Goal: Task Accomplishment & Management: Manage account settings

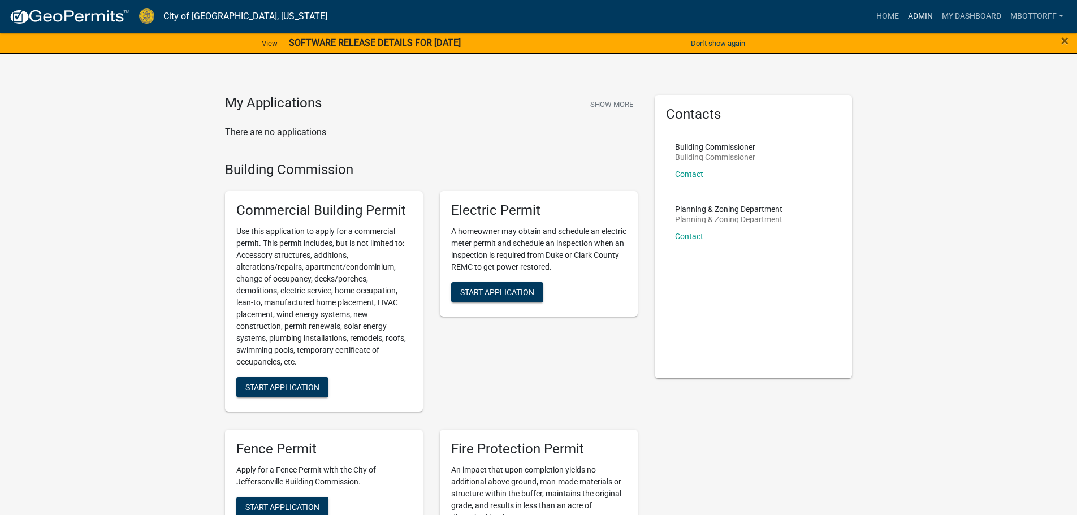
click at [911, 14] on link "Admin" at bounding box center [920, 16] width 34 height 21
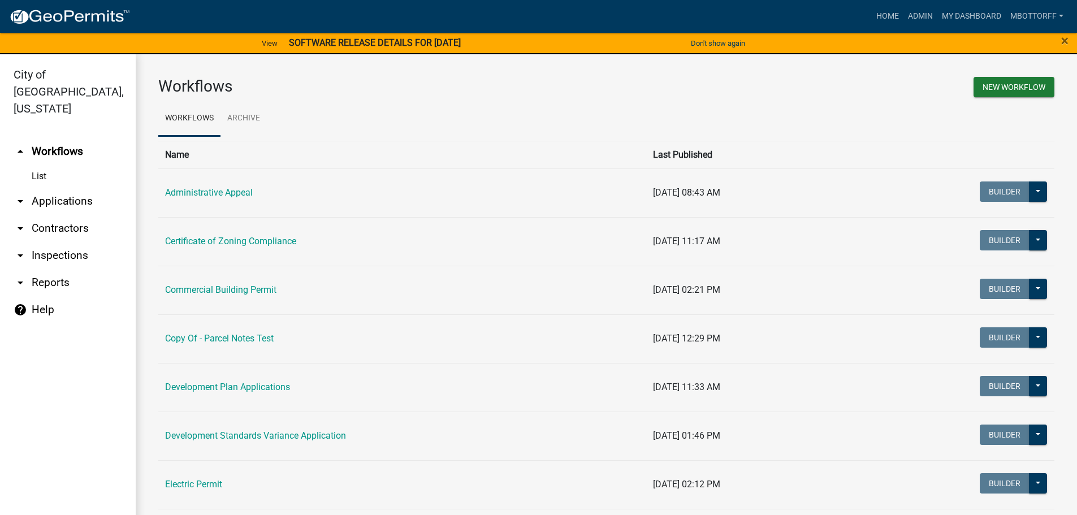
click at [96, 188] on link "arrow_drop_down Applications" at bounding box center [68, 201] width 136 height 27
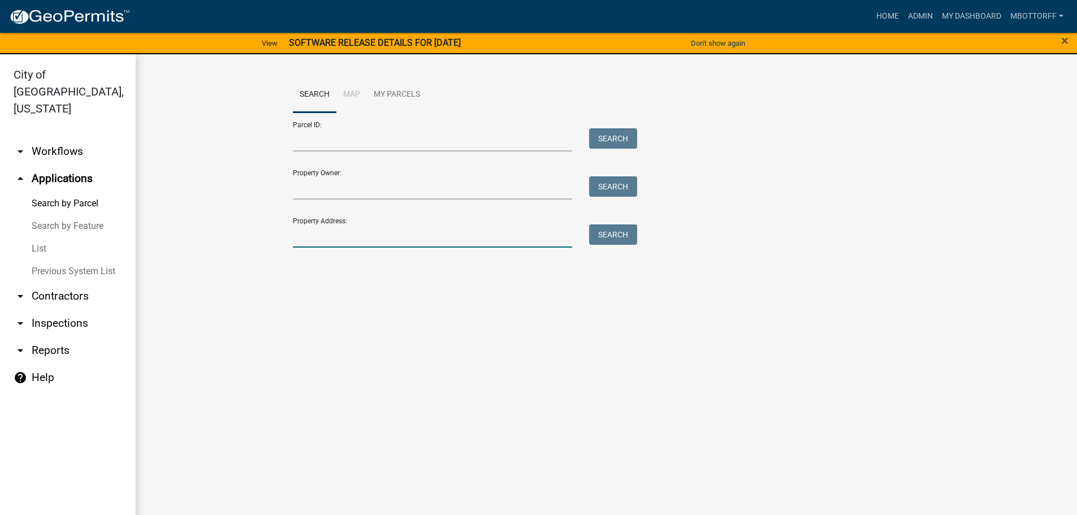
click at [341, 237] on input "Property Address:" at bounding box center [433, 235] width 280 height 23
type input "515"
click at [624, 232] on button "Search" at bounding box center [613, 234] width 48 height 20
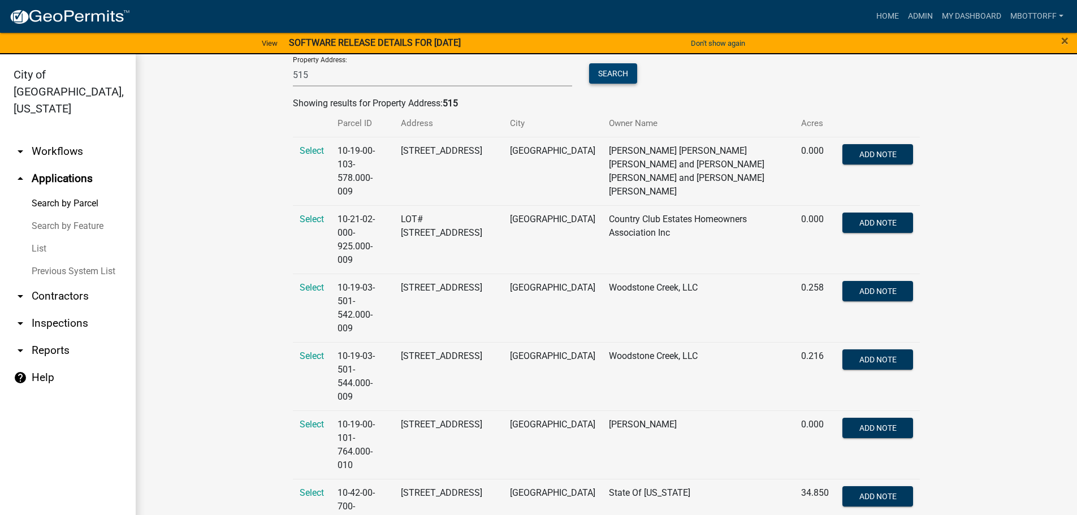
scroll to position [170, 0]
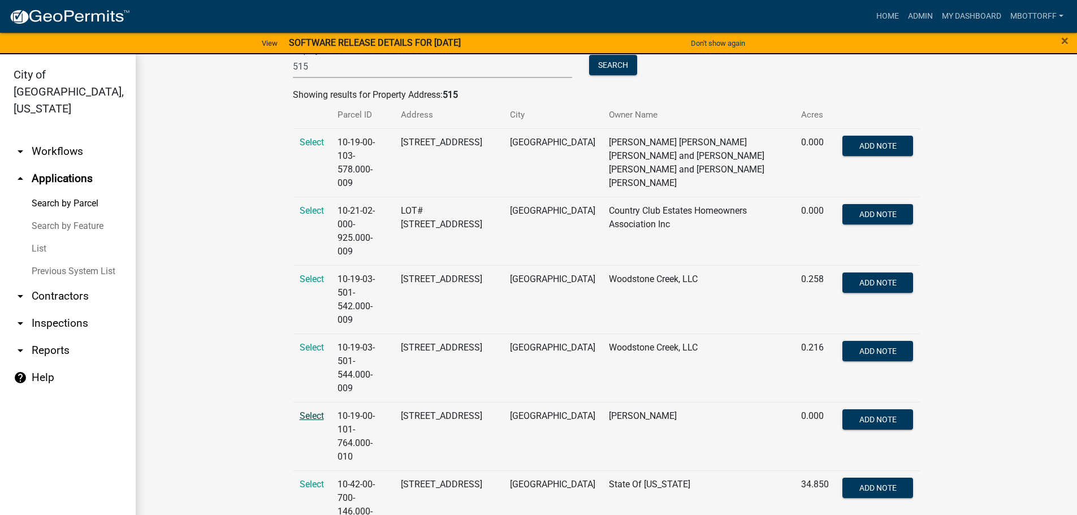
click at [305, 410] on span "Select" at bounding box center [312, 415] width 24 height 11
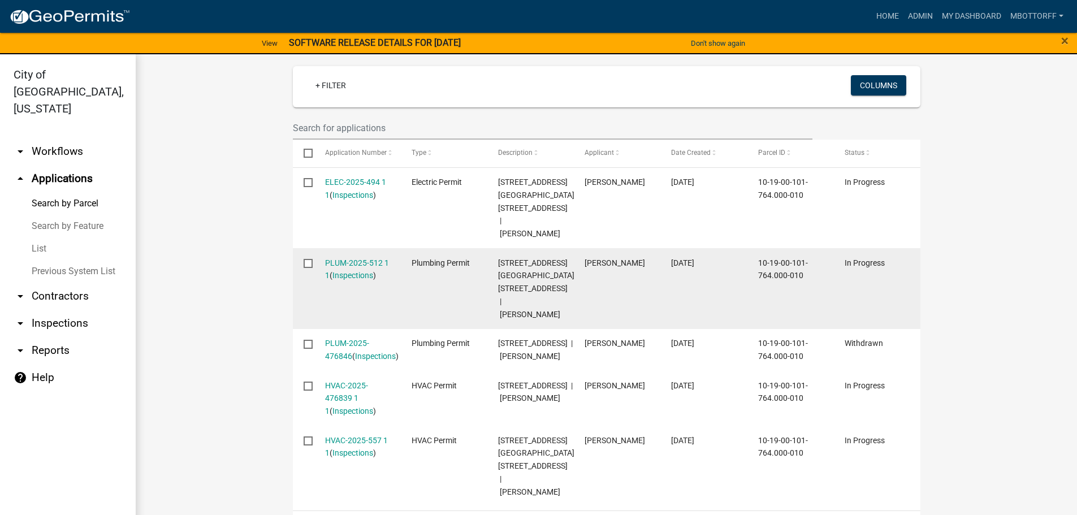
scroll to position [339, 0]
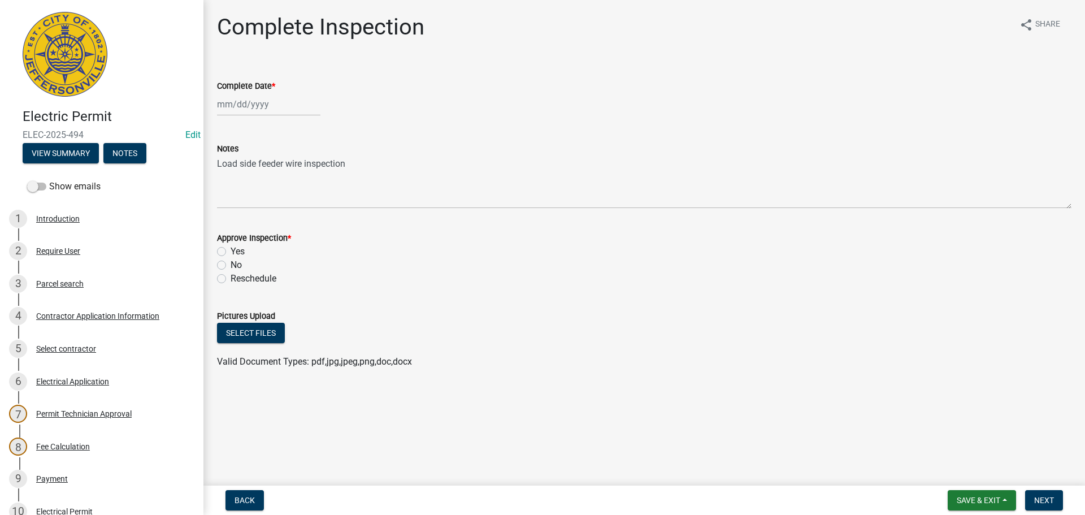
select select "9"
select select "2025"
click at [232, 105] on div "Jan Feb Mar Apr May Jun Jul Aug Sep Oct Nov Dec 1525 1526 1527 1528 1529 1530 1…" at bounding box center [268, 104] width 103 height 23
click at [283, 213] on div "25" at bounding box center [283, 219] width 18 height 18
type input "[DATE]"
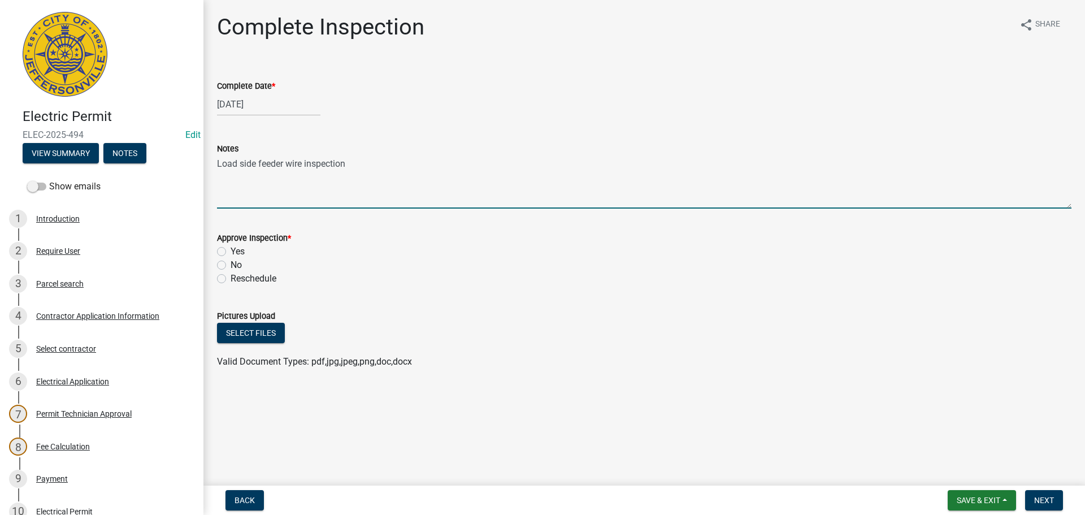
click at [356, 170] on textarea "Load side feeder wire inspection" at bounding box center [644, 181] width 855 height 53
type textarea "Load side feeder wire inspection. CANCELLED PER CONTRACTOR. DUKE CANCELLED"
click at [231, 262] on label "No" at bounding box center [236, 265] width 11 height 14
click at [231, 262] on input "No" at bounding box center [234, 261] width 7 height 7
radio input "true"
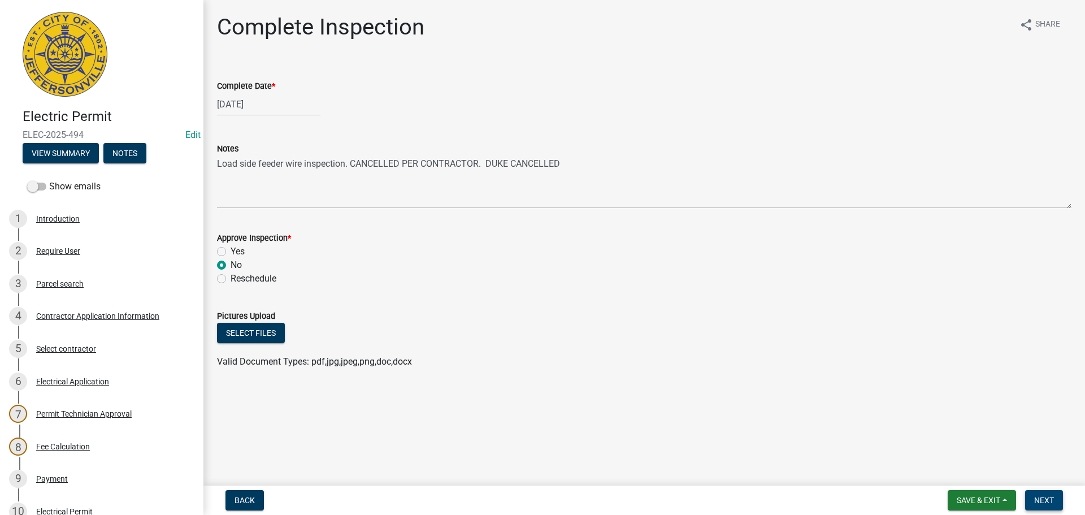
click at [1040, 496] on span "Next" at bounding box center [1044, 500] width 20 height 9
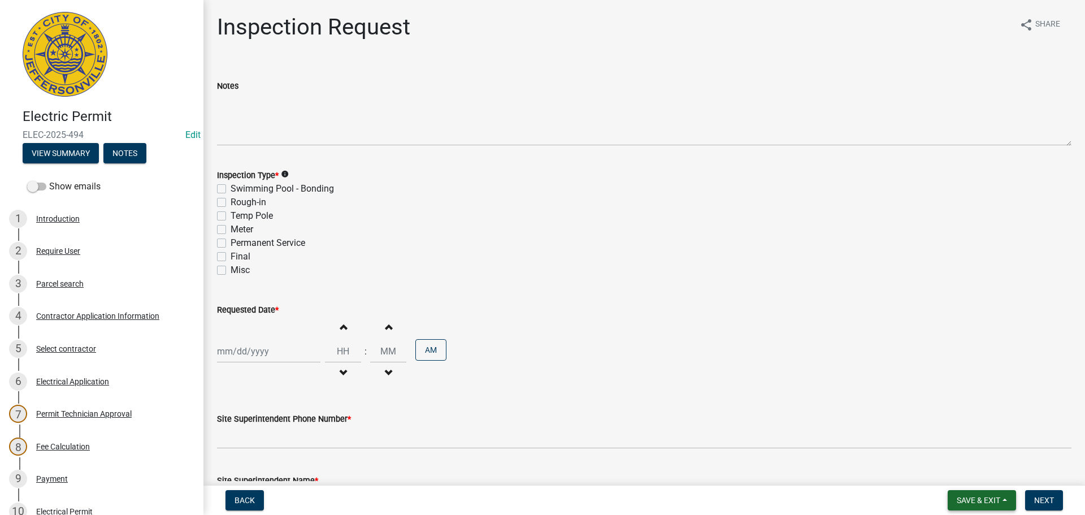
click at [982, 494] on button "Save & Exit" at bounding box center [982, 500] width 68 height 20
click at [972, 485] on div "Save Save & Exit" at bounding box center [971, 457] width 90 height 63
click at [965, 471] on button "Save & Exit" at bounding box center [971, 470] width 90 height 27
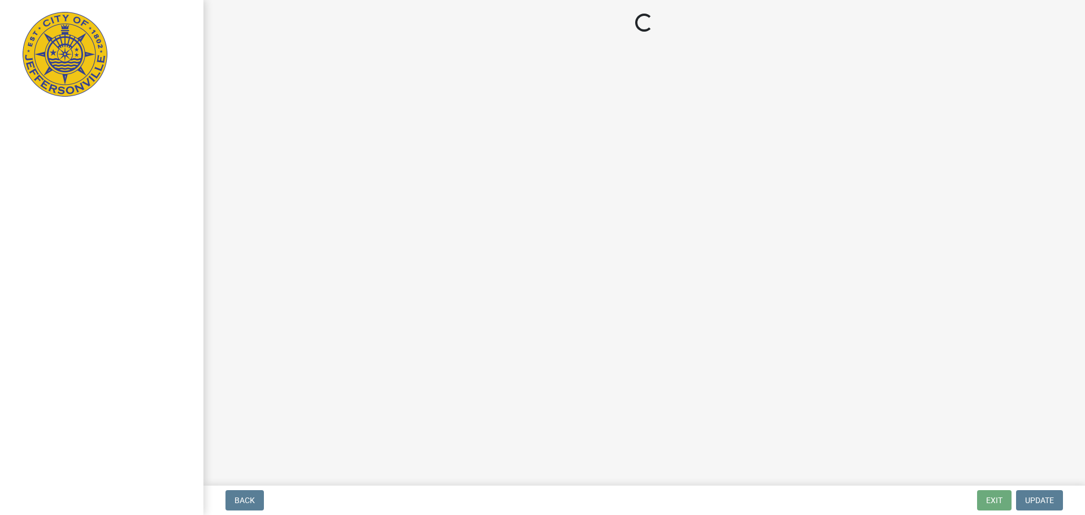
select select "3: 3"
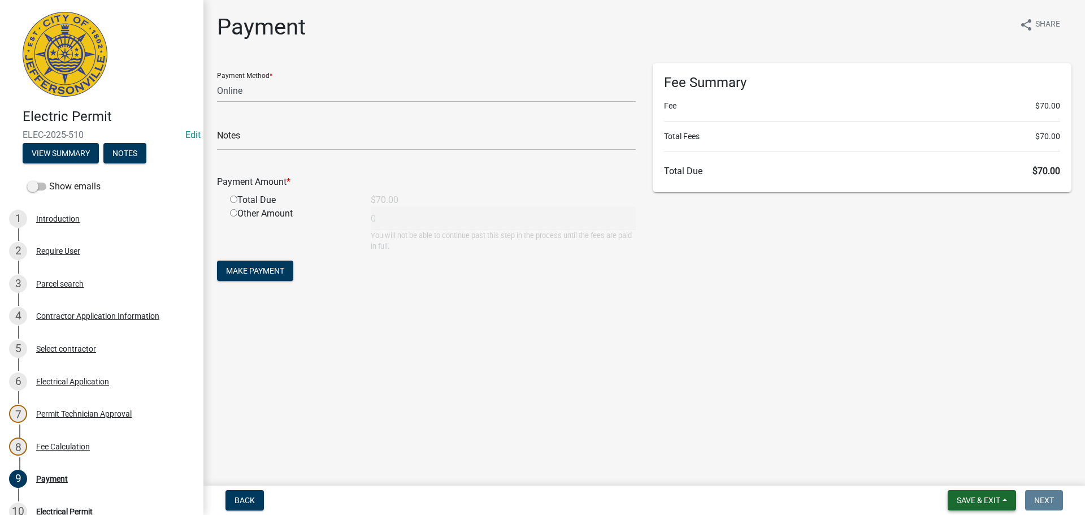
click at [963, 495] on button "Save & Exit" at bounding box center [982, 500] width 68 height 20
click at [953, 470] on button "Save & Exit" at bounding box center [971, 470] width 90 height 27
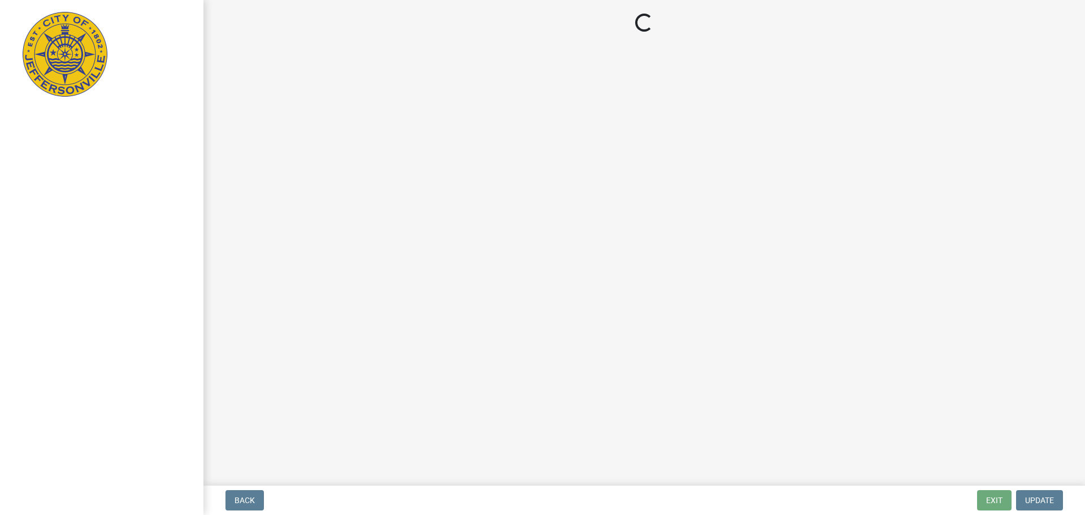
select select "3: 3"
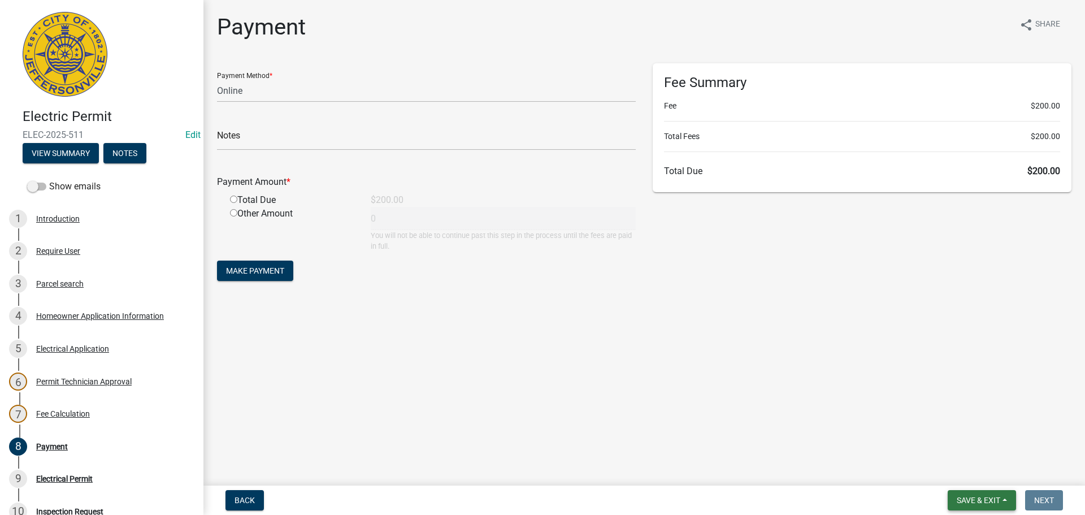
click at [971, 499] on span "Save & Exit" at bounding box center [979, 500] width 44 height 9
click at [960, 475] on button "Save & Exit" at bounding box center [971, 470] width 90 height 27
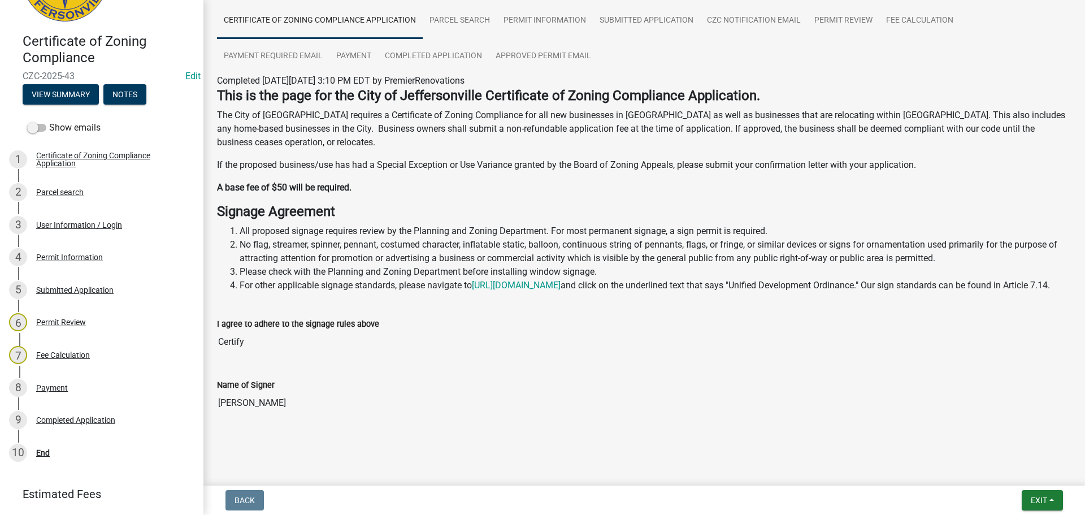
scroll to position [135, 0]
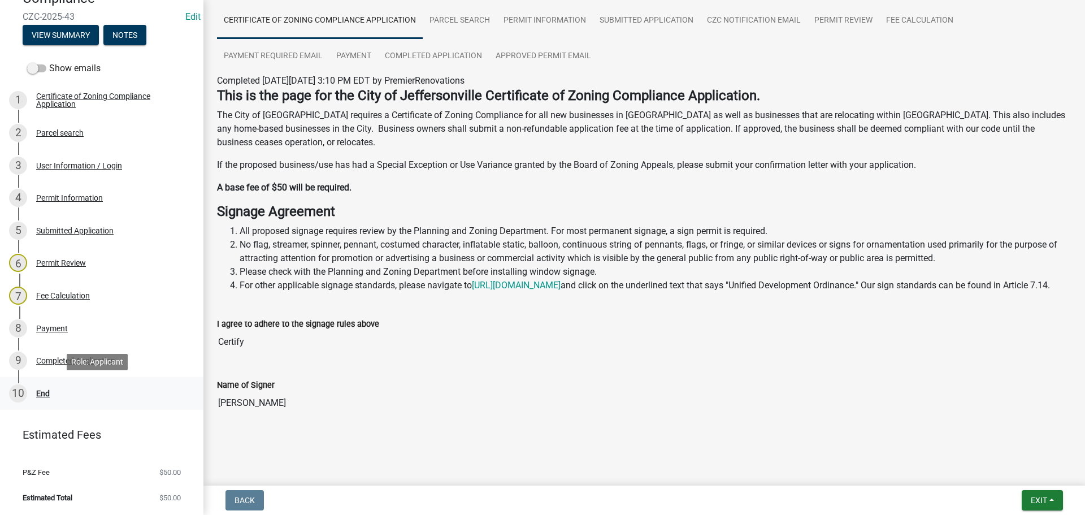
click at [40, 388] on div "10 End" at bounding box center [97, 393] width 176 height 18
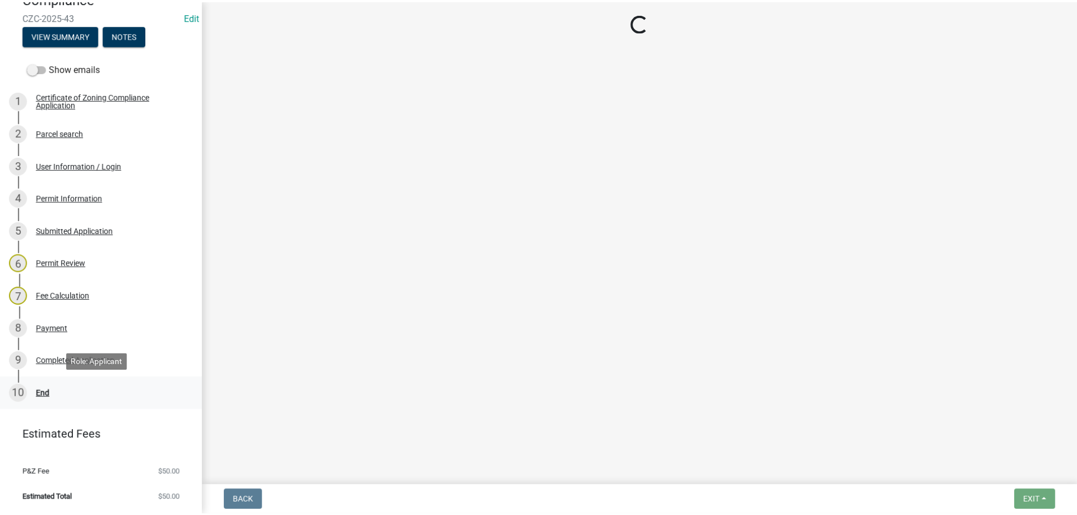
scroll to position [0, 0]
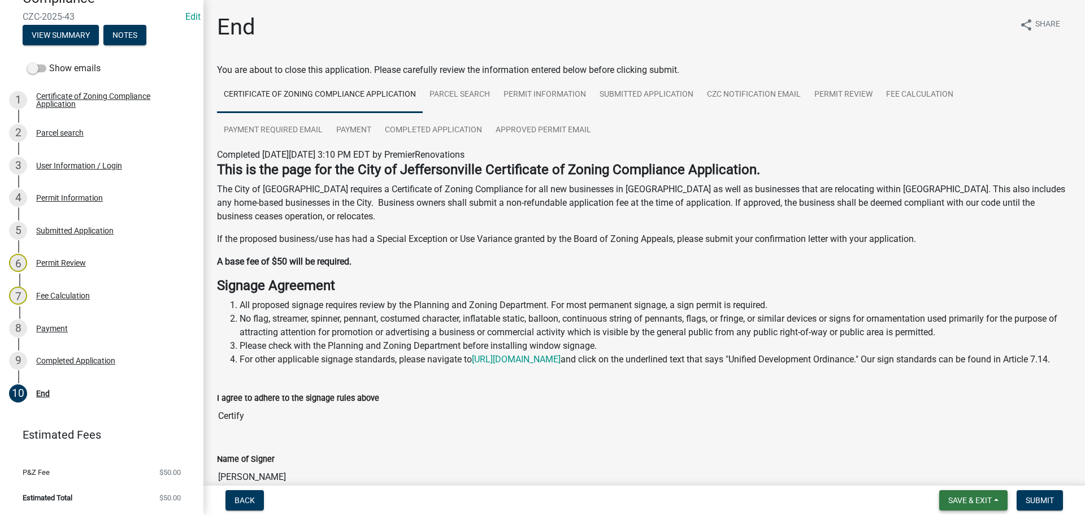
click at [959, 497] on span "Save & Exit" at bounding box center [971, 500] width 44 height 9
click at [956, 471] on button "Save & Exit" at bounding box center [962, 470] width 90 height 27
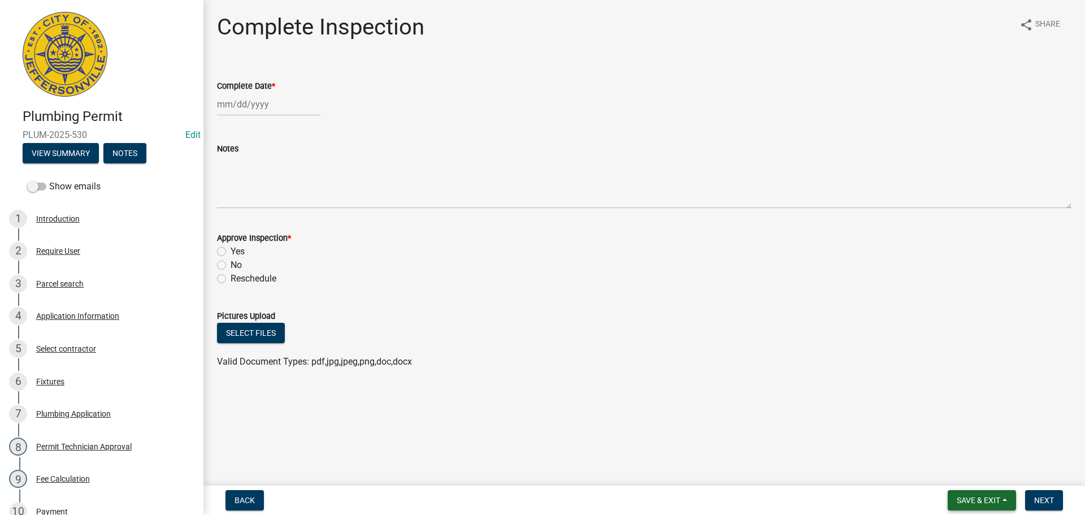
click at [969, 496] on span "Save & Exit" at bounding box center [979, 500] width 44 height 9
click at [963, 473] on button "Save & Exit" at bounding box center [971, 470] width 90 height 27
click at [963, 500] on span "Save & Exit" at bounding box center [979, 500] width 44 height 9
click at [963, 467] on button "Save & Exit" at bounding box center [971, 470] width 90 height 27
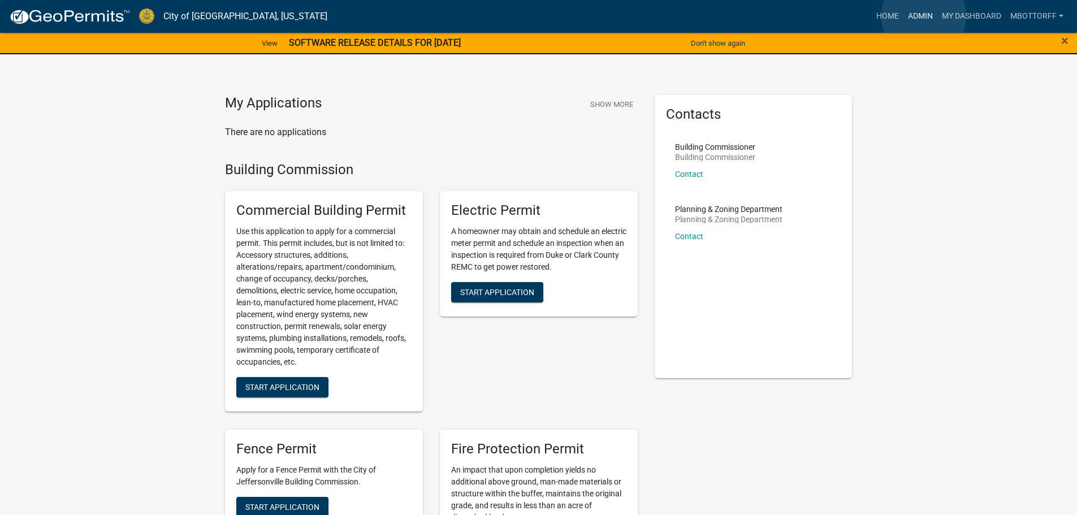
click at [924, 16] on link "Admin" at bounding box center [920, 16] width 34 height 21
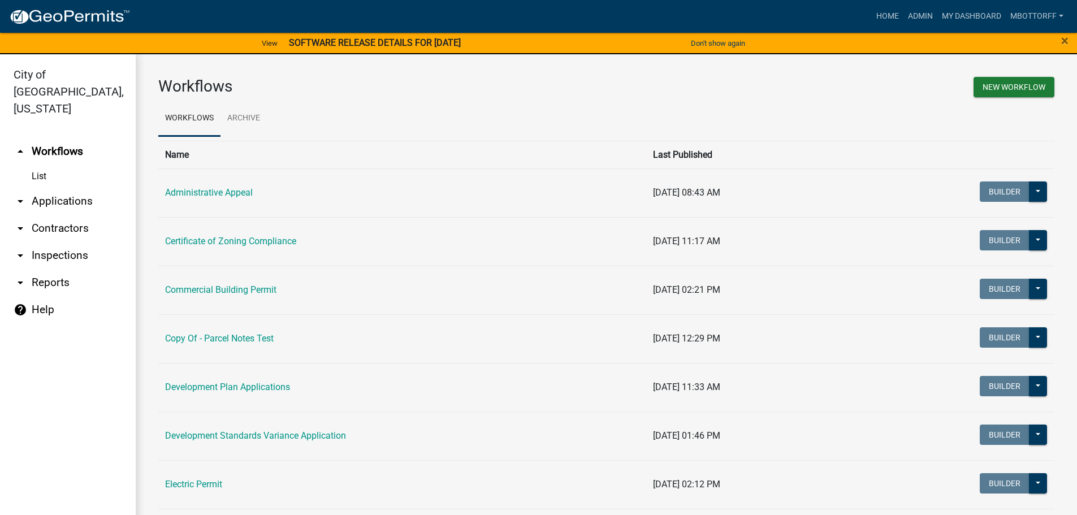
click at [57, 188] on link "arrow_drop_down Applications" at bounding box center [68, 201] width 136 height 27
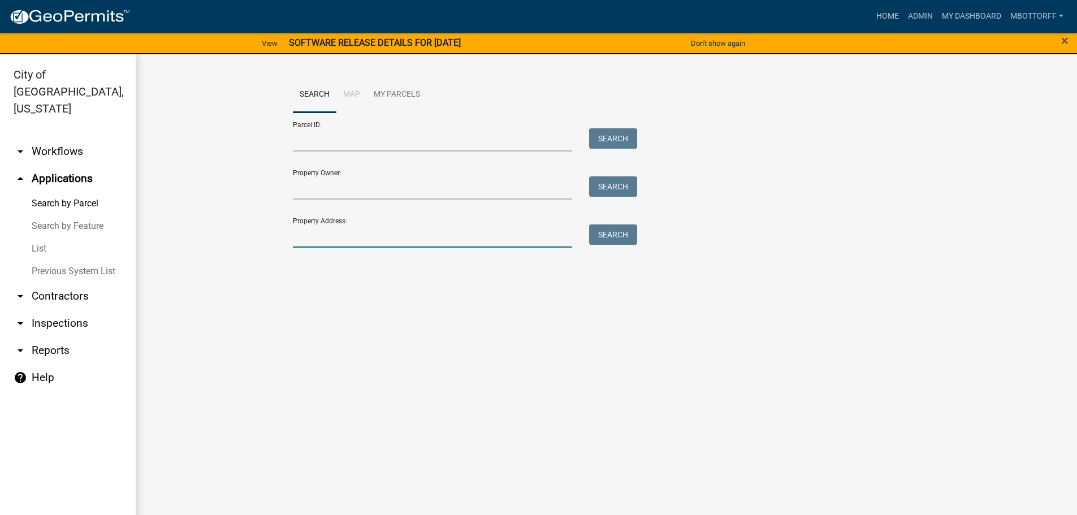
click at [322, 236] on input "Property Address:" at bounding box center [433, 235] width 280 height 23
type input "815 LARK"
click at [602, 231] on button "Search" at bounding box center [613, 234] width 48 height 20
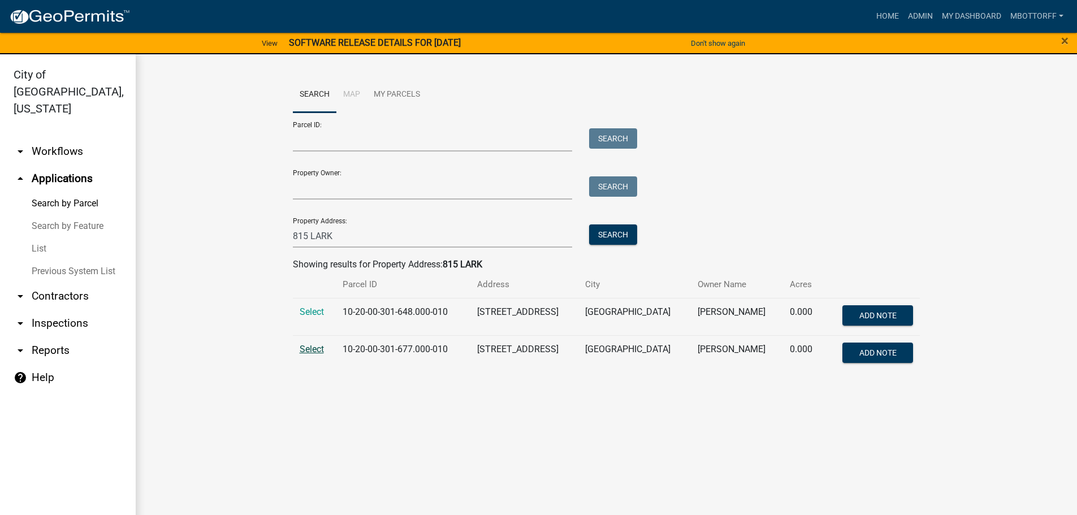
click at [309, 347] on span "Select" at bounding box center [312, 349] width 24 height 11
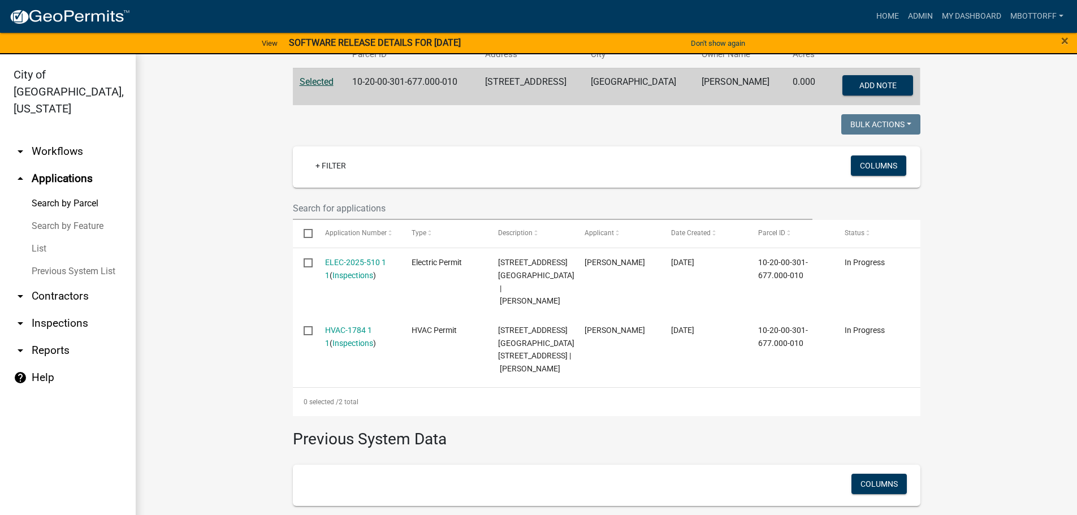
scroll to position [283, 0]
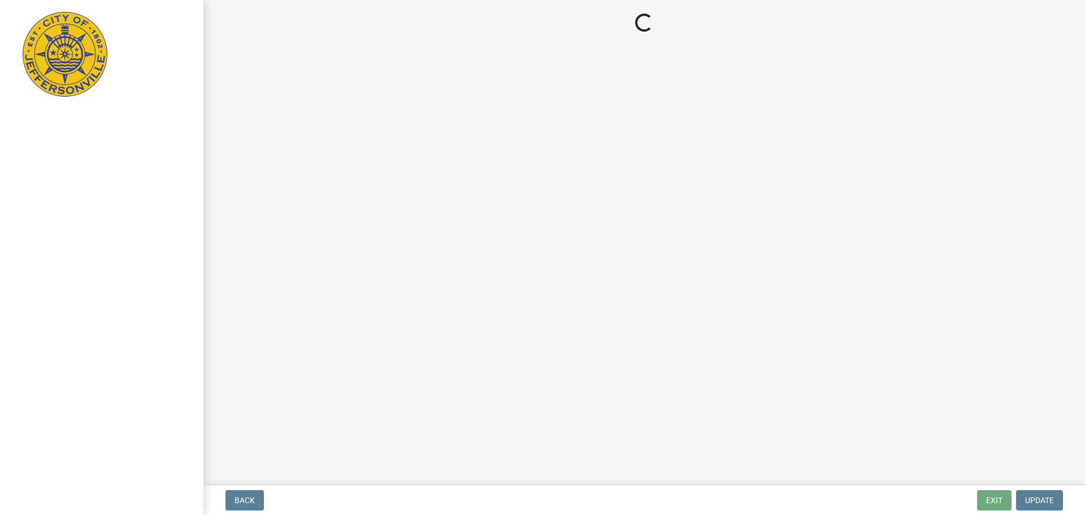
select select "3: 3"
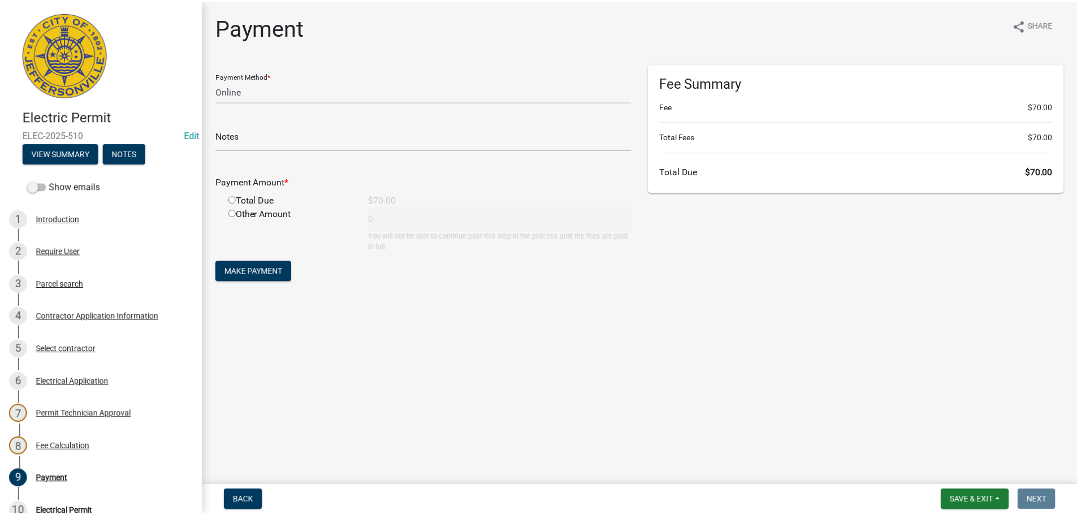
scroll to position [248, 0]
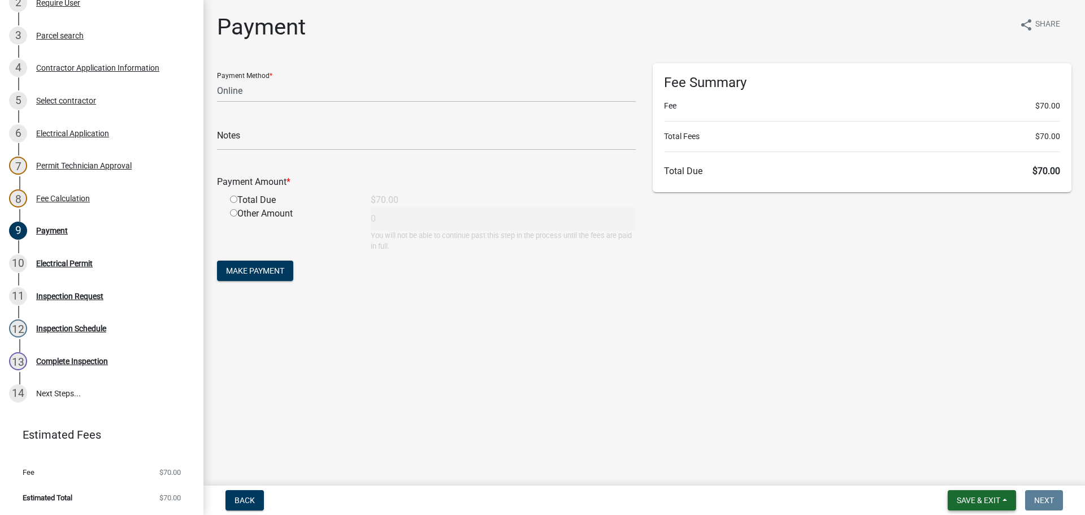
click at [970, 498] on span "Save & Exit" at bounding box center [979, 500] width 44 height 9
click at [960, 473] on button "Save & Exit" at bounding box center [971, 470] width 90 height 27
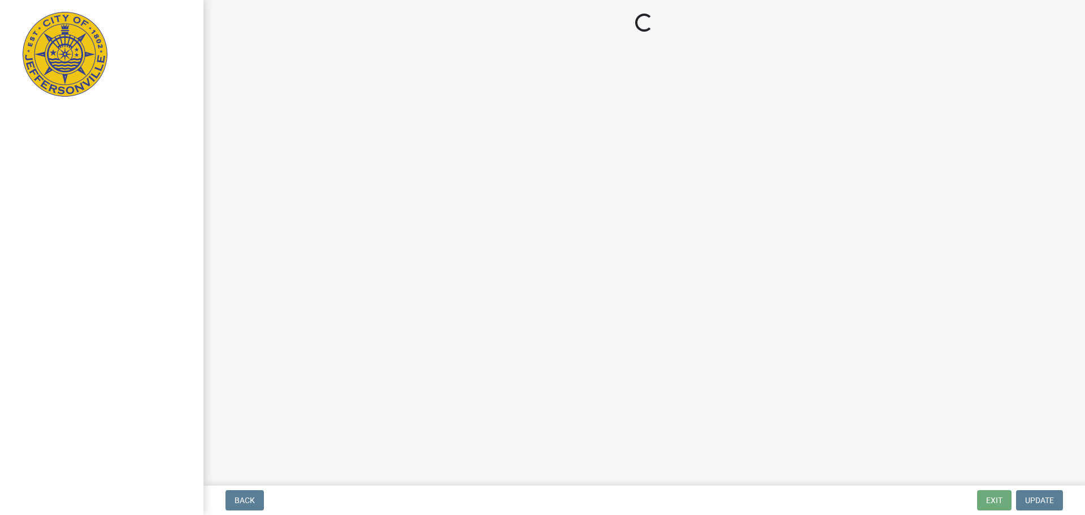
select select "3: 3"
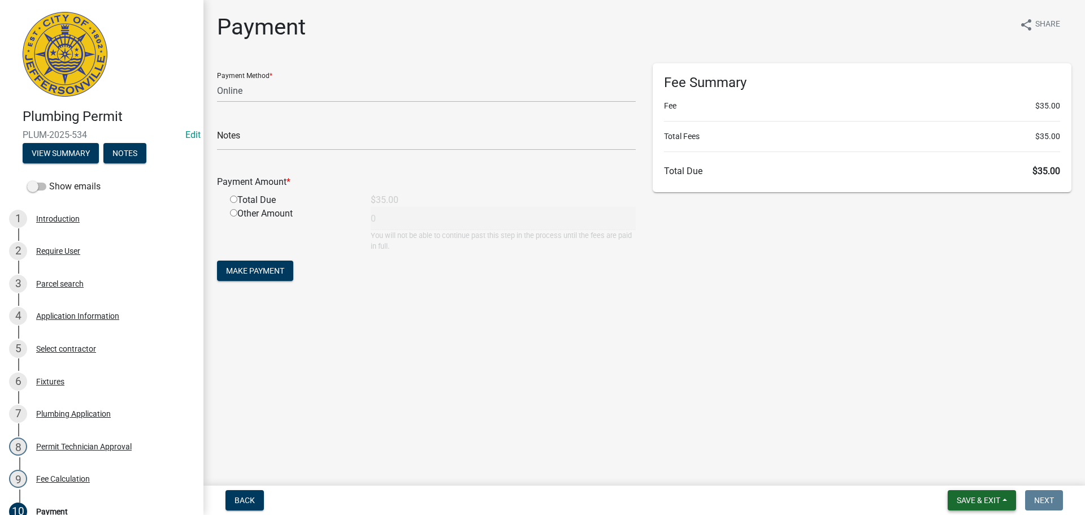
click at [985, 496] on span "Save & Exit" at bounding box center [979, 500] width 44 height 9
click at [977, 468] on button "Save & Exit" at bounding box center [971, 470] width 90 height 27
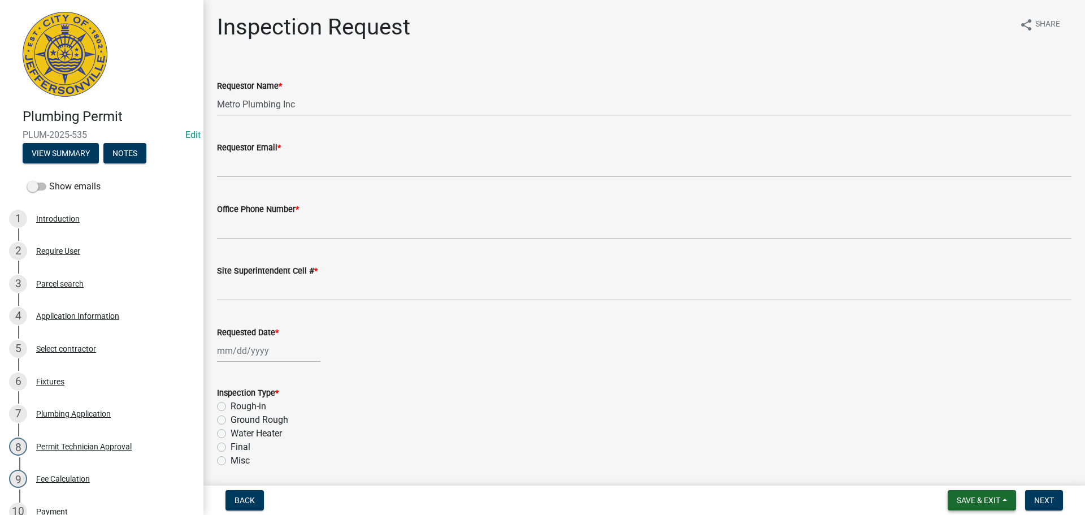
click at [979, 500] on span "Save & Exit" at bounding box center [979, 500] width 44 height 9
click at [968, 474] on button "Save & Exit" at bounding box center [971, 470] width 90 height 27
click at [977, 501] on span "Save & Exit" at bounding box center [979, 500] width 44 height 9
click at [964, 467] on button "Save & Exit" at bounding box center [971, 470] width 90 height 27
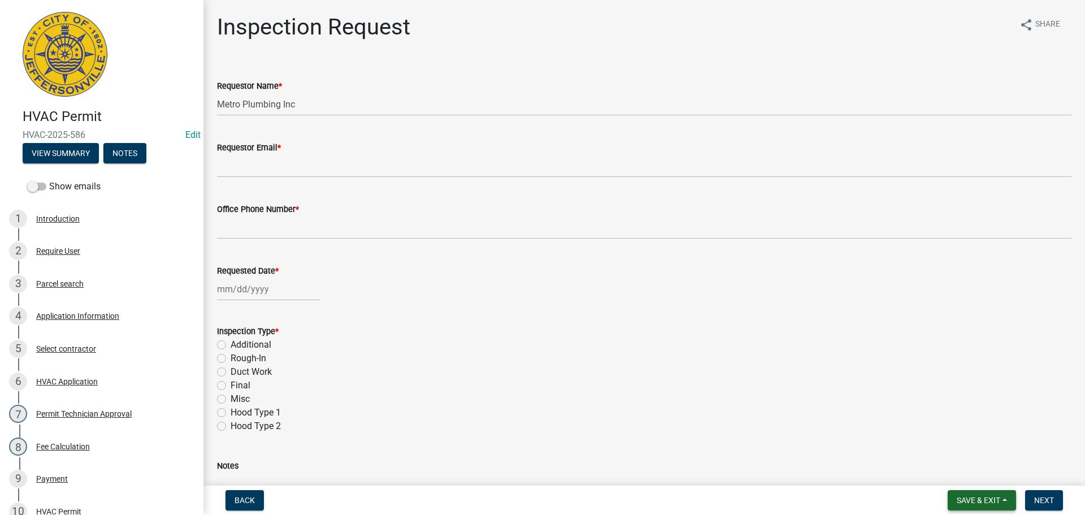
click at [972, 500] on span "Save & Exit" at bounding box center [979, 500] width 44 height 9
drag, startPoint x: 967, startPoint y: 475, endPoint x: 961, endPoint y: 470, distance: 7.2
click at [967, 474] on button "Save & Exit" at bounding box center [971, 470] width 90 height 27
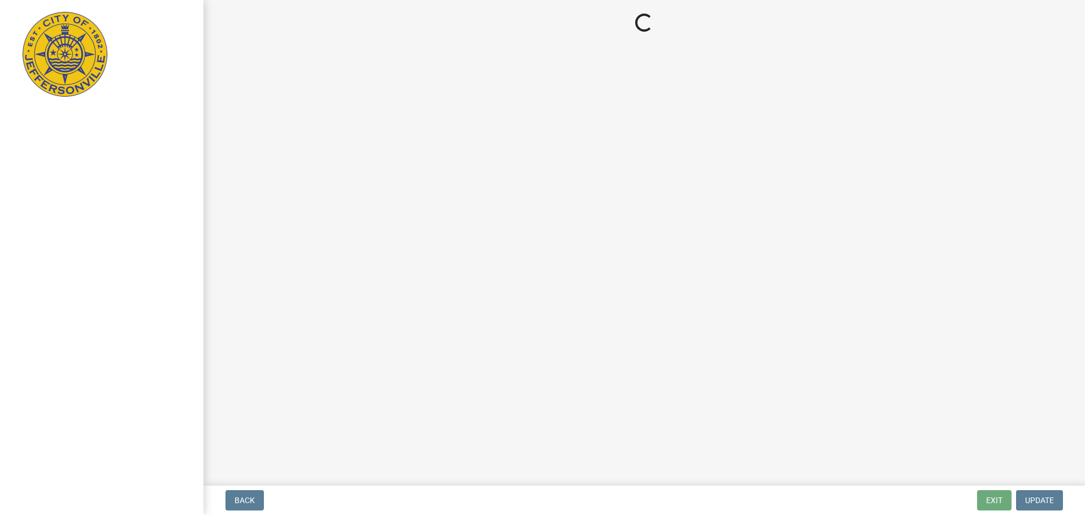
select select "3: 3"
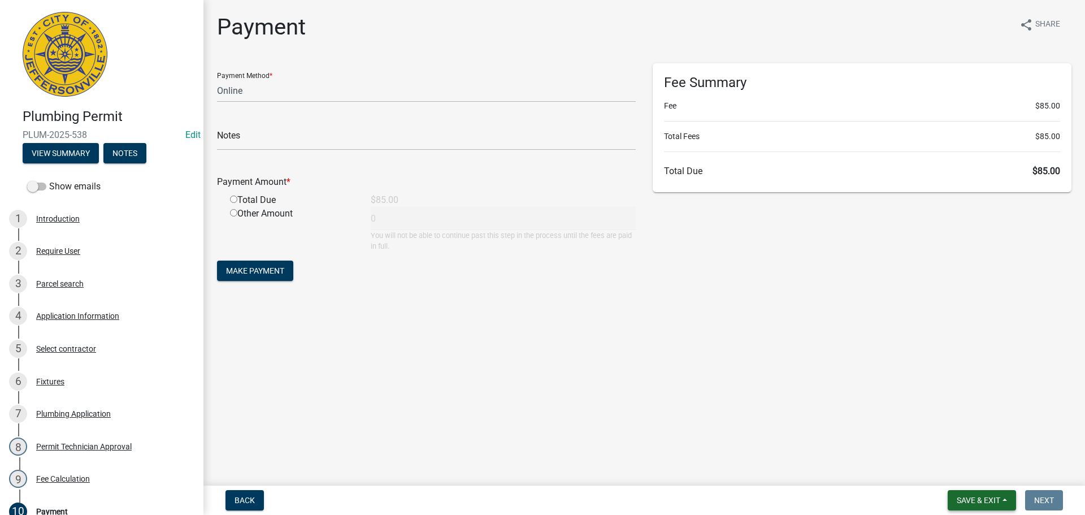
click at [971, 493] on button "Save & Exit" at bounding box center [982, 500] width 68 height 20
click at [968, 474] on button "Save & Exit" at bounding box center [971, 470] width 90 height 27
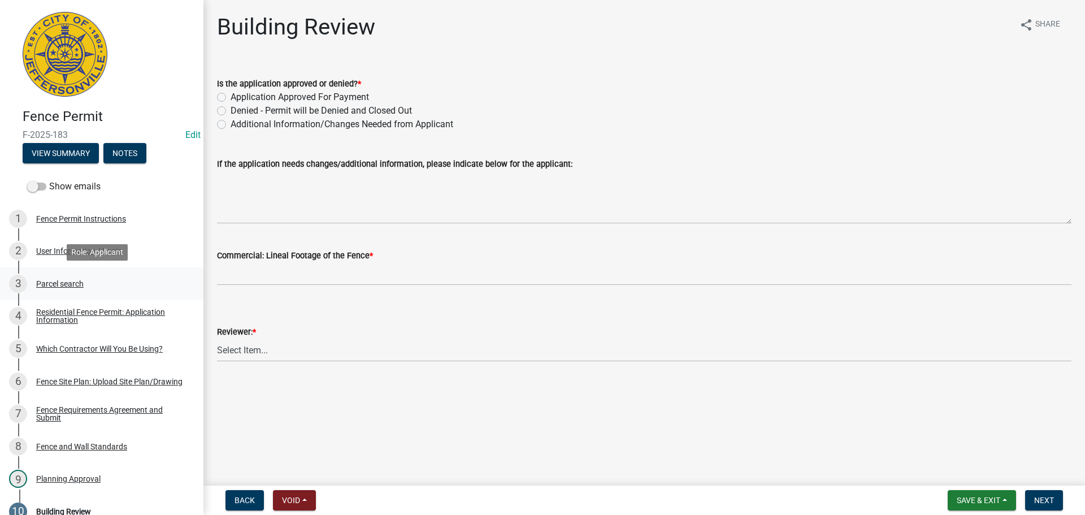
click at [55, 283] on div "Parcel search" at bounding box center [59, 284] width 47 height 8
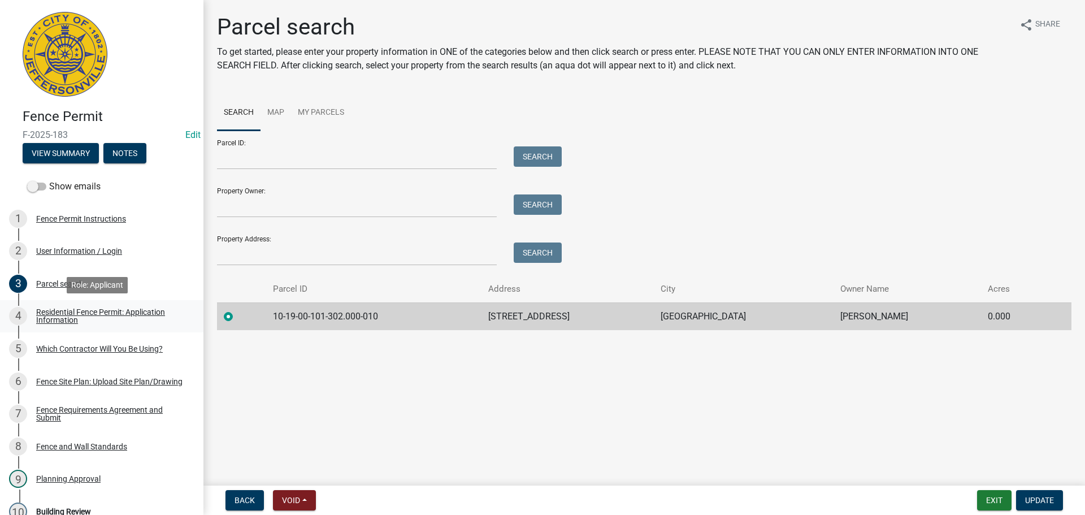
click at [76, 315] on div "Residential Fence Permit: Application Information" at bounding box center [110, 316] width 149 height 16
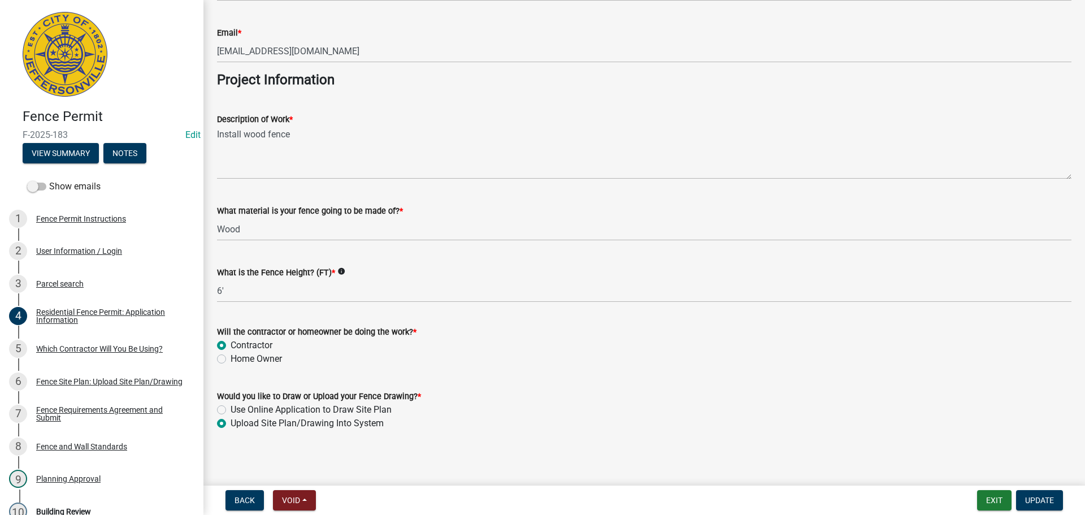
scroll to position [920, 0]
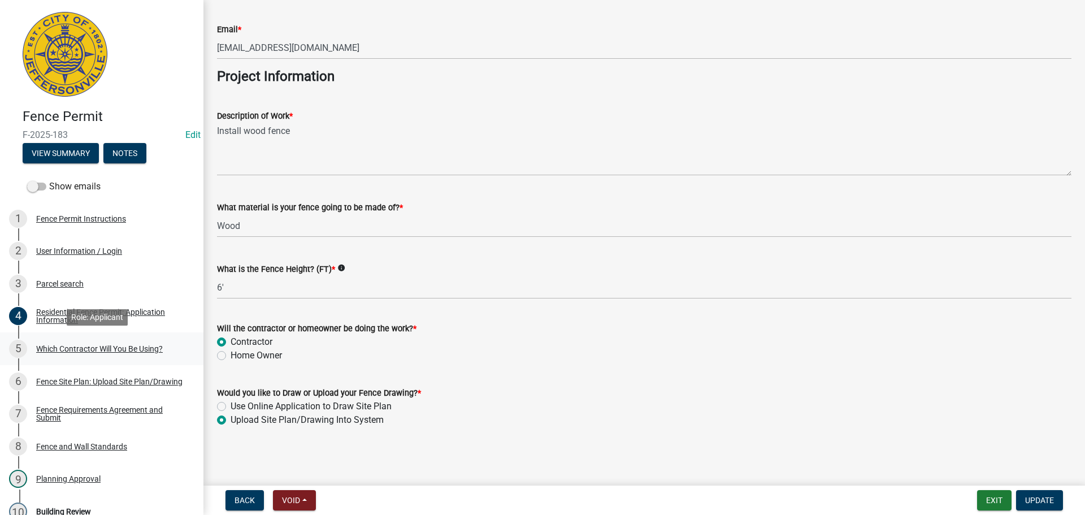
click at [59, 347] on div "Which Contractor Will You Be Using?" at bounding box center [99, 349] width 127 height 8
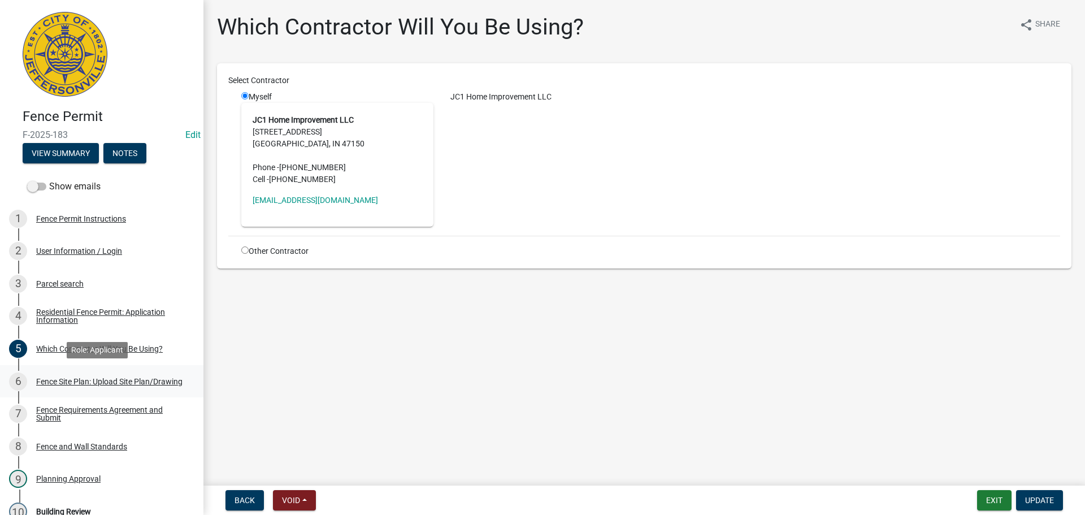
click at [68, 378] on div "Fence Site Plan: Upload Site Plan/Drawing" at bounding box center [109, 382] width 146 height 8
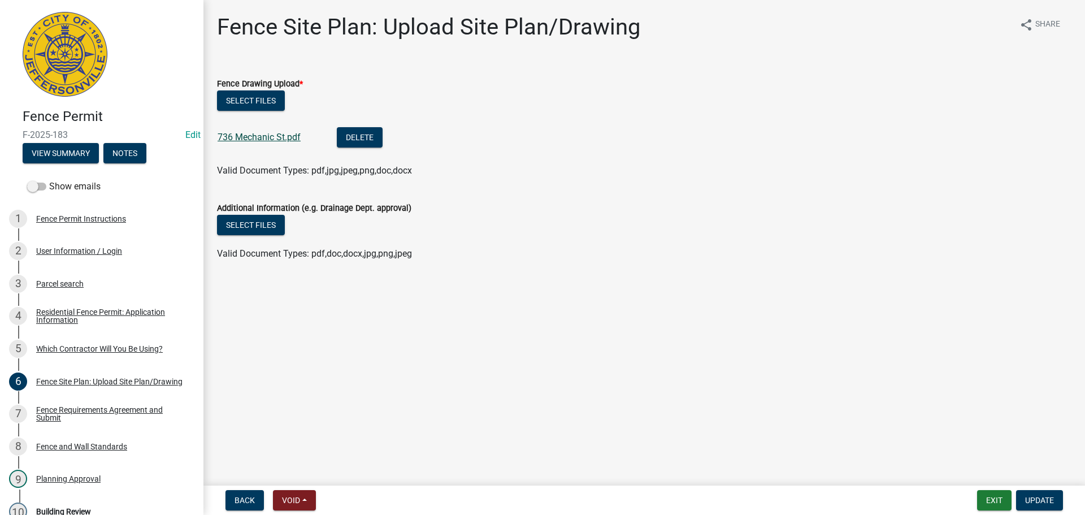
click at [236, 136] on link "736 Mechanic St.pdf" at bounding box center [259, 137] width 83 height 11
click at [67, 414] on div "Fence Requirements Agreement and Submit" at bounding box center [110, 414] width 149 height 16
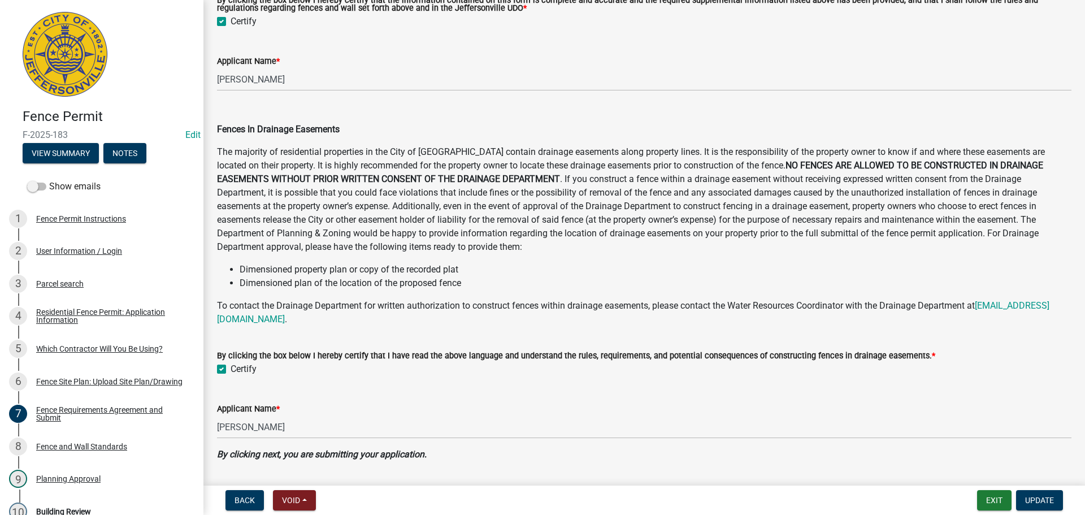
scroll to position [555, 0]
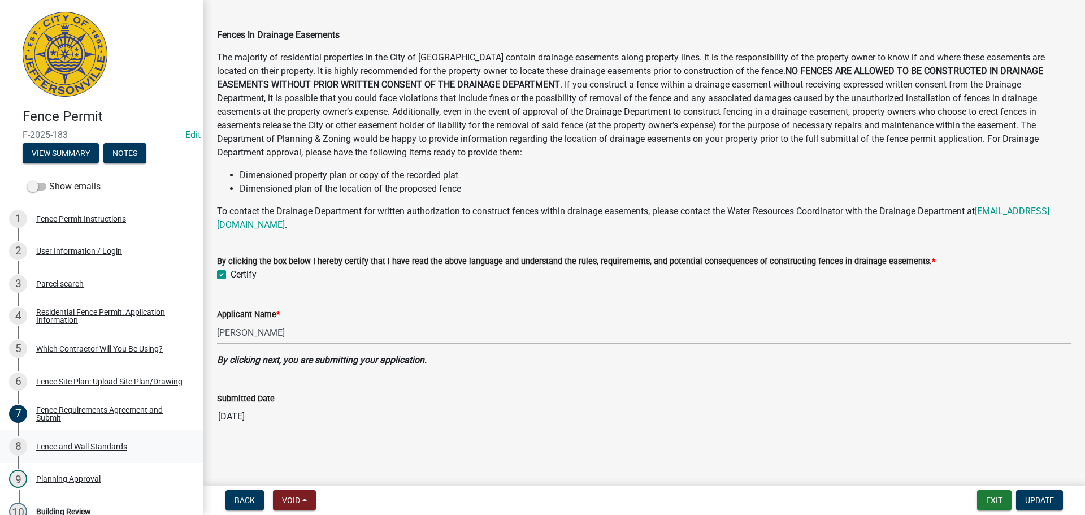
click at [77, 445] on div "Fence and Wall Standards" at bounding box center [81, 447] width 91 height 8
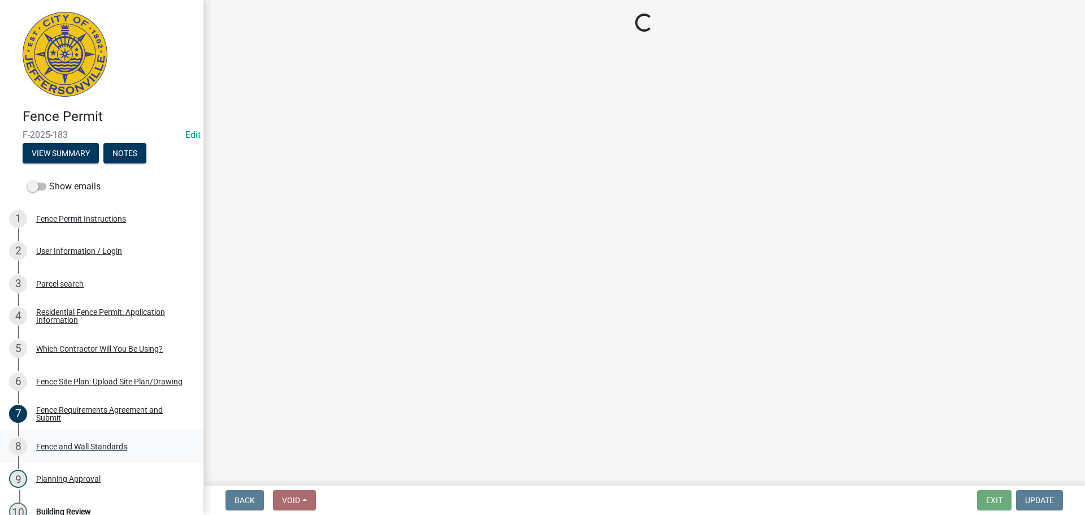
scroll to position [0, 0]
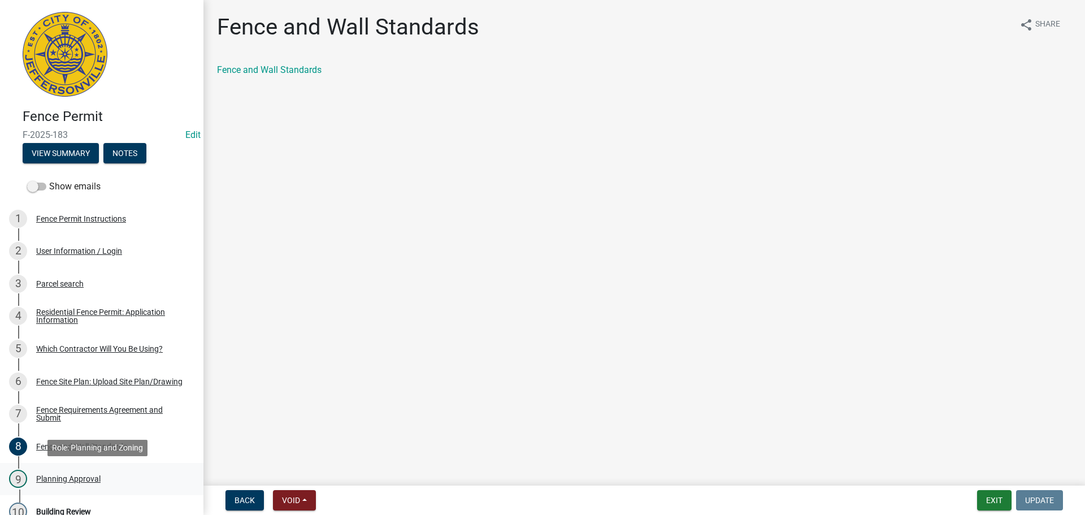
click at [67, 476] on div "Planning Approval" at bounding box center [68, 479] width 64 height 8
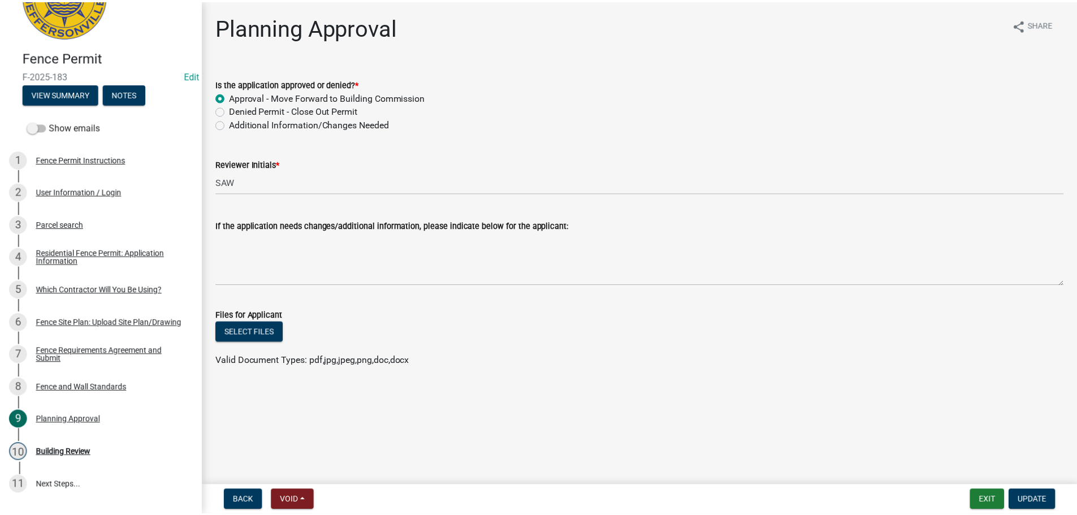
scroll to position [125, 0]
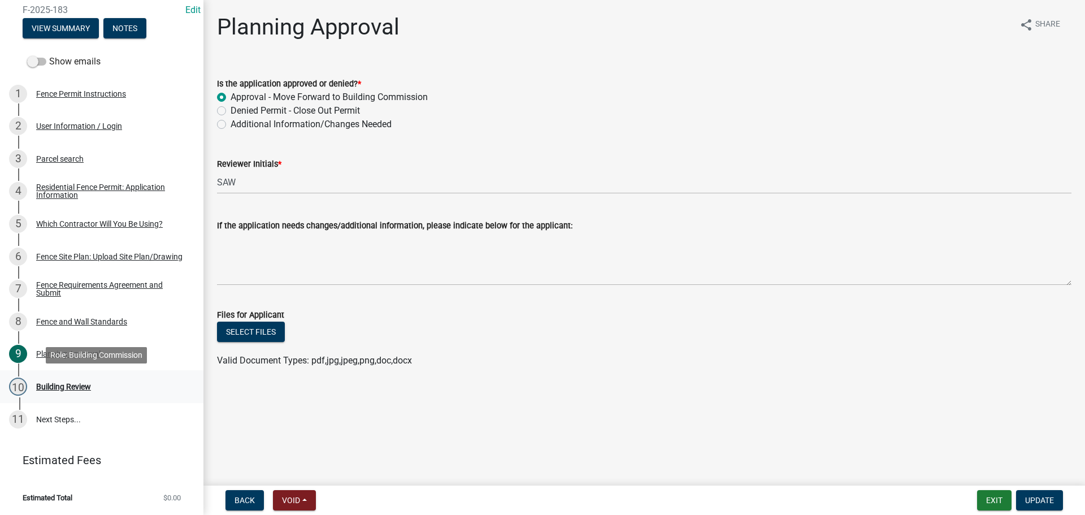
click at [58, 385] on div "Building Review" at bounding box center [63, 387] width 55 height 8
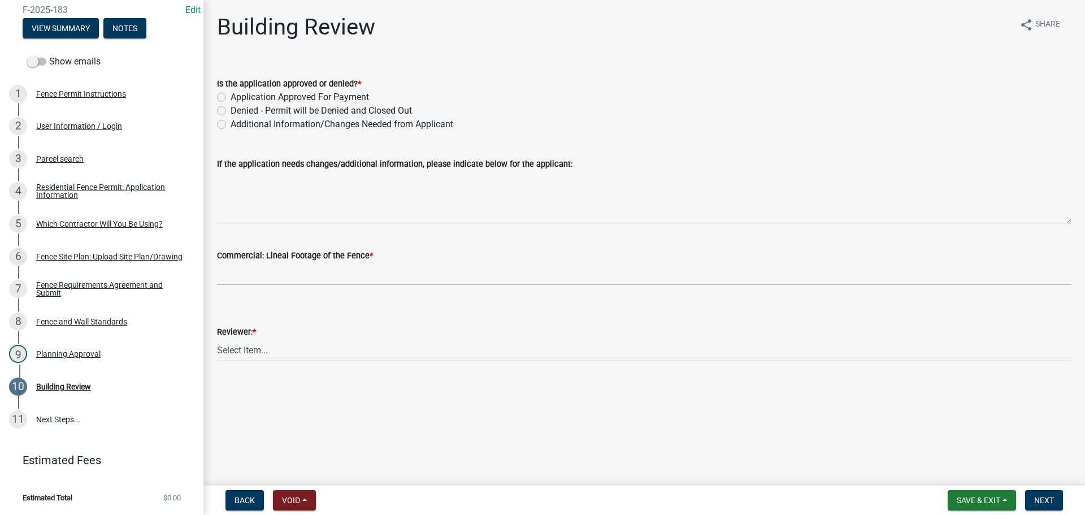
click at [231, 97] on label "Application Approved For Payment" at bounding box center [300, 97] width 138 height 14
click at [231, 97] on input "Application Approved For Payment" at bounding box center [234, 93] width 7 height 7
radio input "true"
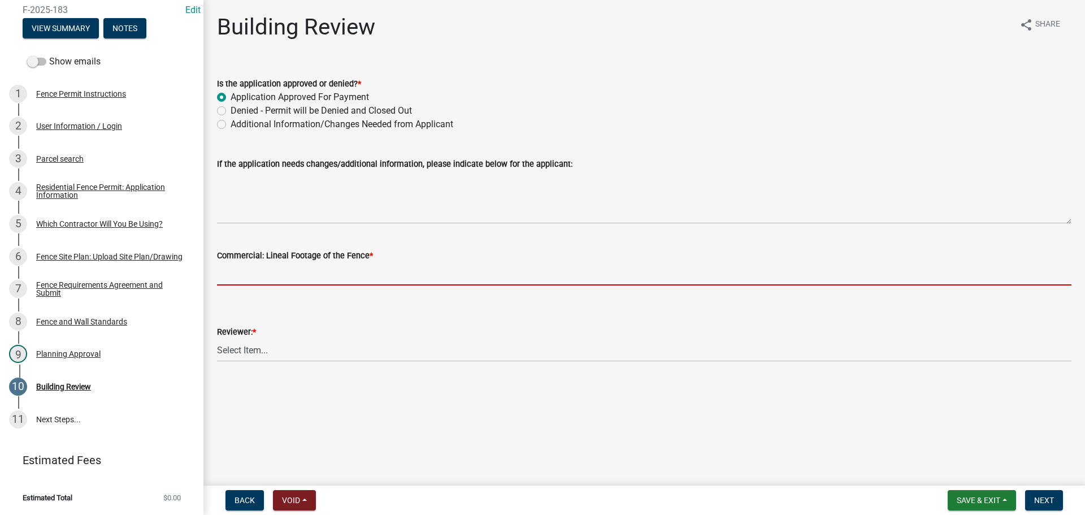
click at [249, 270] on input "text" at bounding box center [644, 273] width 855 height 23
type input "0"
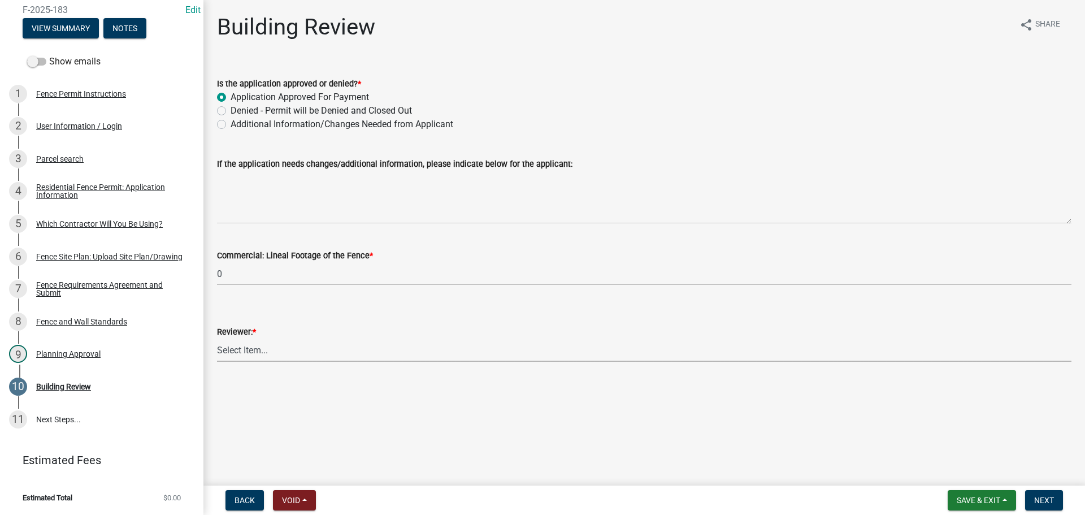
click at [249, 348] on select "Select Item... Jim Wilkinson Mary Frey Mike Kruer Missy Bottorff Linda Mills" at bounding box center [644, 350] width 855 height 23
click at [217, 339] on select "Select Item... Jim Wilkinson Mary Frey Mike Kruer Missy Bottorff Linda Mills" at bounding box center [644, 350] width 855 height 23
select select "e36977bf-af8d-40c9-935f-0f479ad9eb24"
click at [1042, 498] on span "Next" at bounding box center [1044, 500] width 20 height 9
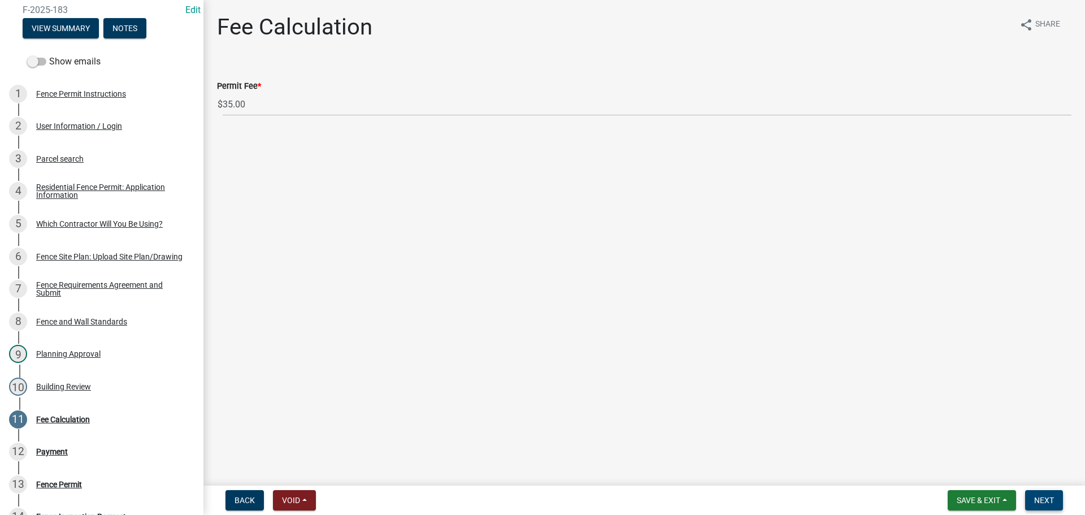
click at [1041, 495] on button "Next" at bounding box center [1044, 500] width 38 height 20
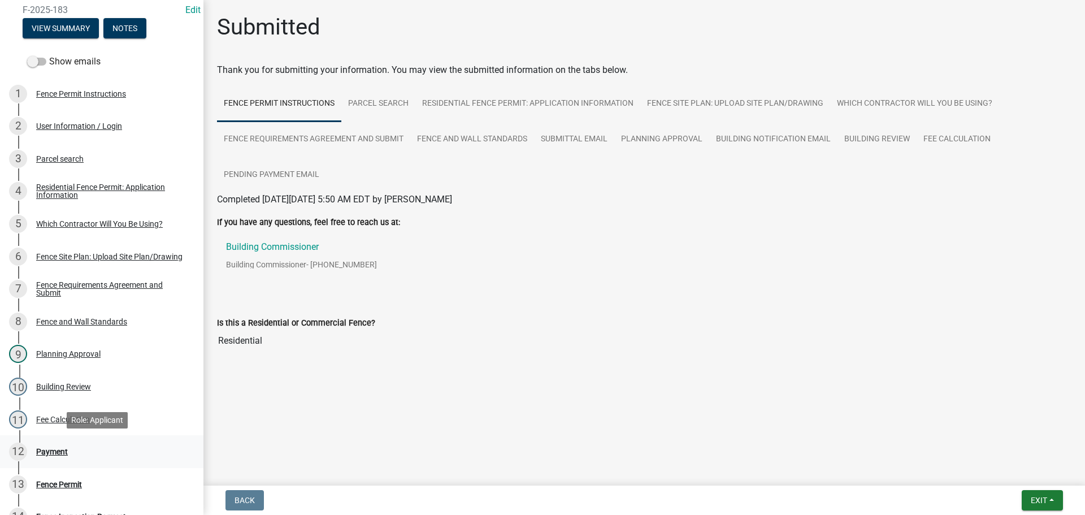
click at [41, 448] on div "Payment" at bounding box center [52, 452] width 32 height 8
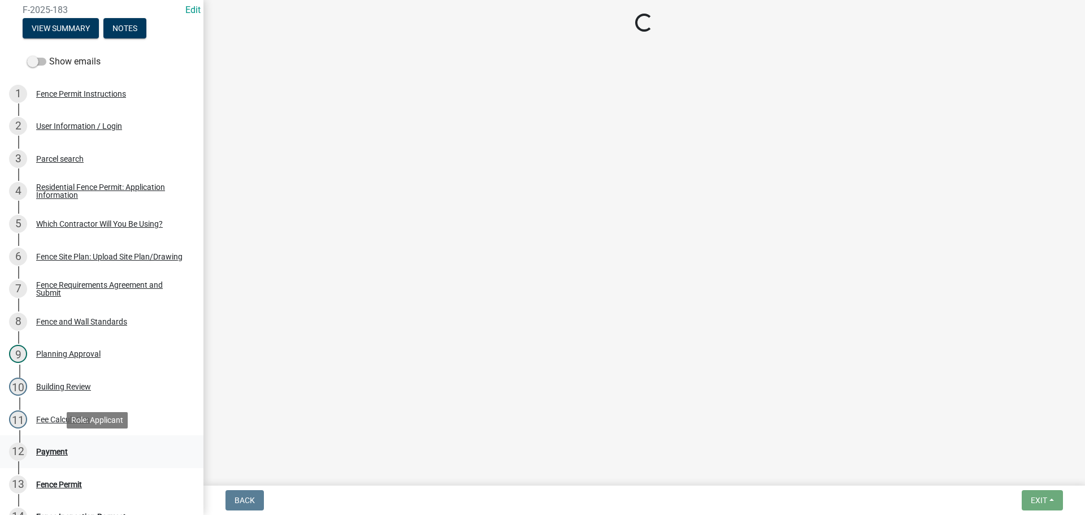
select select "3: 3"
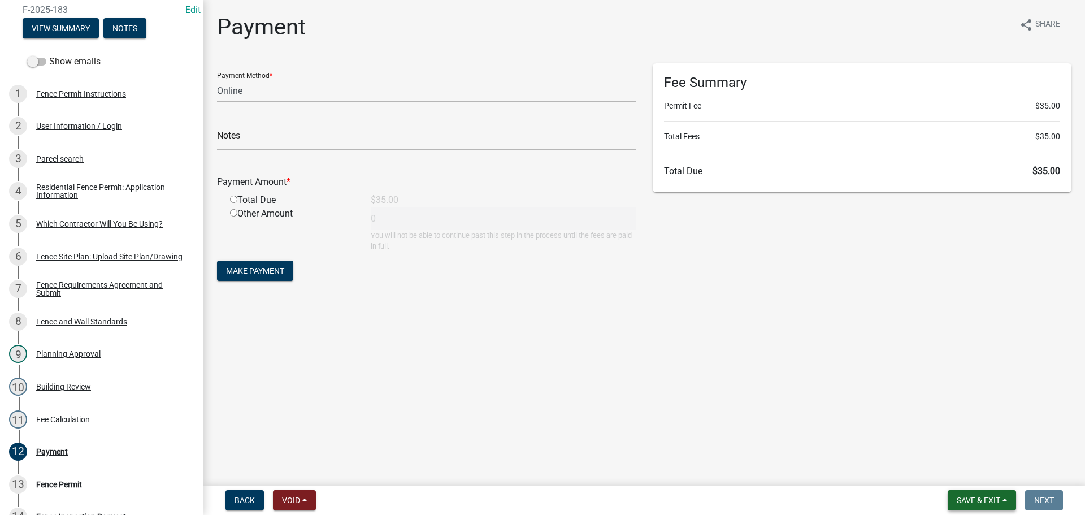
click at [976, 500] on span "Save & Exit" at bounding box center [979, 500] width 44 height 9
click at [969, 473] on button "Save & Exit" at bounding box center [971, 470] width 90 height 27
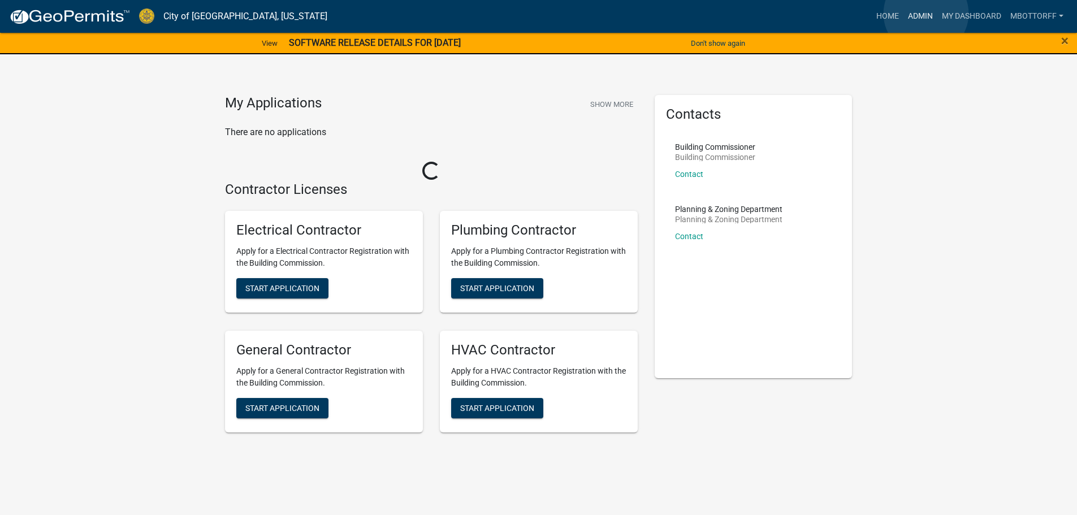
click at [926, 14] on link "Admin" at bounding box center [920, 16] width 34 height 21
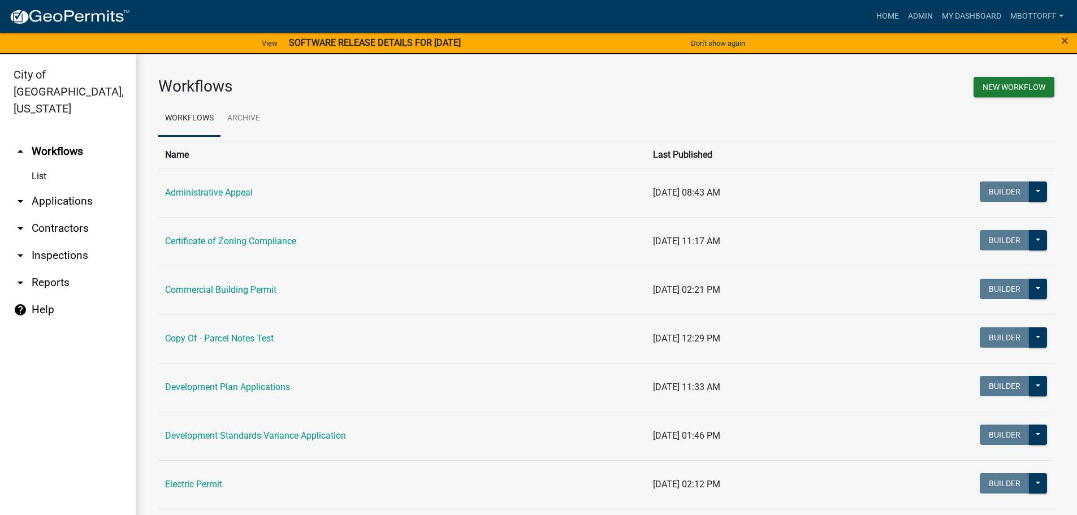
click at [40, 242] on link "arrow_drop_down Inspections" at bounding box center [68, 255] width 136 height 27
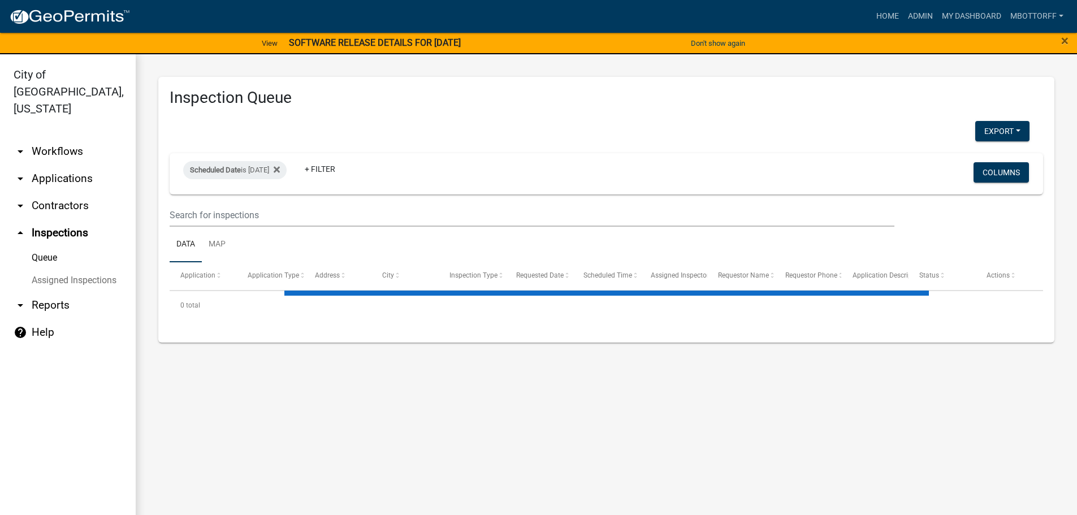
select select "3: 100"
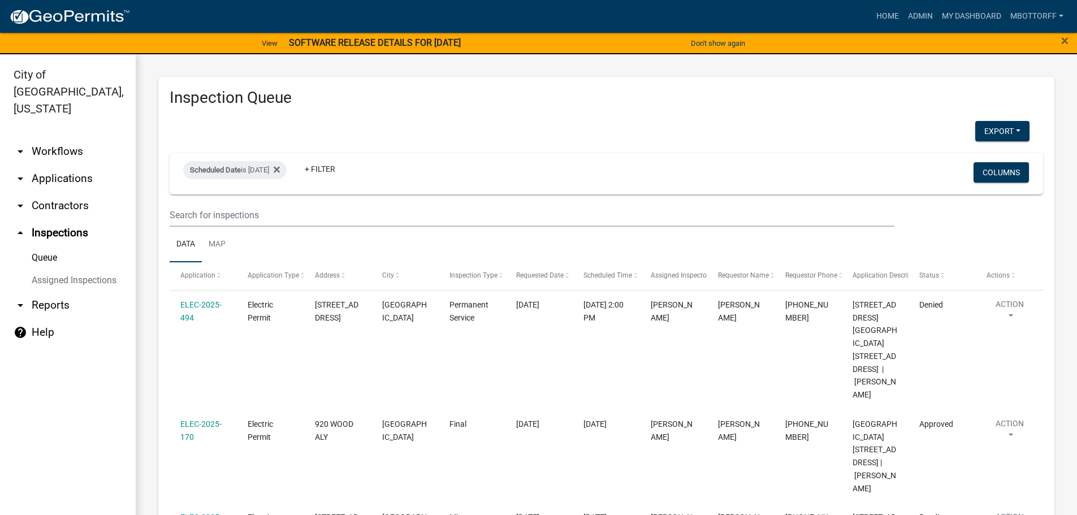
click at [59, 269] on link "Assigned Inspections" at bounding box center [68, 280] width 136 height 23
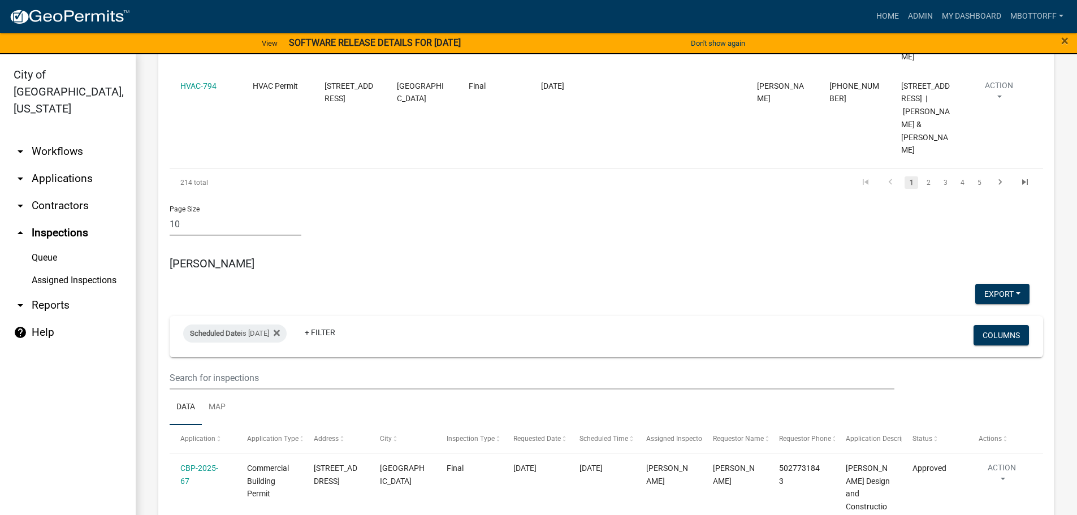
scroll to position [1131, 0]
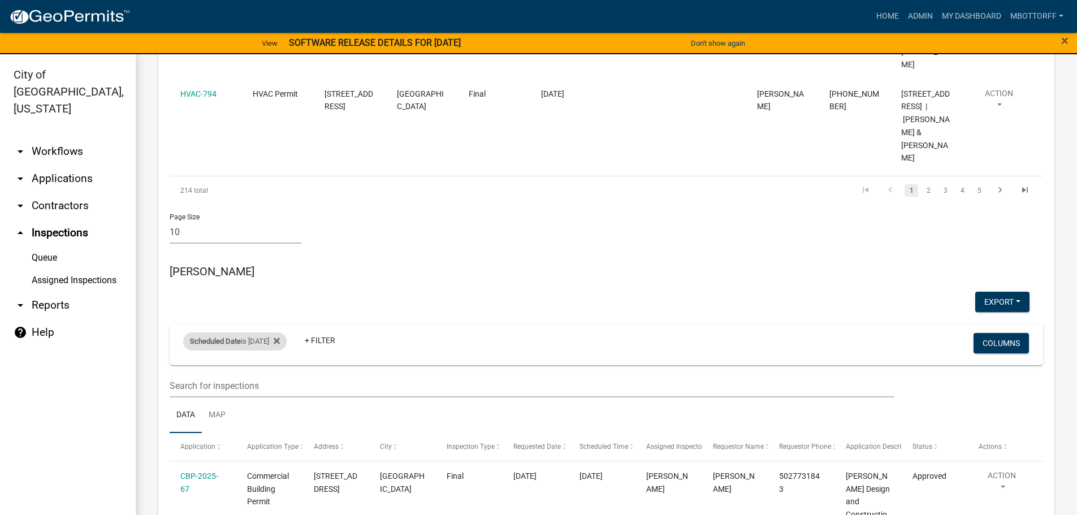
click at [276, 332] on div "Scheduled Date is 09/23/2025" at bounding box center [234, 341] width 103 height 18
click at [276, 305] on input "2025-09-23" at bounding box center [244, 306] width 79 height 23
type input "2025-09-24"
click at [244, 341] on button "Done" at bounding box center [244, 340] width 79 height 20
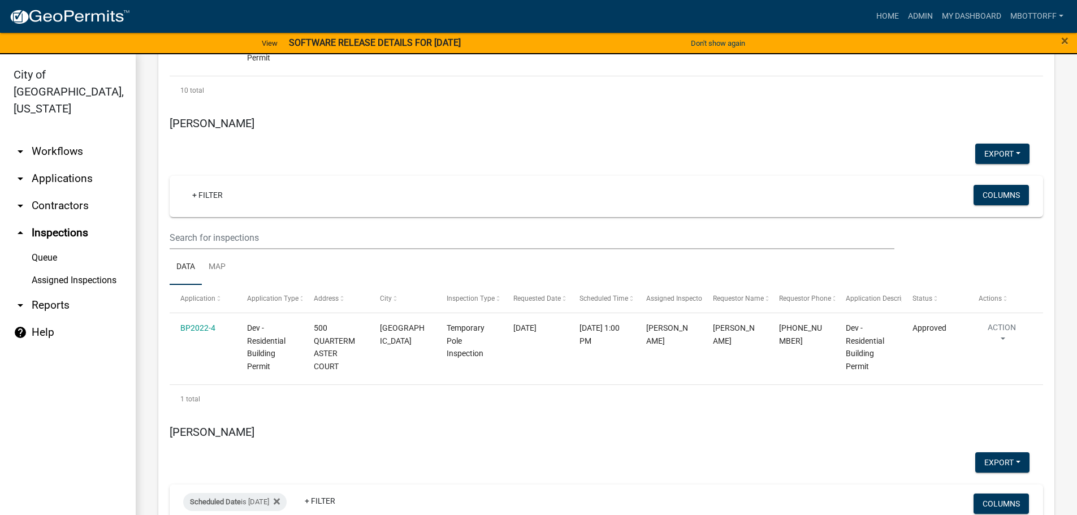
scroll to position [2770, 0]
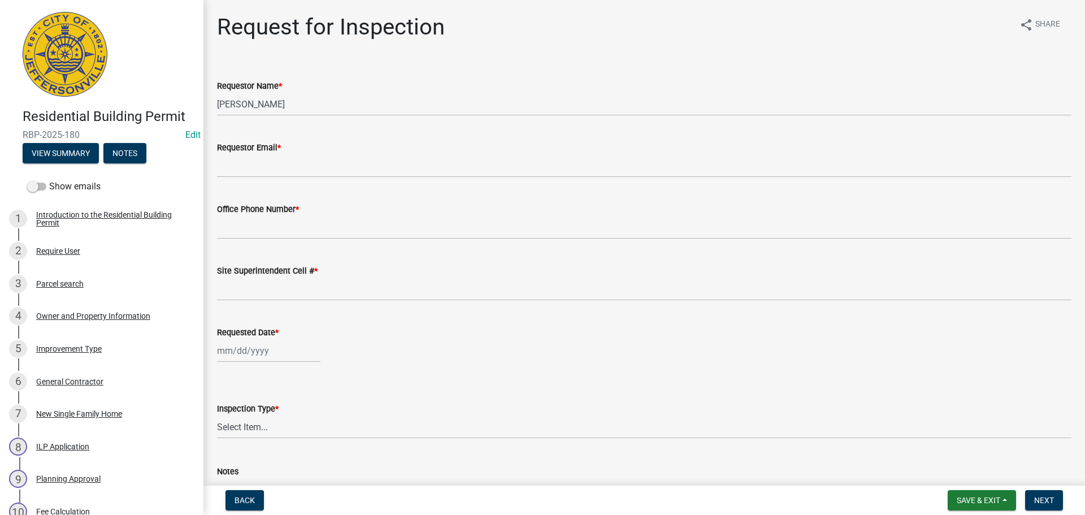
click at [247, 512] on nav "Back Save & Exit Save Save & Exit Next" at bounding box center [645, 500] width 882 height 29
click at [249, 503] on span "Back" at bounding box center [245, 500] width 20 height 9
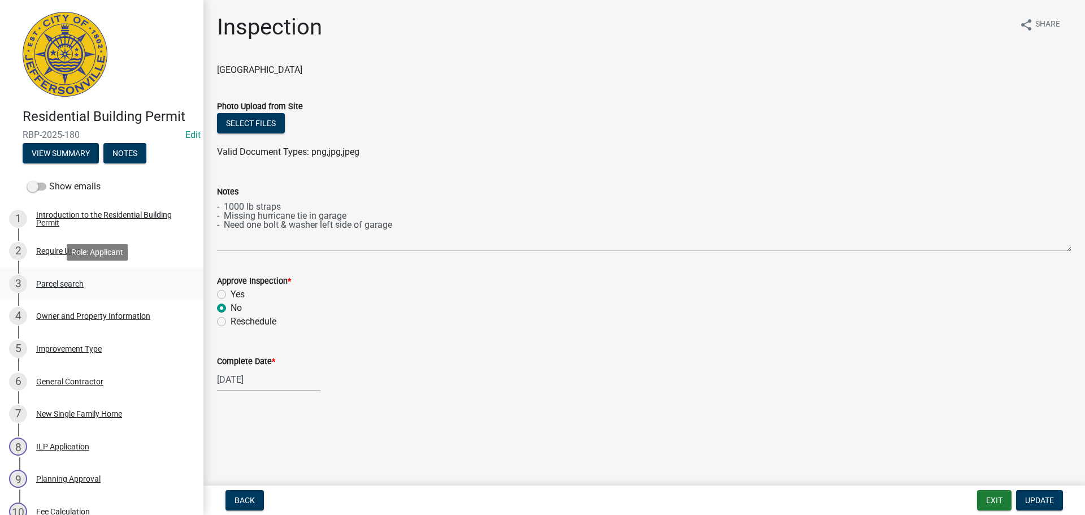
click at [59, 283] on div "Parcel search" at bounding box center [59, 284] width 47 height 8
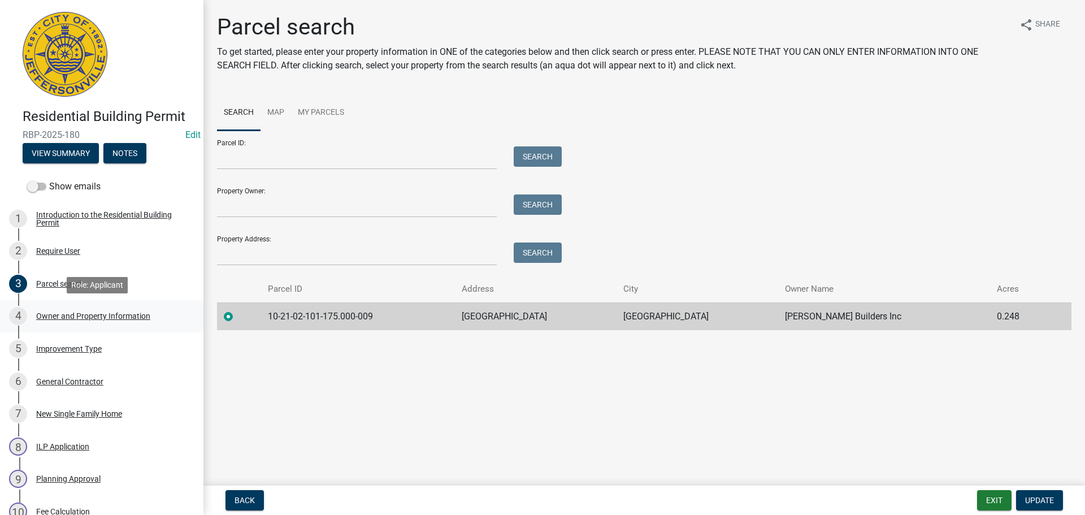
click at [67, 318] on div "Owner and Property Information" at bounding box center [93, 316] width 114 height 8
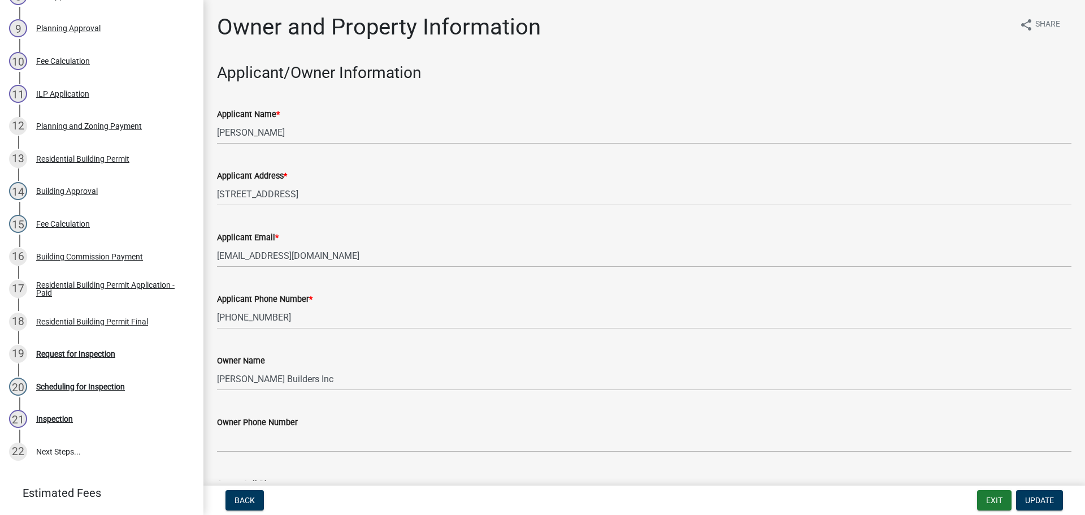
scroll to position [585, 0]
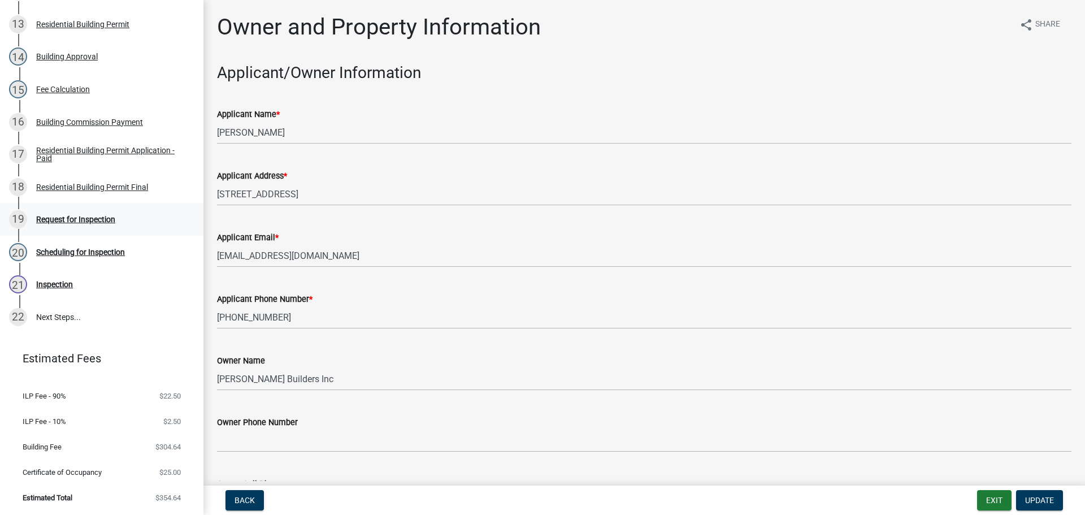
click at [72, 218] on div "Request for Inspection" at bounding box center [75, 219] width 79 height 8
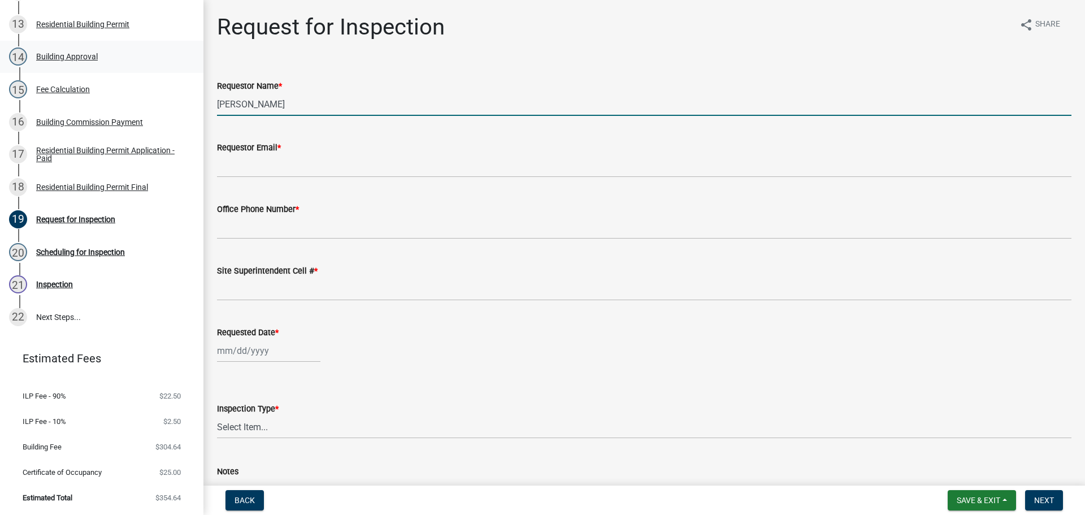
drag, startPoint x: 123, startPoint y: 94, endPoint x: 0, endPoint y: 61, distance: 127.0
click at [0, 64] on div "Residential Building Permit RBP-2025-180 Edit View Summary Notes Show emails 1 …" at bounding box center [542, 257] width 1085 height 515
type input "[PERSON_NAME]"
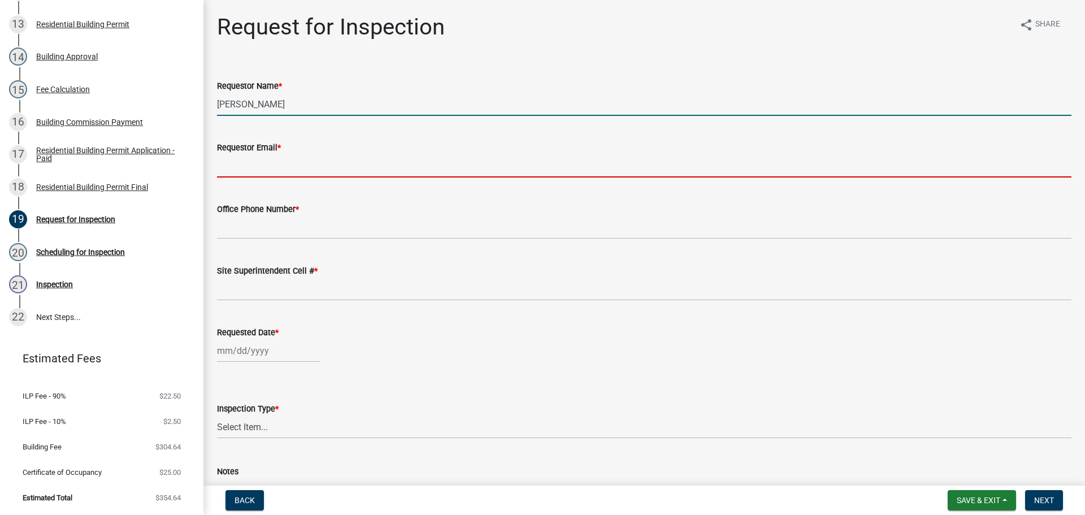
click at [259, 164] on input "Requestor Email *" at bounding box center [644, 165] width 855 height 23
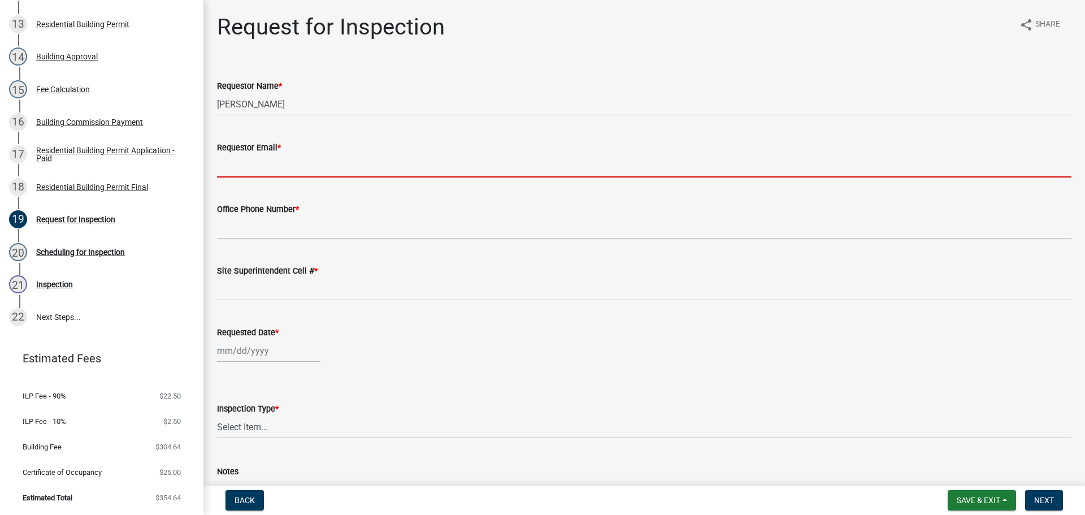
type input "[EMAIL_ADDRESS][DOMAIN_NAME]"
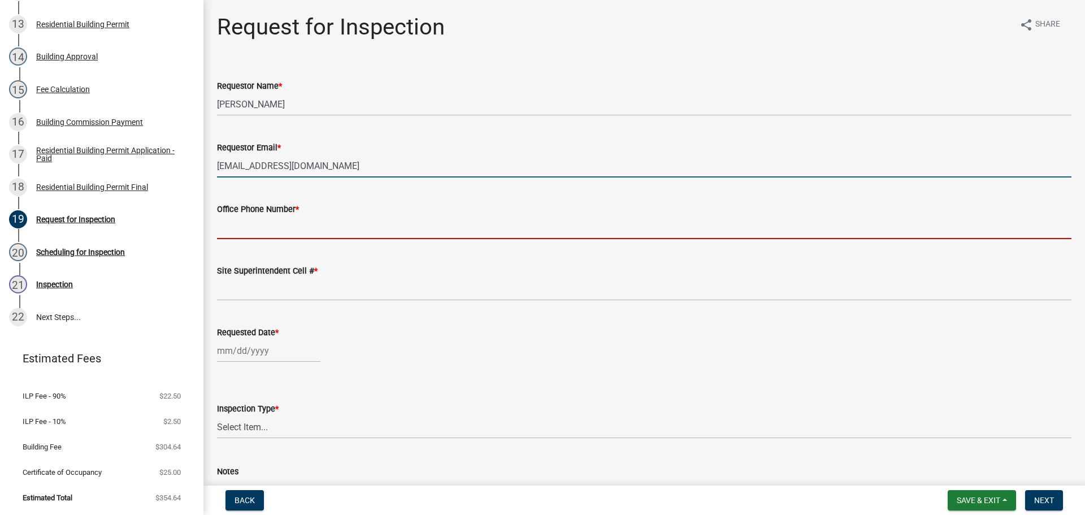
click at [240, 226] on input "Office Phone Number *" at bounding box center [644, 227] width 855 height 23
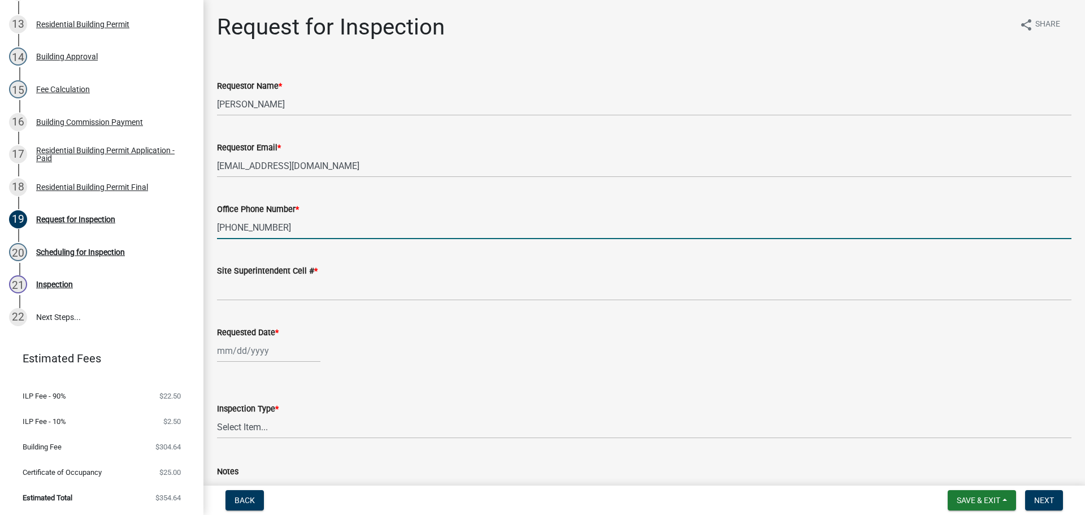
type input "[PHONE_NUMBER]"
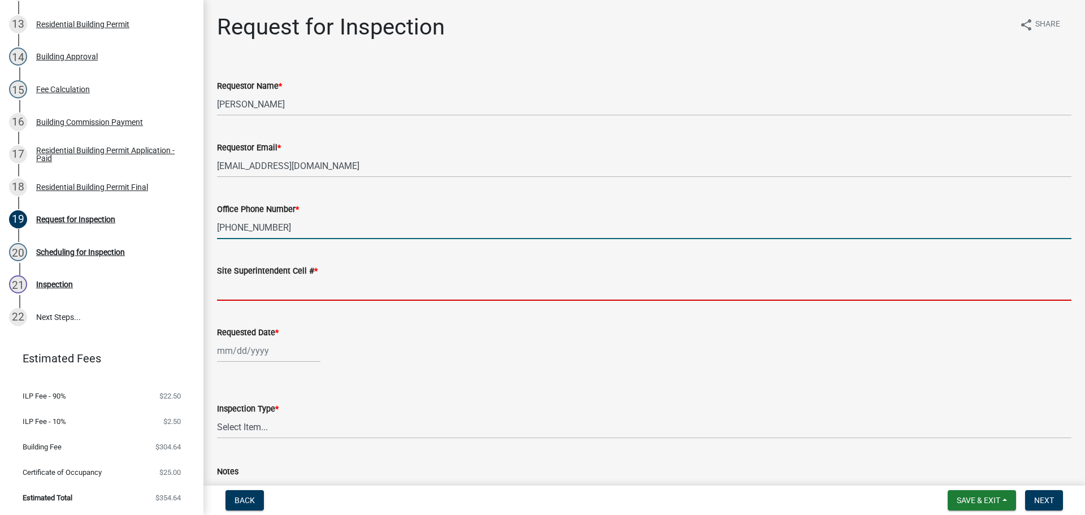
click at [247, 284] on input "Site Superintendent Cell # *" at bounding box center [644, 289] width 855 height 23
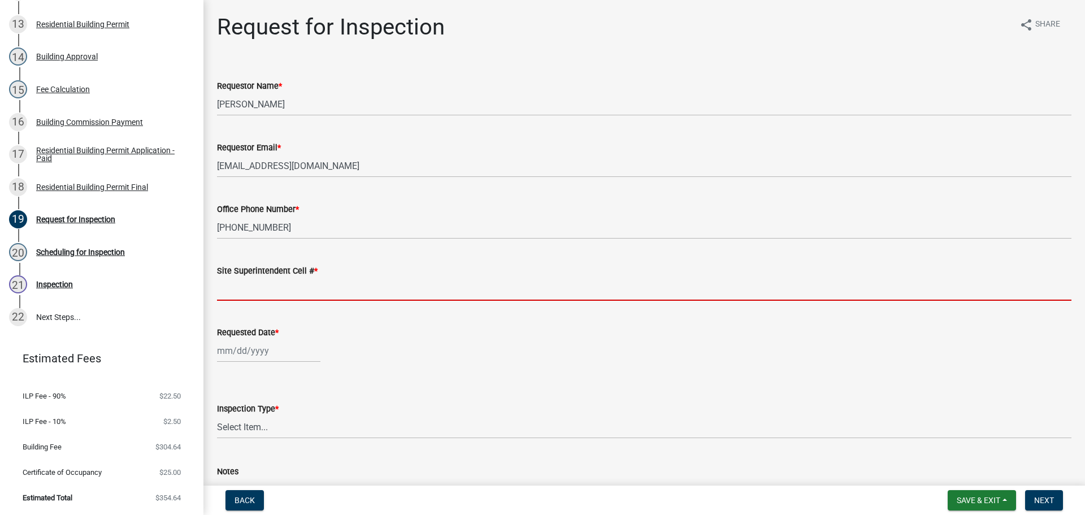
type input "SAME"
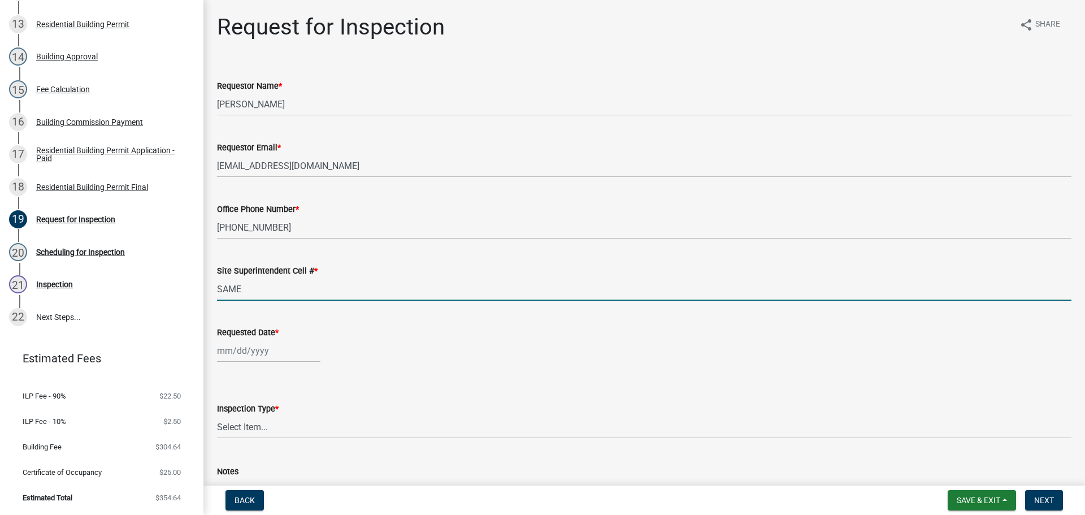
select select "9"
select select "2025"
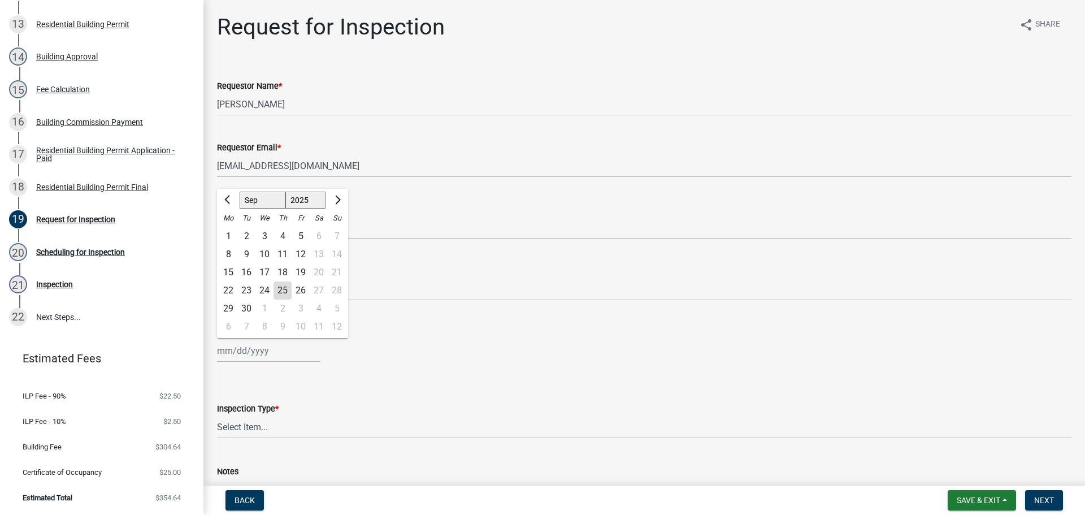
click at [250, 349] on div "[PERSON_NAME] Feb Mar Apr [PERSON_NAME][DATE] Oct Nov [DATE] 1526 1527 1528 152…" at bounding box center [268, 350] width 103 height 23
click at [301, 292] on div "26" at bounding box center [301, 291] width 18 height 18
type input "[DATE]"
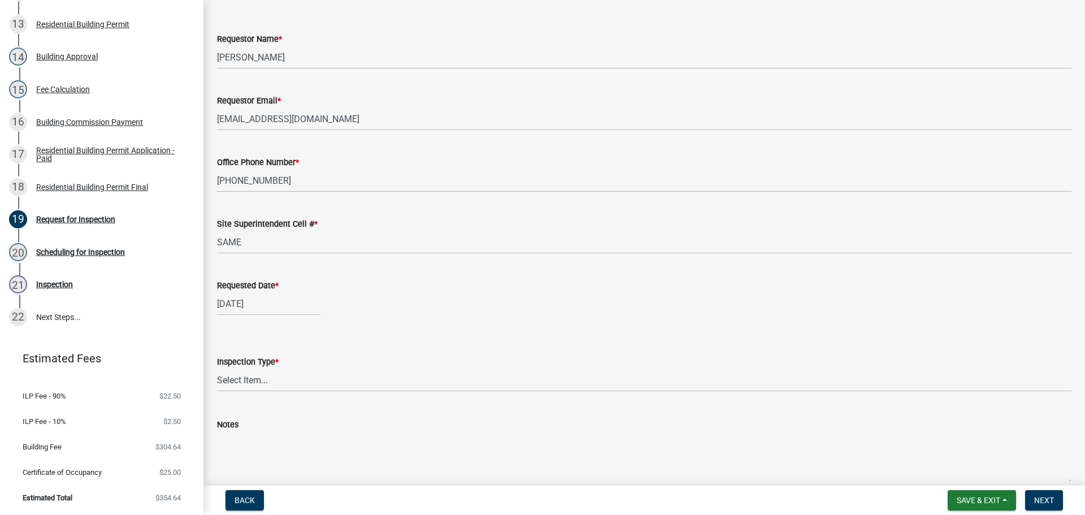
scroll to position [103, 0]
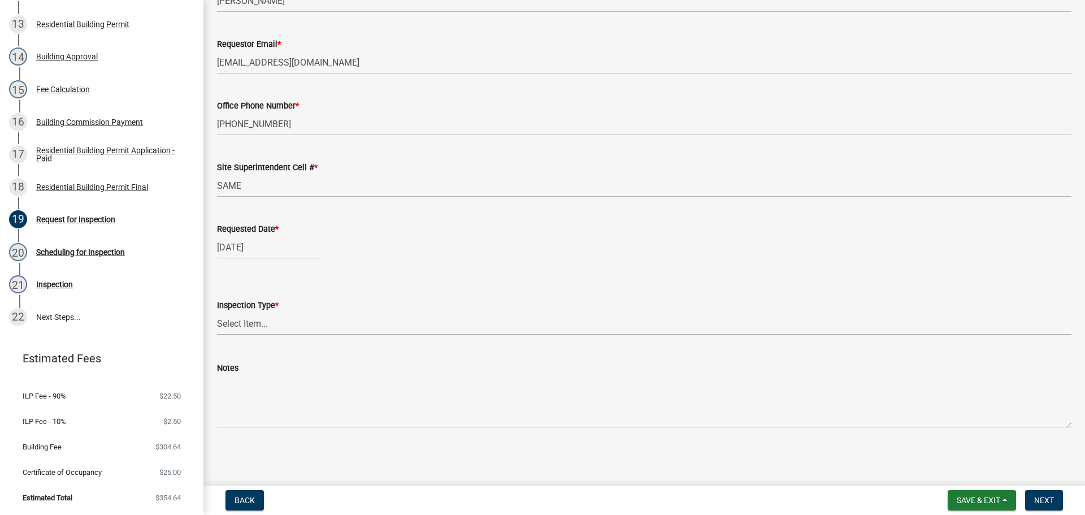
click at [242, 322] on select "Select Item... Footer Foundation Framing Final" at bounding box center [644, 323] width 855 height 23
click at [217, 312] on select "Select Item... Footer Foundation Framing Final" at bounding box center [644, 323] width 855 height 23
select select "cf00f61e-4b77-4892-83dd-df63e4708b2f"
click at [1038, 496] on span "Next" at bounding box center [1044, 500] width 20 height 9
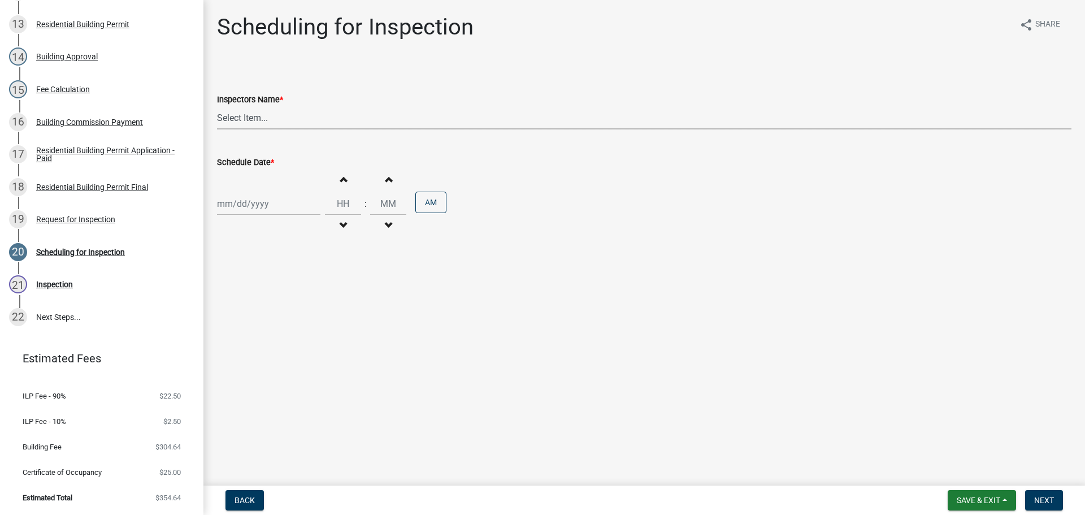
drag, startPoint x: 241, startPoint y: 115, endPoint x: 235, endPoint y: 122, distance: 9.6
click at [241, 115] on select "Select Item... jramsey (Jeremy Ramsey) MaryFrey (Mary Frey) mkruer (Mike Kruer)…" at bounding box center [644, 117] width 855 height 23
select select "fdb3bcc6-ce93-4663-8a18-5c08884dd177"
click at [217, 106] on select "Select Item... jramsey (Jeremy Ramsey) MaryFrey (Mary Frey) mkruer (Mike Kruer)…" at bounding box center [644, 117] width 855 height 23
click at [237, 199] on div at bounding box center [268, 203] width 103 height 23
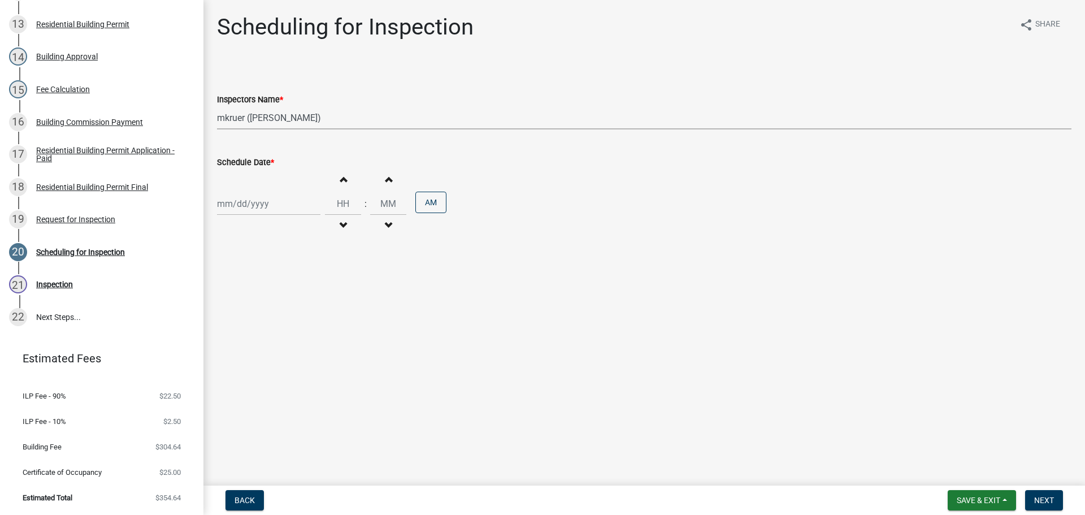
select select "9"
select select "2025"
click at [297, 319] on div "26" at bounding box center [301, 318] width 18 height 18
type input "09/26/2025"
click at [1043, 496] on span "Next" at bounding box center [1044, 500] width 20 height 9
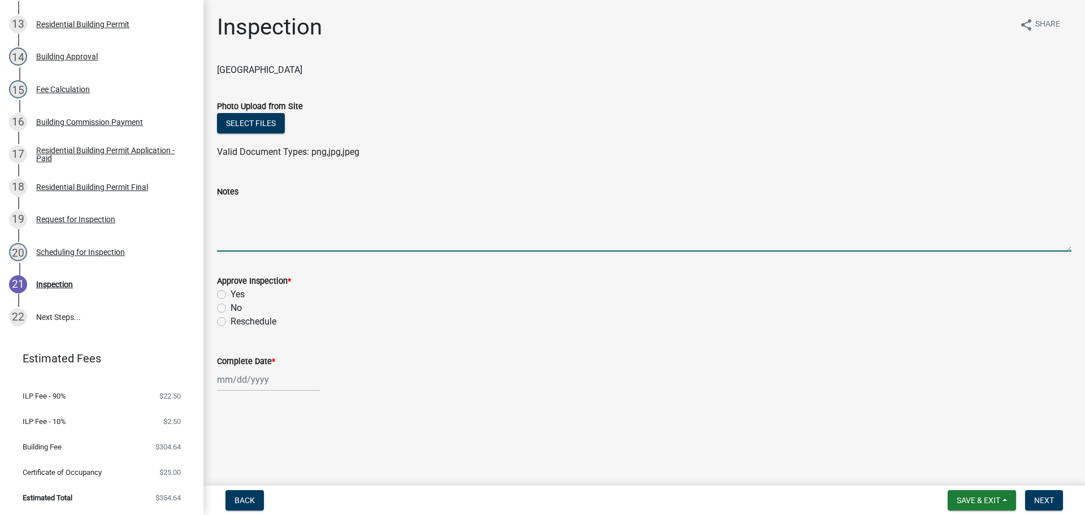
click at [233, 198] on textarea "Notes" at bounding box center [644, 224] width 855 height 53
type textarea "r"
type textarea "REINSPECTION"
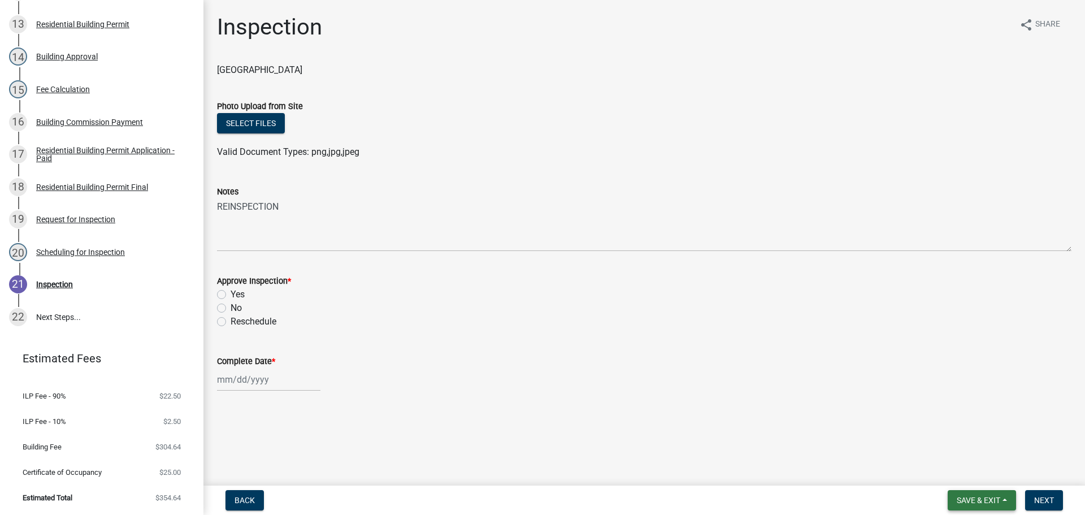
click at [952, 495] on button "Save & Exit" at bounding box center [982, 500] width 68 height 20
click at [954, 473] on button "Save & Exit" at bounding box center [971, 470] width 90 height 27
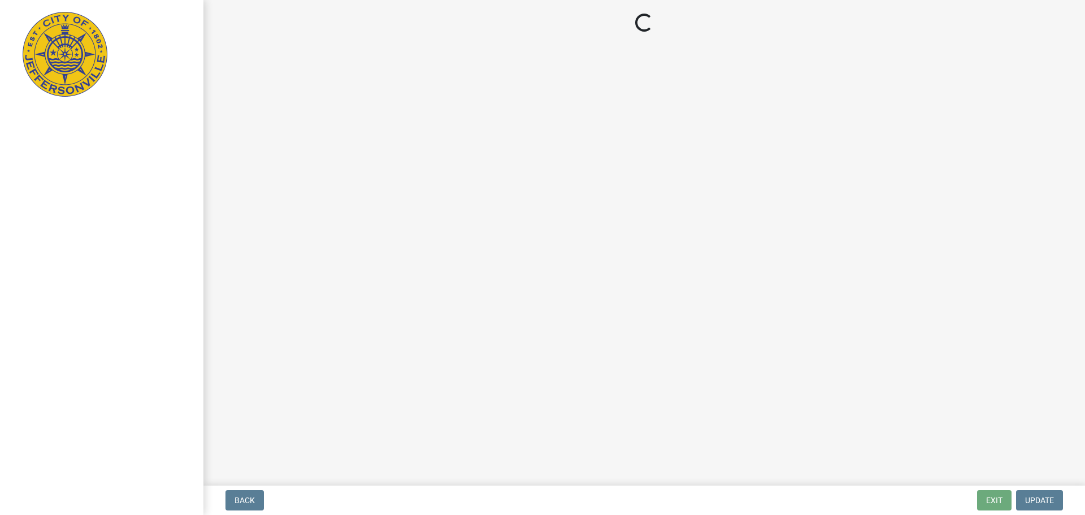
select select "3: 3"
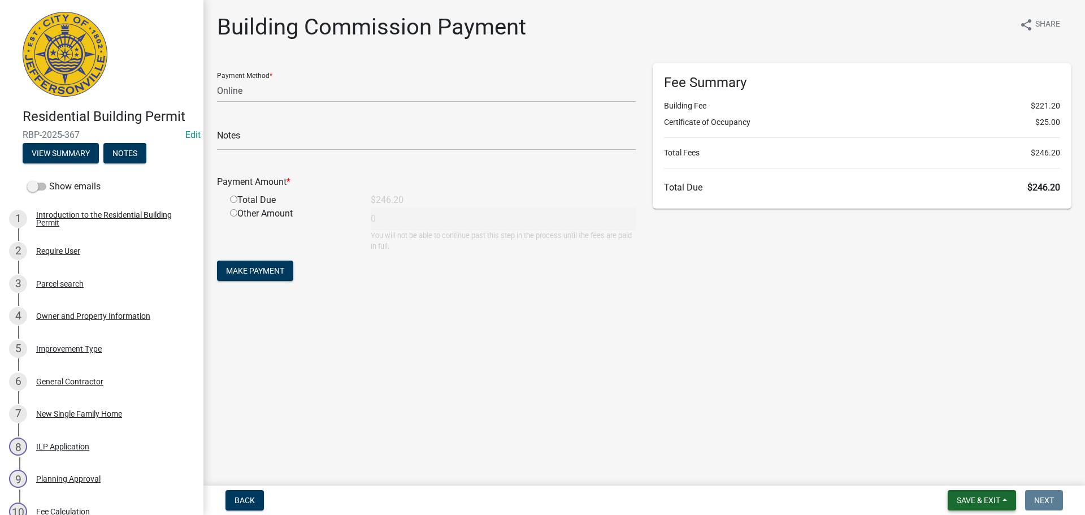
click at [971, 500] on span "Save & Exit" at bounding box center [979, 500] width 44 height 9
click at [964, 475] on button "Save & Exit" at bounding box center [971, 470] width 90 height 27
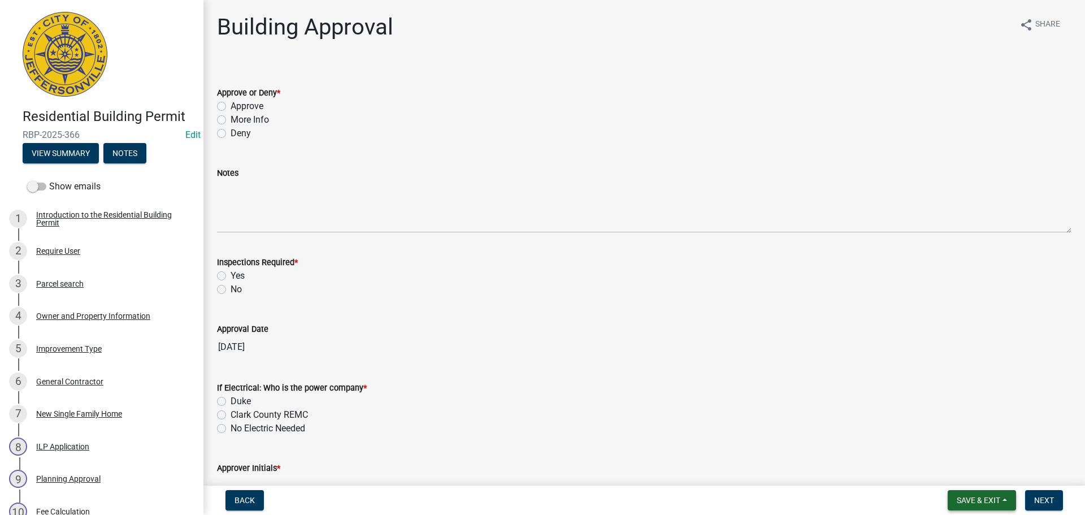
click at [972, 498] on span "Save & Exit" at bounding box center [979, 500] width 44 height 9
click at [972, 473] on button "Save & Exit" at bounding box center [971, 470] width 90 height 27
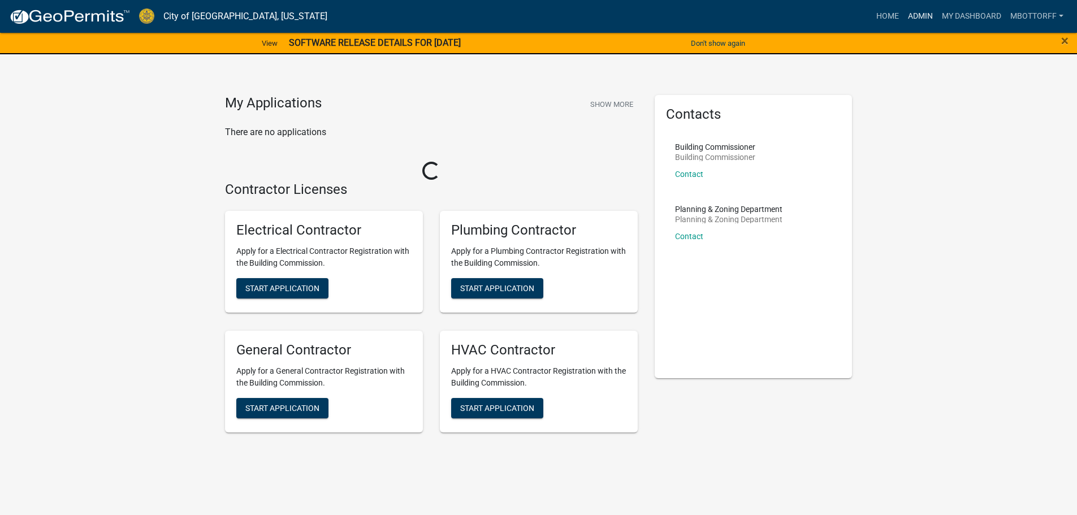
click at [922, 16] on link "Admin" at bounding box center [920, 16] width 34 height 21
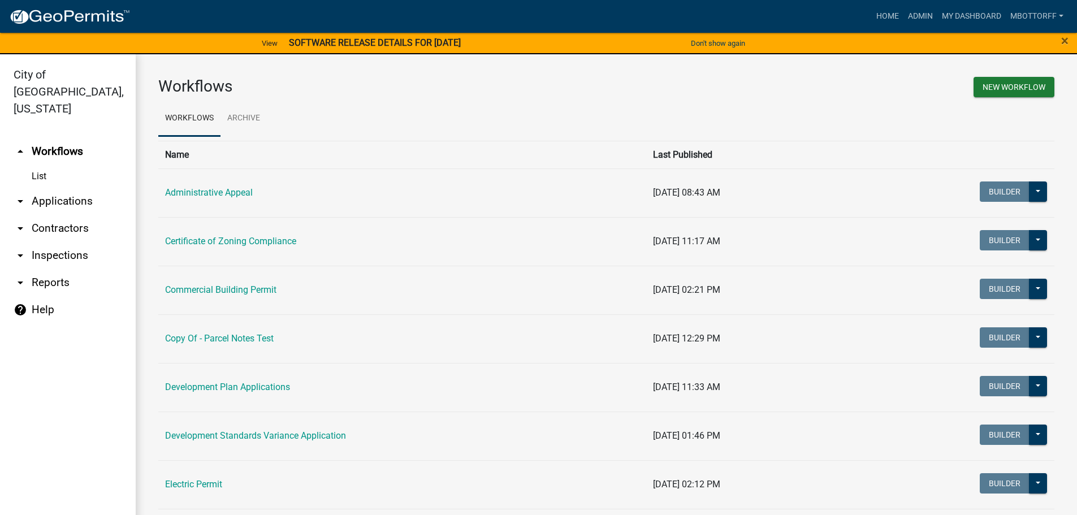
click at [51, 242] on link "arrow_drop_down Inspections" at bounding box center [68, 255] width 136 height 27
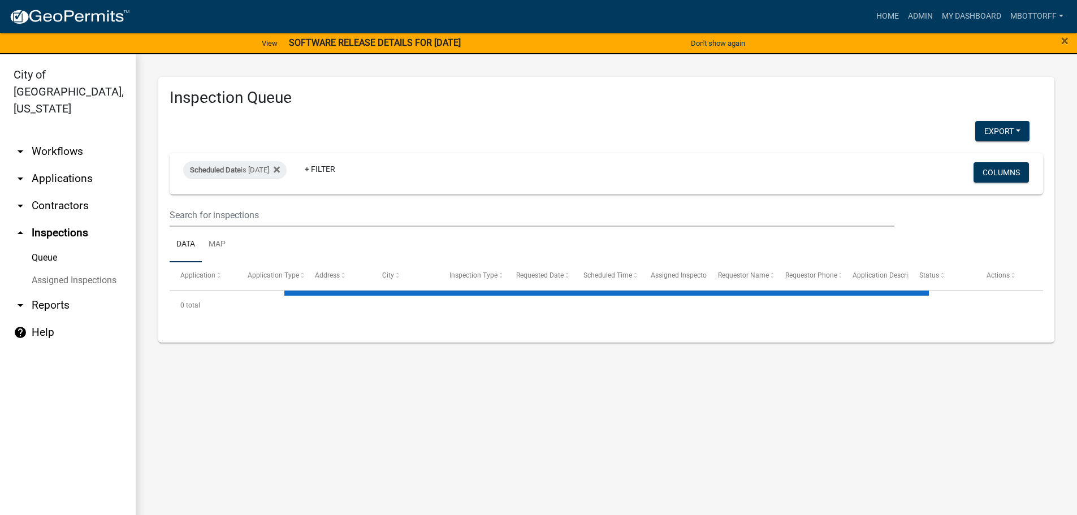
select select "3: 100"
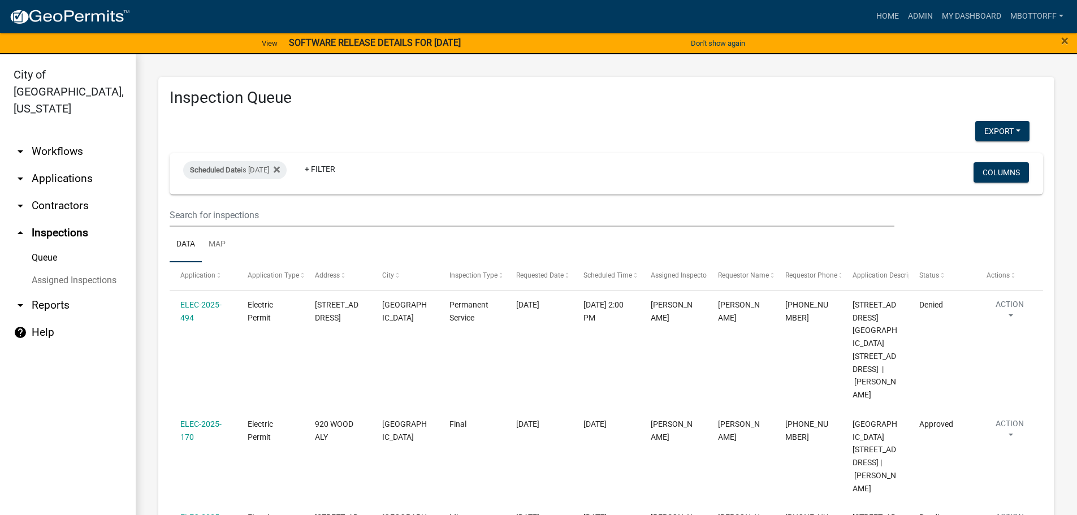
click at [55, 165] on link "arrow_drop_down Applications" at bounding box center [68, 178] width 136 height 27
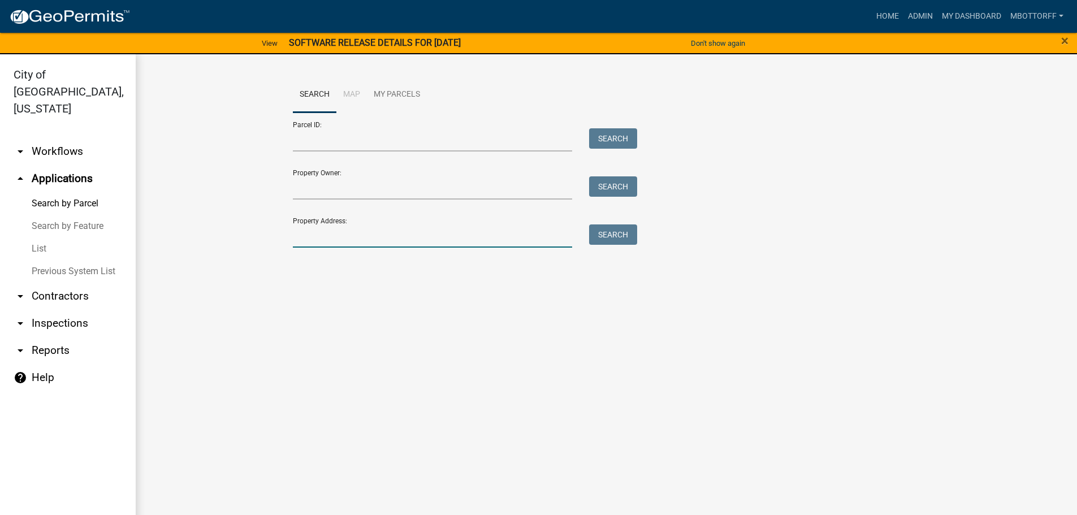
click at [334, 233] on input "Property Address:" at bounding box center [433, 235] width 280 height 23
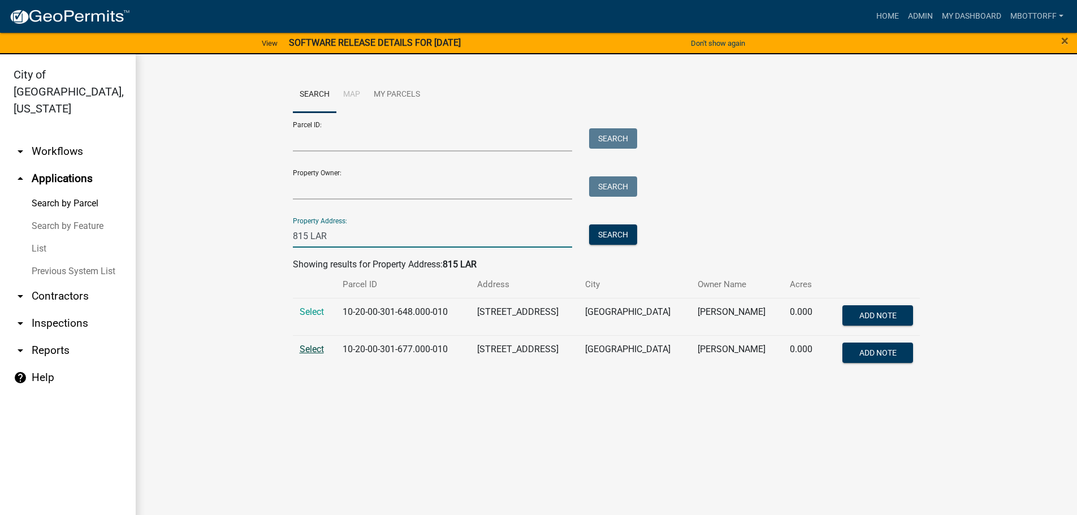
type input "815 LAR"
click at [317, 353] on span "Select" at bounding box center [312, 349] width 24 height 11
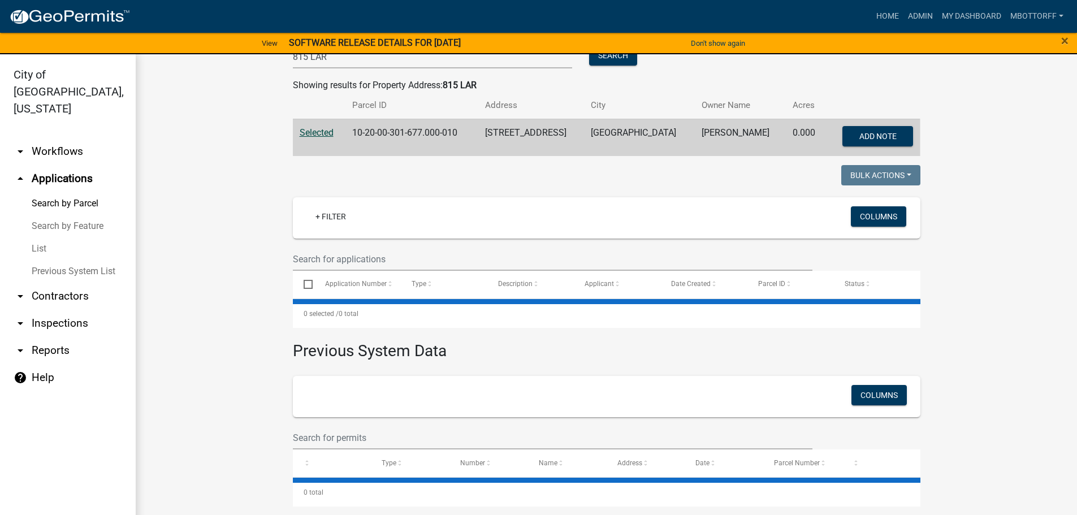
scroll to position [180, 0]
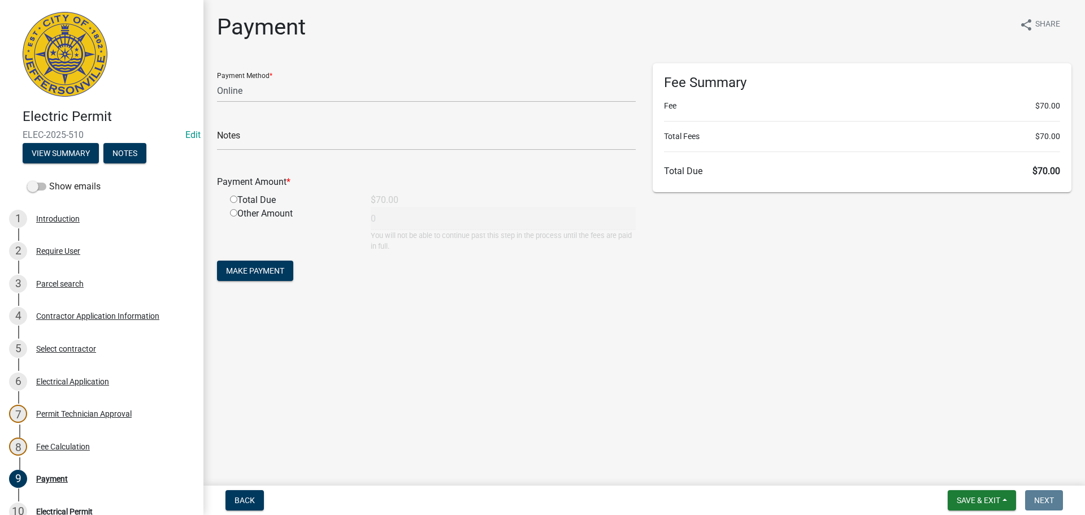
select select "3: 3"
click at [984, 500] on span "Save & Exit" at bounding box center [979, 500] width 44 height 9
click at [966, 471] on button "Save & Exit" at bounding box center [971, 470] width 90 height 27
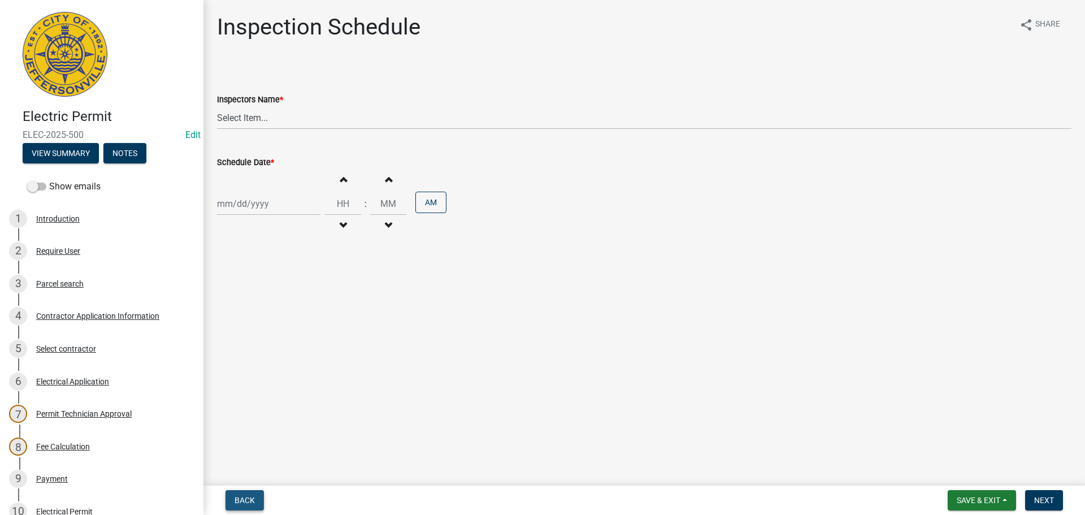
click at [245, 496] on span "Back" at bounding box center [245, 500] width 20 height 9
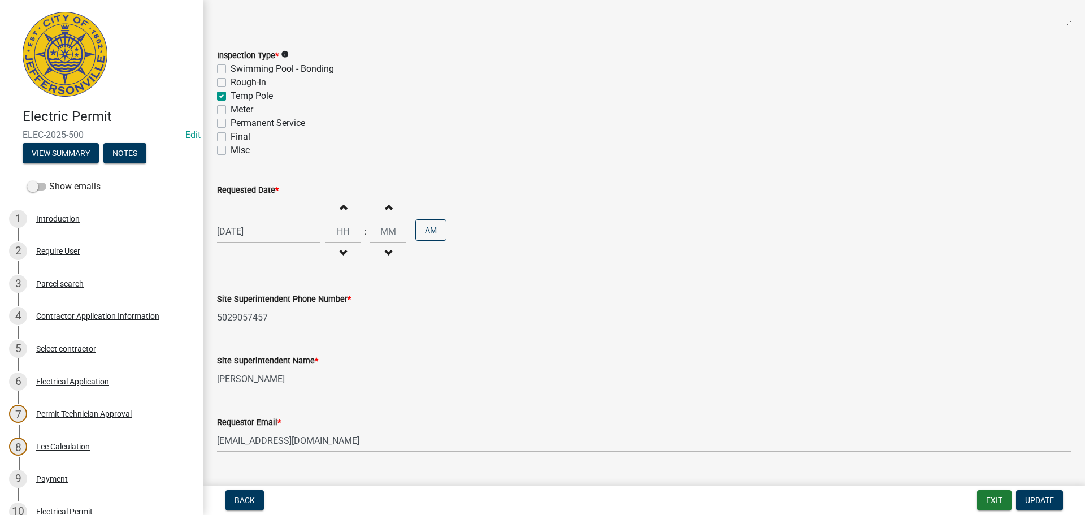
scroll to position [144, 0]
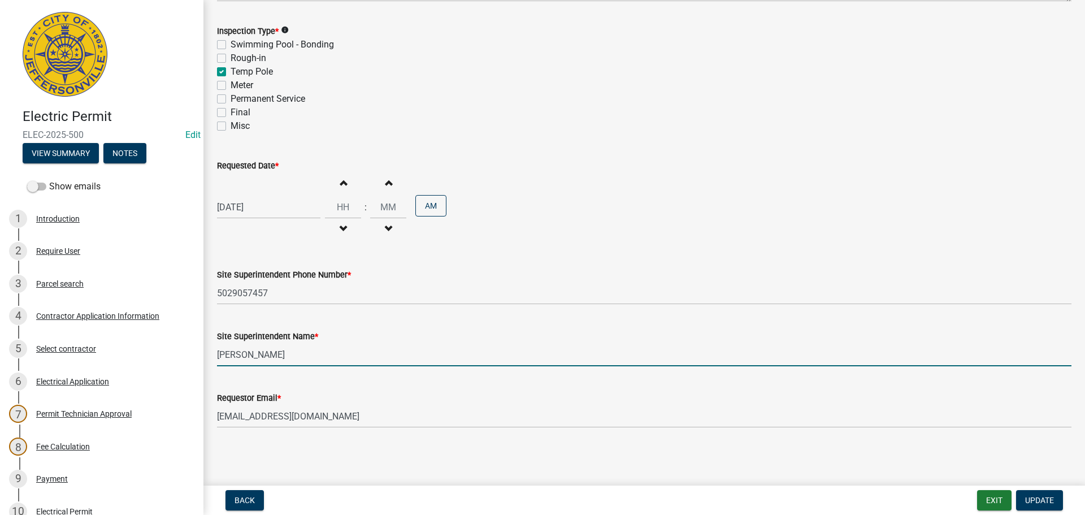
drag, startPoint x: 265, startPoint y: 358, endPoint x: 197, endPoint y: 351, distance: 68.2
click at [197, 351] on div "Electric Permit ELEC-2025-500 Edit View Summary Notes Show emails 1 Introductio…" at bounding box center [542, 257] width 1085 height 515
type input "[PERSON_NAME]"
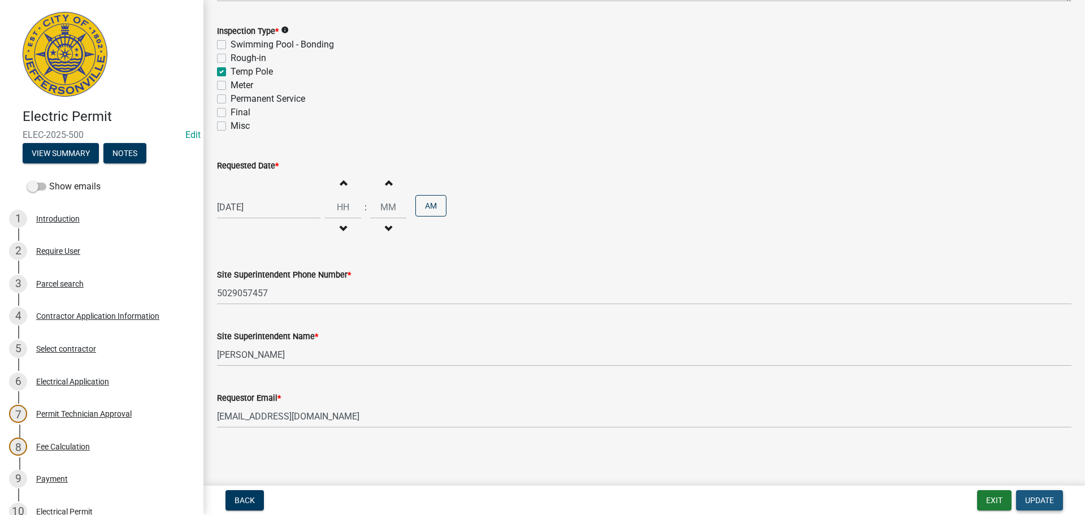
click at [1044, 499] on span "Update" at bounding box center [1039, 500] width 29 height 9
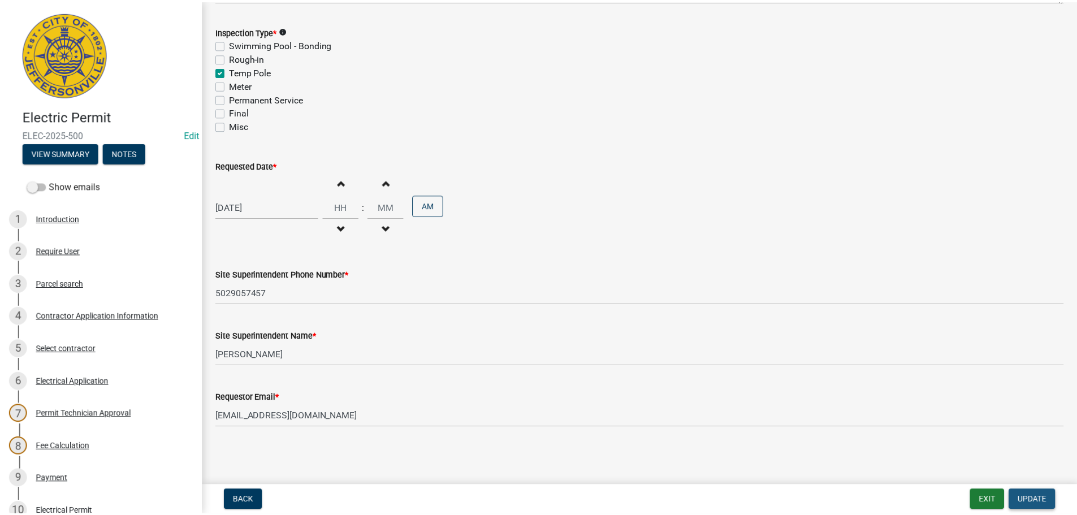
scroll to position [0, 0]
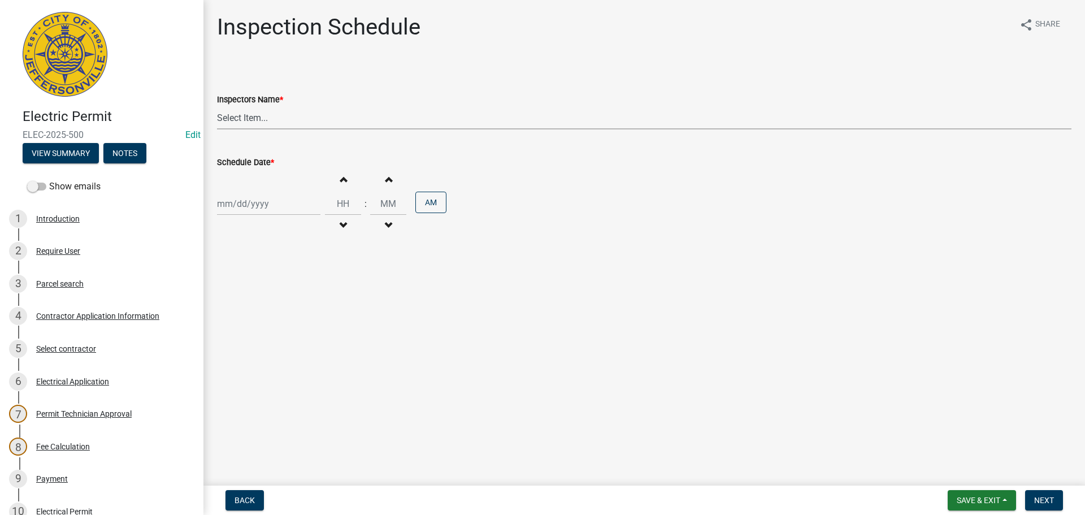
click at [235, 118] on select "Select Item... jramsey (Jeremy Ramsey) MaryFrey (Mary Frey) mkruer (Mike Kruer)…" at bounding box center [644, 117] width 855 height 23
select select "36a8b8f0-2ef8-43e9-ae06-718f51af8d36"
click at [217, 106] on select "Select Item... jramsey (Jeremy Ramsey) MaryFrey (Mary Frey) mkruer (Mike Kruer)…" at bounding box center [644, 117] width 855 height 23
select select "9"
select select "2025"
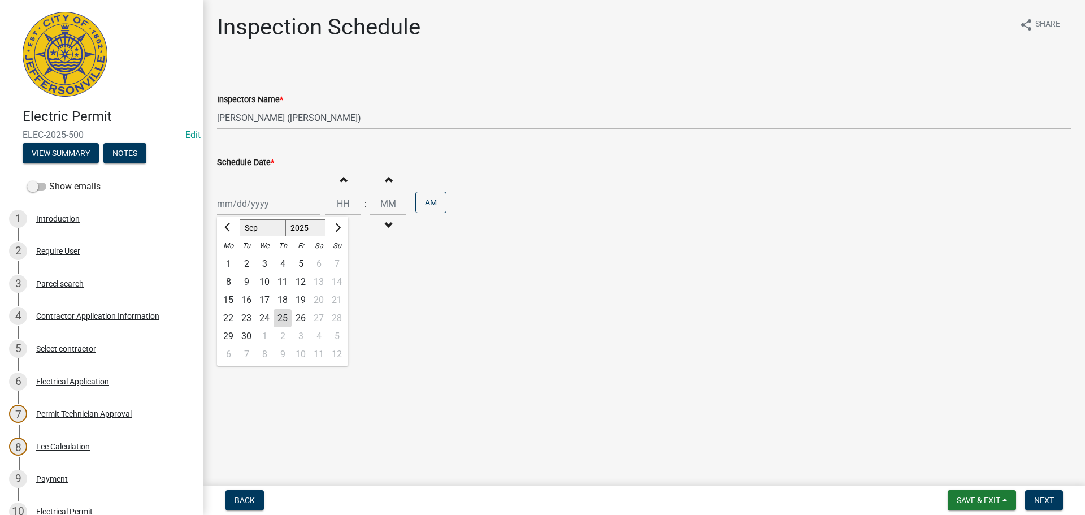
click at [261, 205] on div "Jan Feb Mar Apr May Jun Jul Aug Sep Oct Nov Dec 1525 1526 1527 1528 1529 1530 1…" at bounding box center [268, 203] width 103 height 23
click at [301, 320] on div "26" at bounding box center [301, 318] width 18 height 18
type input "[DATE]"
click at [1046, 505] on span "Next" at bounding box center [1044, 500] width 20 height 9
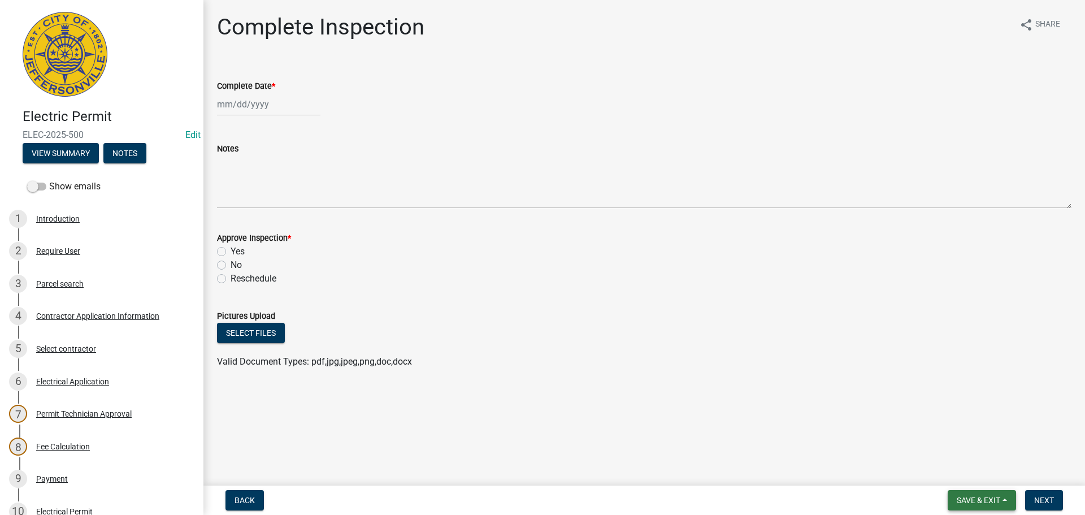
click at [982, 505] on button "Save & Exit" at bounding box center [982, 500] width 68 height 20
click at [964, 475] on button "Save & Exit" at bounding box center [971, 470] width 90 height 27
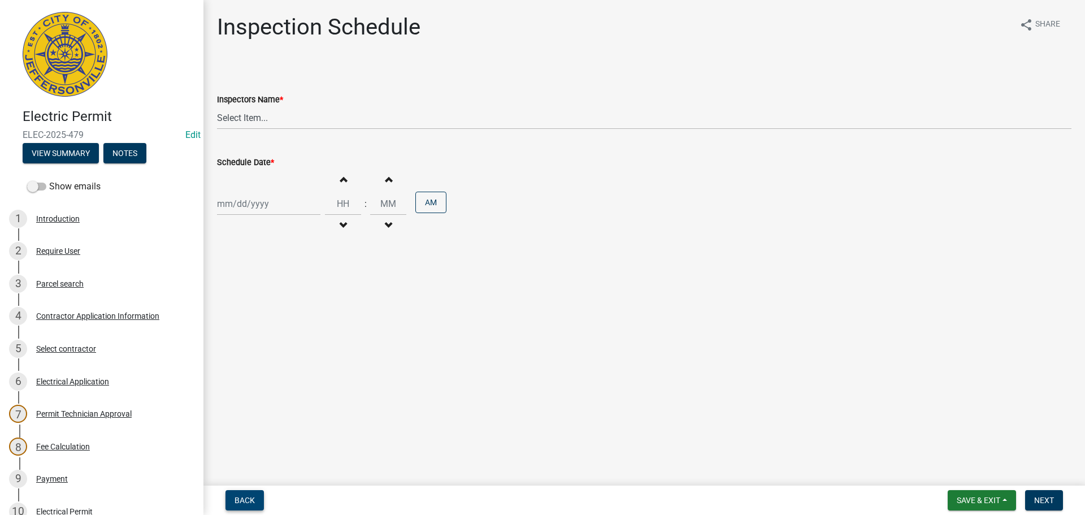
drag, startPoint x: 241, startPoint y: 500, endPoint x: 247, endPoint y: 492, distance: 9.3
click at [241, 500] on span "Back" at bounding box center [245, 500] width 20 height 9
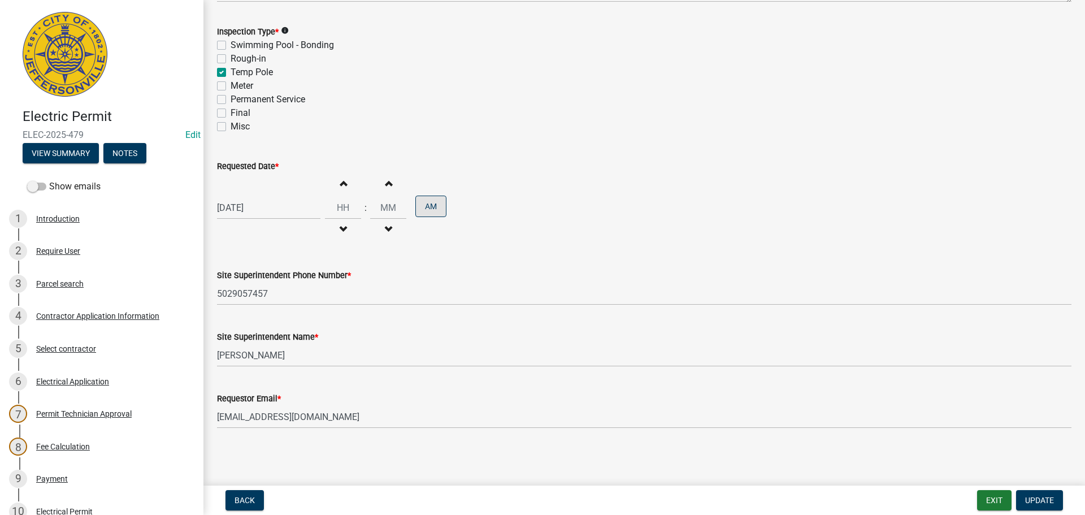
scroll to position [144, 0]
click at [1047, 505] on span "Update" at bounding box center [1039, 500] width 29 height 9
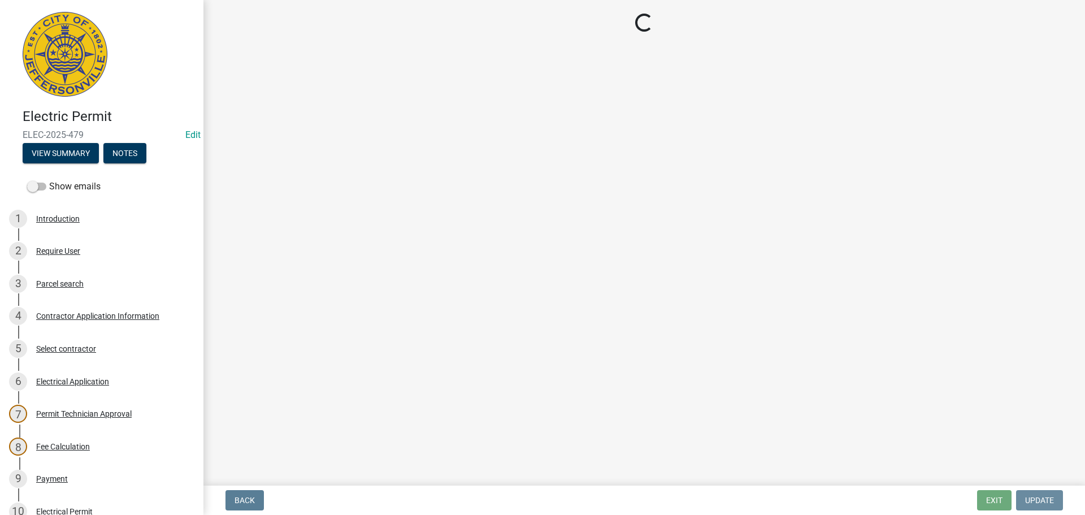
scroll to position [0, 0]
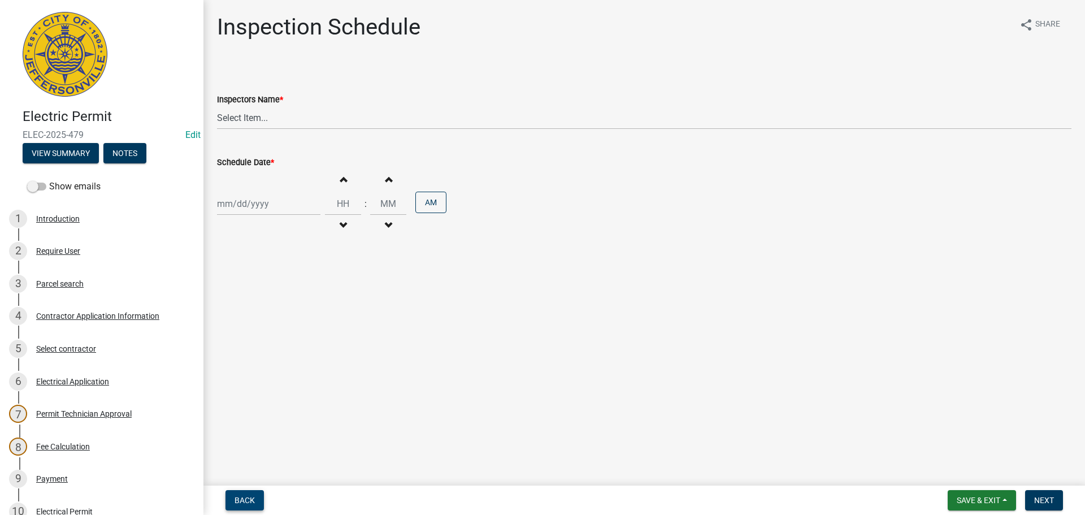
click at [241, 498] on span "Back" at bounding box center [245, 500] width 20 height 9
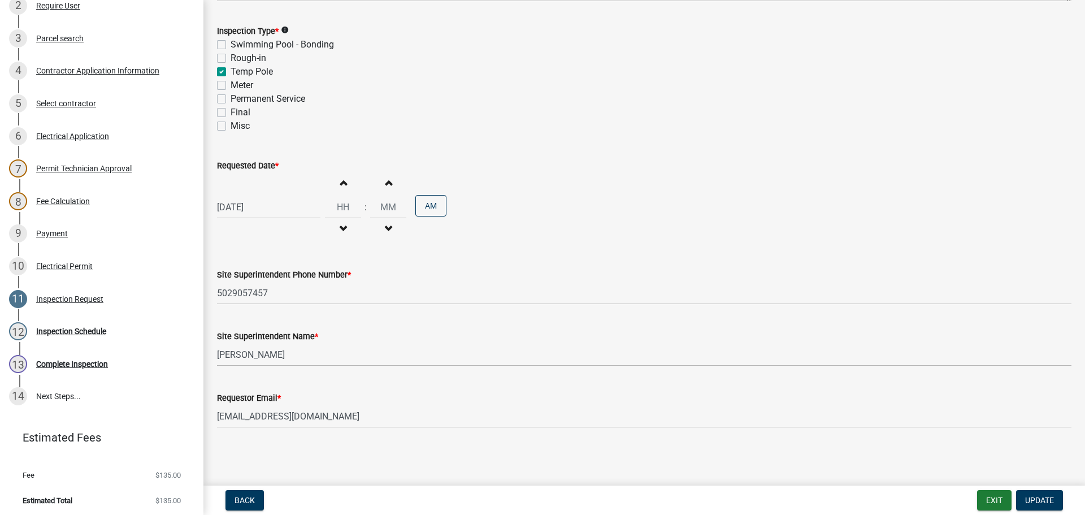
scroll to position [248, 0]
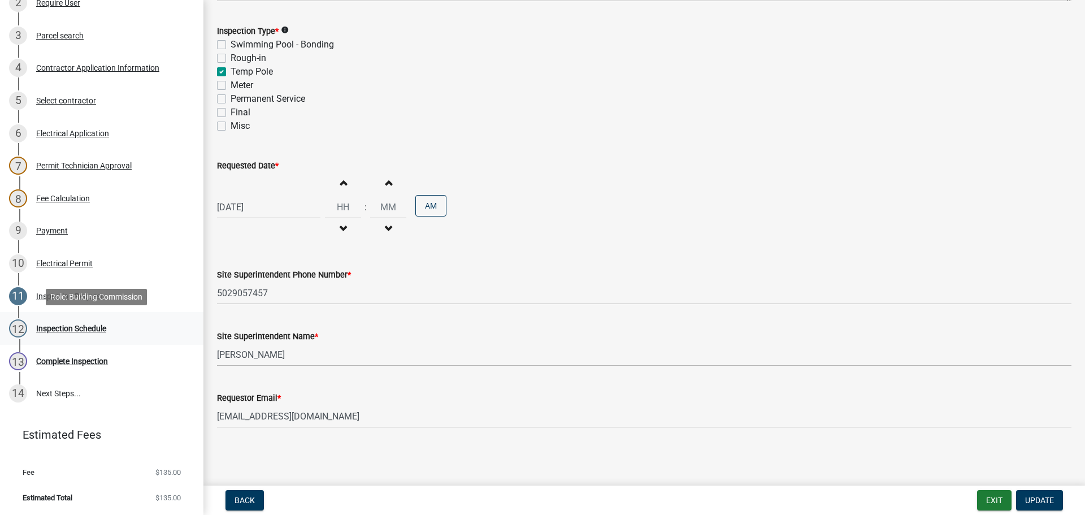
click at [49, 329] on div "Inspection Schedule" at bounding box center [71, 328] width 70 height 8
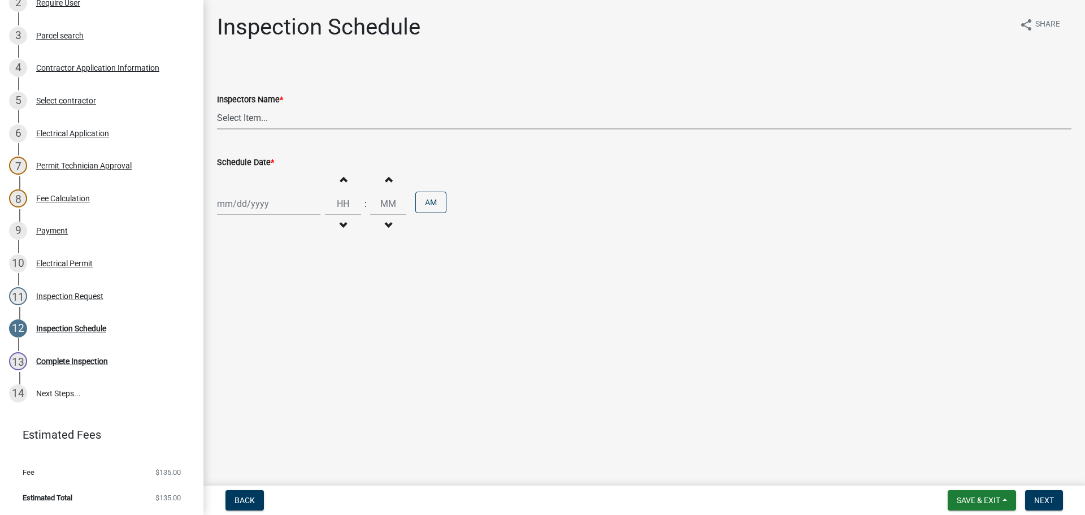
click at [227, 119] on select "Select Item... [PERSON_NAME] ([PERSON_NAME]) [PERSON_NAME] ([PERSON_NAME]) mkru…" at bounding box center [644, 117] width 855 height 23
select select "36a8b8f0-2ef8-43e9-ae06-718f51af8d36"
click at [217, 106] on select "Select Item... [PERSON_NAME] ([PERSON_NAME]) [PERSON_NAME] ([PERSON_NAME]) mkru…" at bounding box center [644, 117] width 855 height 23
click at [248, 205] on div at bounding box center [268, 203] width 103 height 23
select select "9"
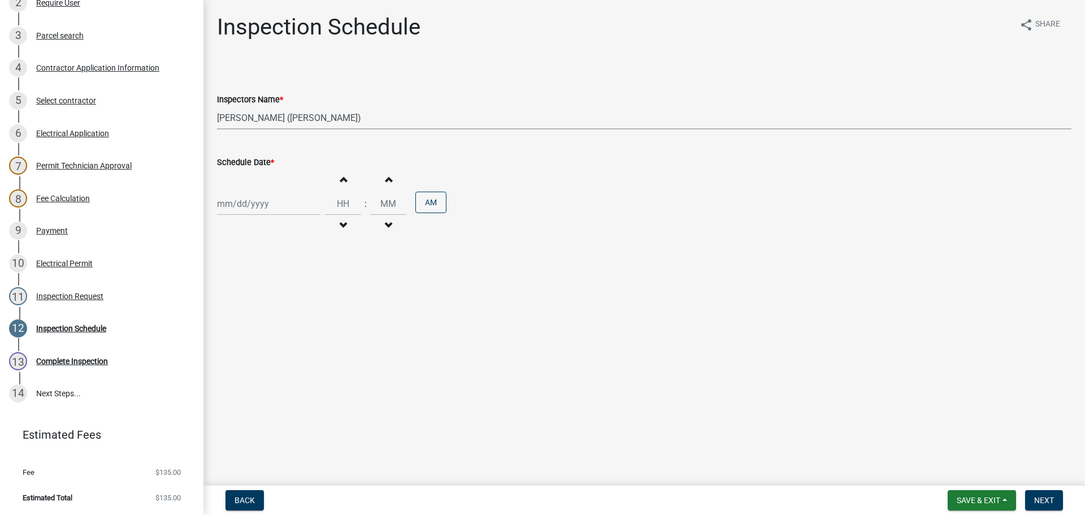
select select "2025"
click at [441, 334] on main "Inspection Schedule share Share Inspectors Name * Select Item... jramsey (Jerem…" at bounding box center [645, 240] width 882 height 481
click at [287, 207] on div at bounding box center [268, 203] width 103 height 23
select select "9"
select select "2025"
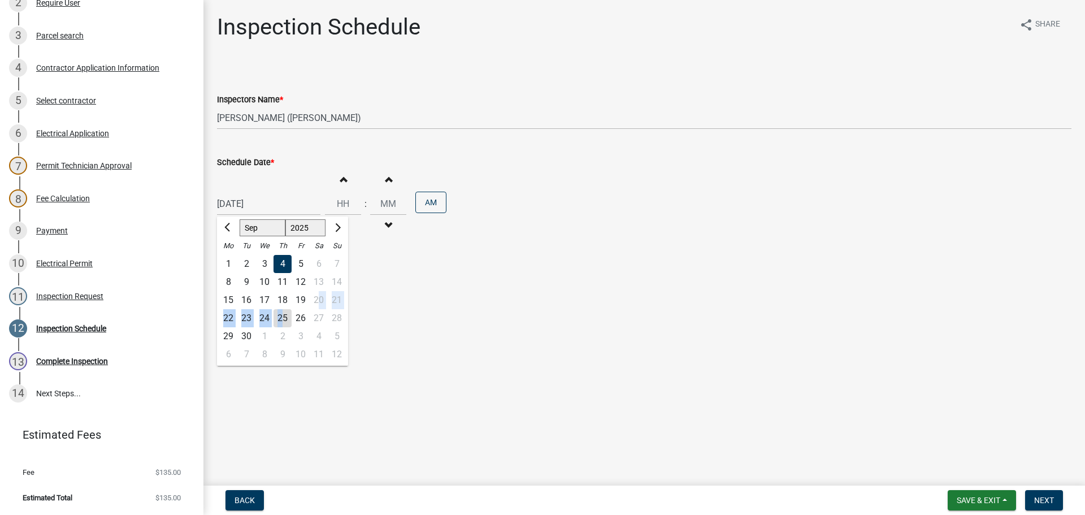
drag, startPoint x: 281, startPoint y: 314, endPoint x: 329, endPoint y: 288, distance: 54.4
click at [327, 292] on ngb-datepicker-month "Mo Tu We Th Fr Sa Su 1 2 3 4 5 6 7 8 9 10 11 12 13 14 15 16 17 18 19 20 21 22 2…" at bounding box center [282, 301] width 131 height 129
click at [335, 272] on div "1 2 3 4 5 6 7" at bounding box center [282, 264] width 131 height 18
click at [300, 317] on div "26" at bounding box center [301, 318] width 18 height 18
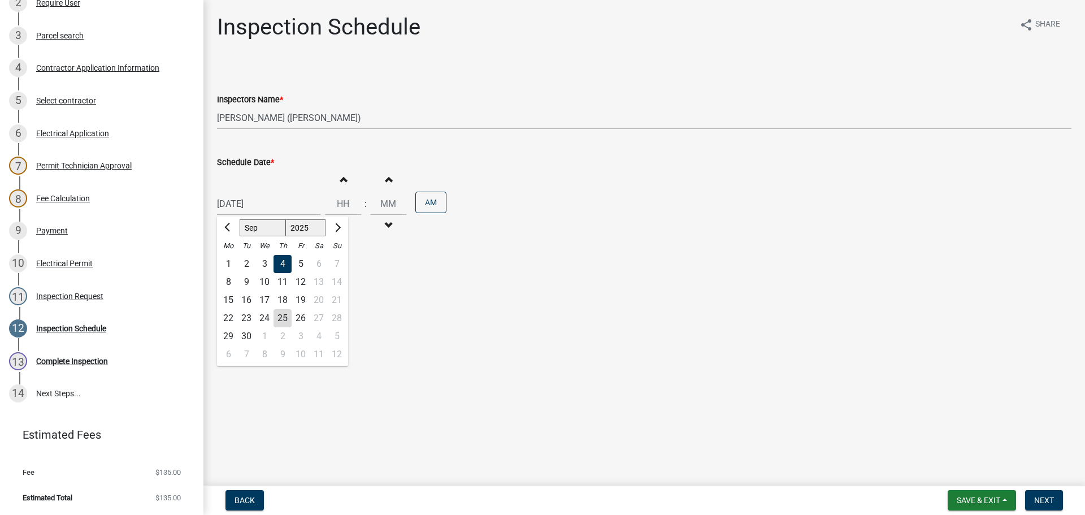
type input "09/26/2025"
click at [999, 490] on button "Save & Exit" at bounding box center [982, 500] width 68 height 20
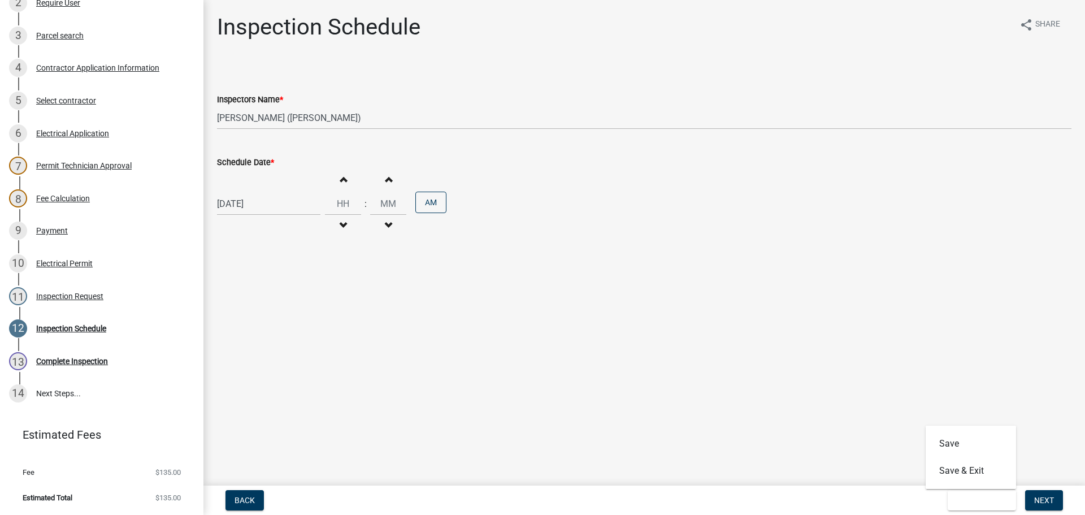
click at [1064, 497] on form "Save & Exit Save Save & Exit Next" at bounding box center [1005, 500] width 124 height 20
click at [1040, 495] on button "Next" at bounding box center [1044, 500] width 38 height 20
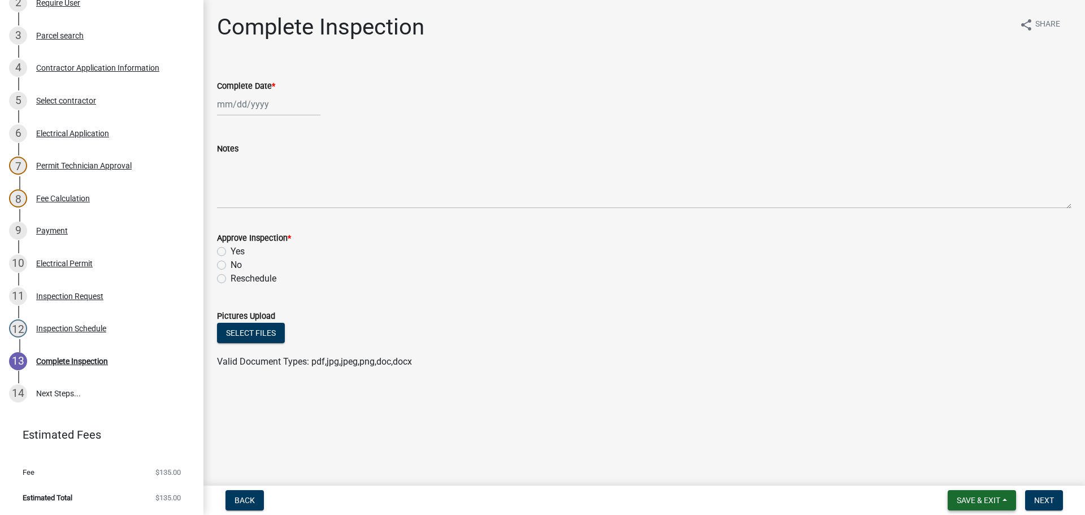
click at [984, 504] on span "Save & Exit" at bounding box center [979, 500] width 44 height 9
click at [972, 480] on button "Save & Exit" at bounding box center [971, 470] width 90 height 27
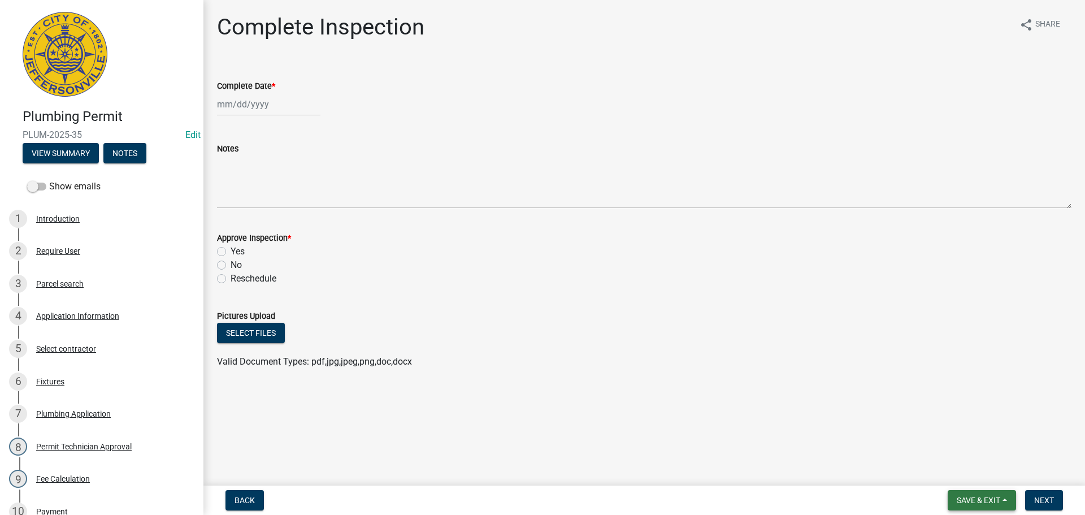
click at [962, 493] on button "Save & Exit" at bounding box center [982, 500] width 68 height 20
click at [976, 472] on button "Save & Exit" at bounding box center [971, 470] width 90 height 27
click at [226, 499] on button "Back" at bounding box center [245, 500] width 38 height 20
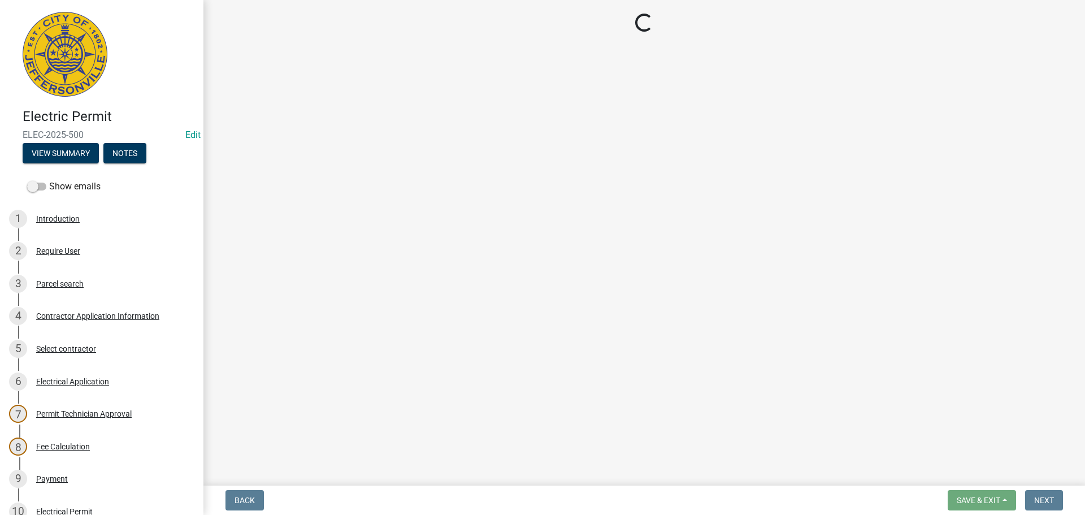
select select "36a8b8f0-2ef8-43e9-ae06-718f51af8d36"
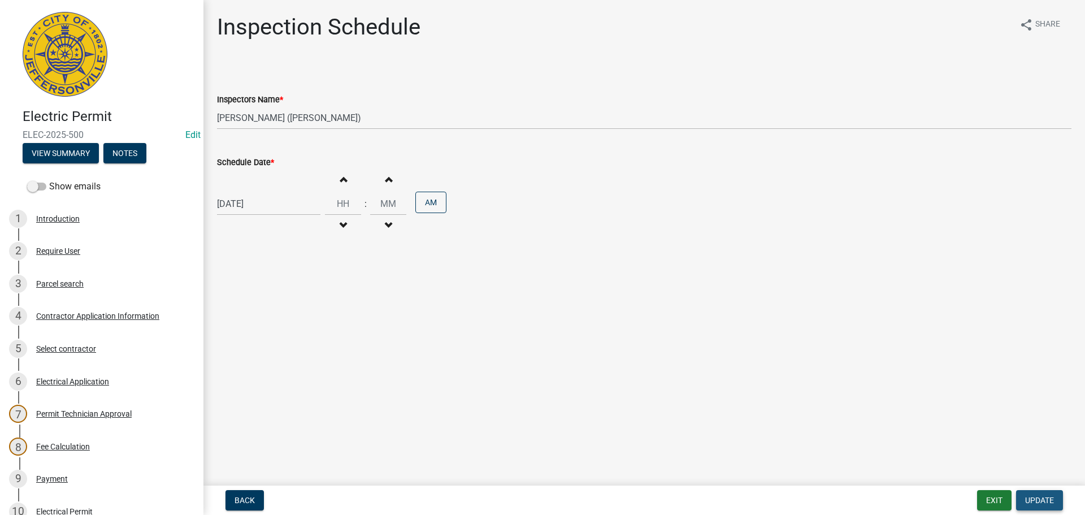
click at [1041, 497] on span "Update" at bounding box center [1039, 500] width 29 height 9
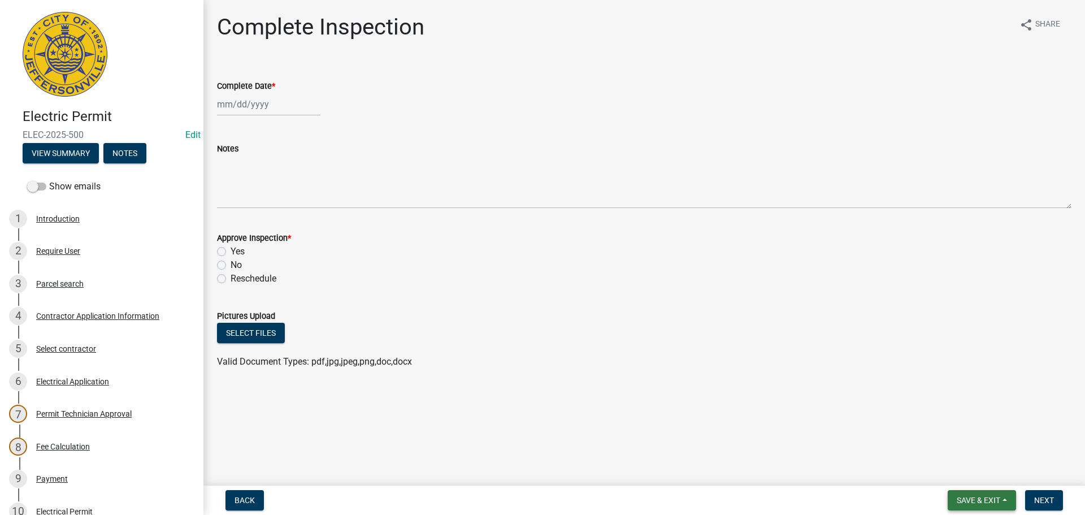
click at [963, 499] on span "Save & Exit" at bounding box center [979, 500] width 44 height 9
click at [962, 471] on button "Save & Exit" at bounding box center [971, 470] width 90 height 27
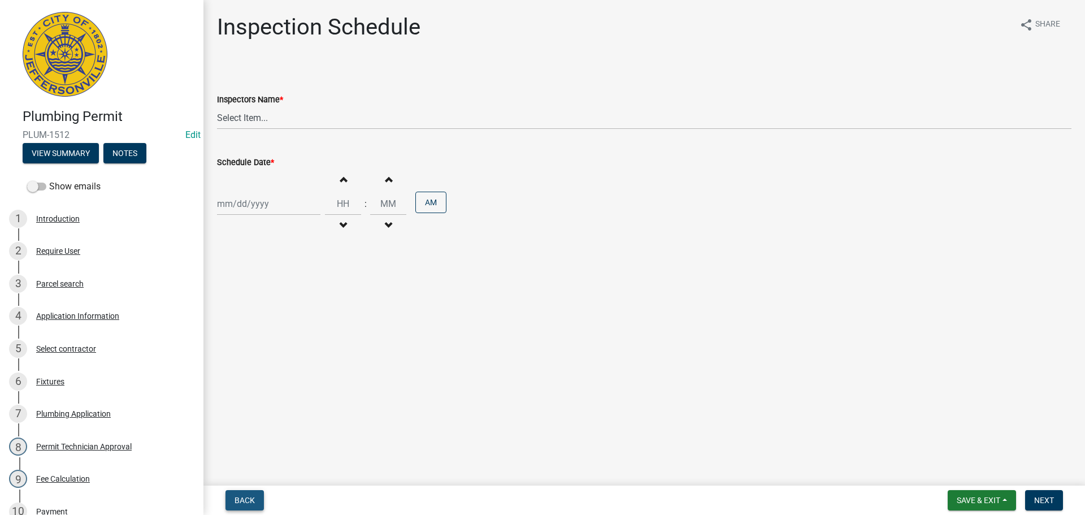
click at [241, 505] on span "Back" at bounding box center [245, 500] width 20 height 9
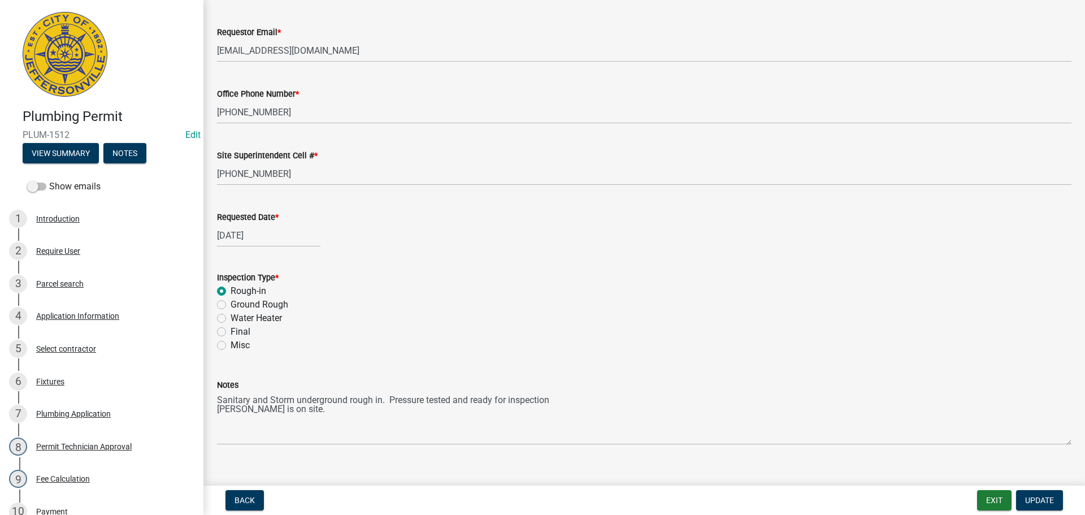
scroll to position [132, 0]
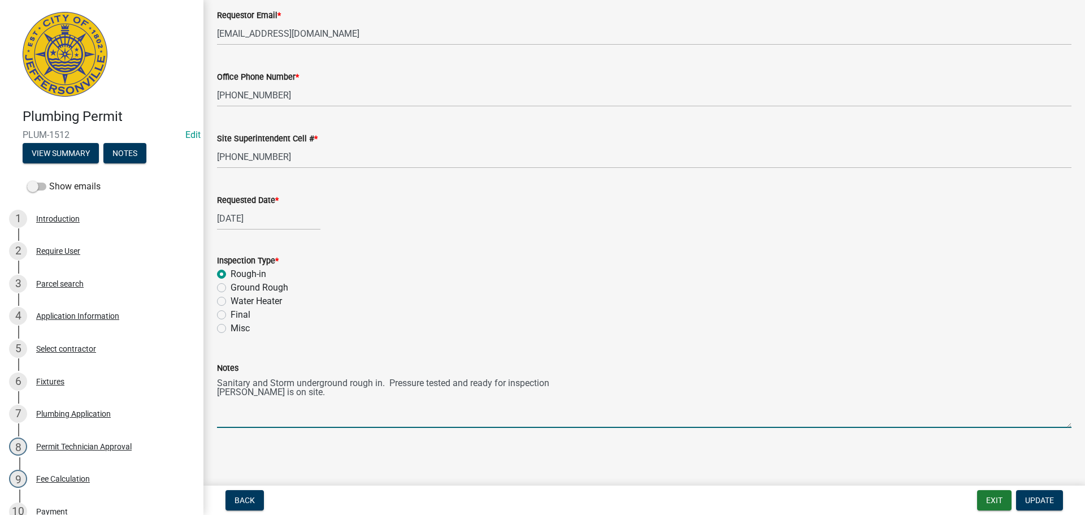
drag, startPoint x: 217, startPoint y: 380, endPoint x: 535, endPoint y: 393, distance: 318.0
click at [535, 393] on textarea "Sanitary and Storm underground rough in. Pressure tested and ready for inspecti…" at bounding box center [644, 401] width 855 height 53
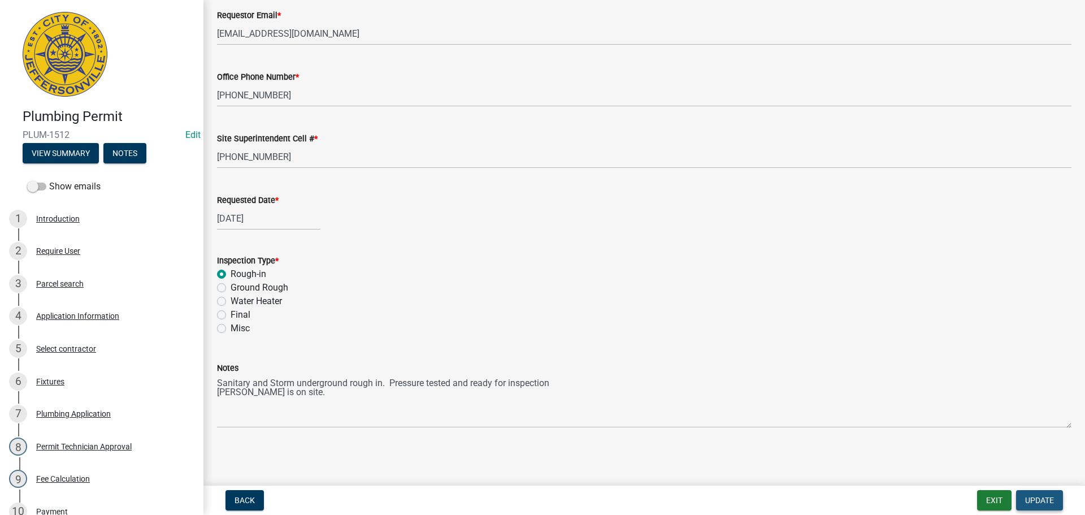
drag, startPoint x: 1025, startPoint y: 494, endPoint x: 1026, endPoint y: 477, distance: 17.0
click at [1025, 493] on button "Update" at bounding box center [1039, 500] width 47 height 20
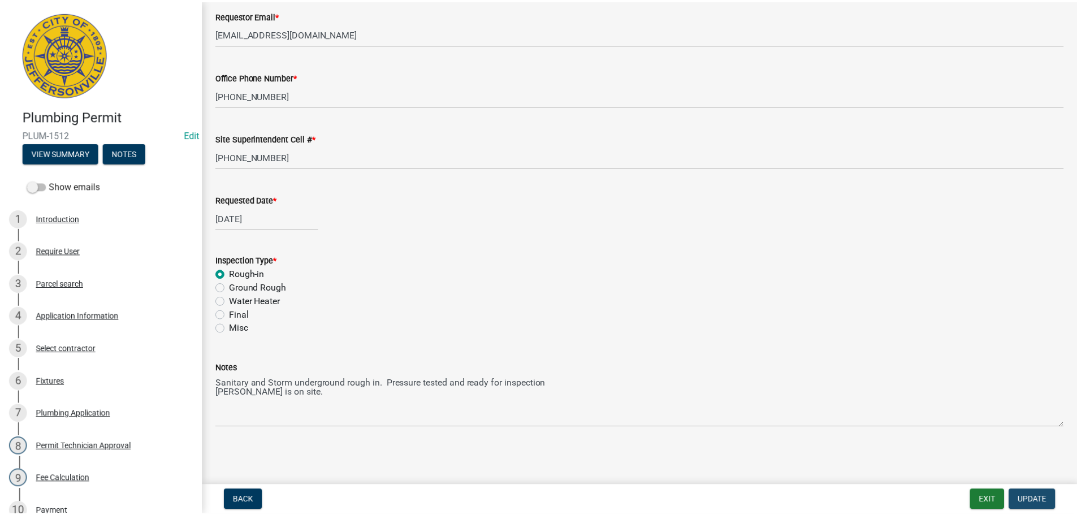
scroll to position [0, 0]
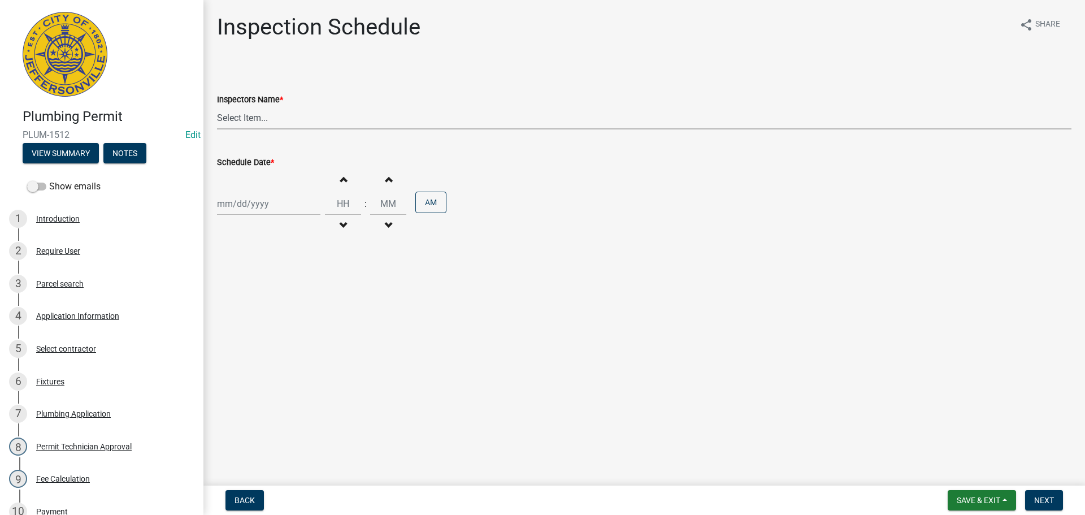
click at [225, 120] on select "Select Item... [PERSON_NAME] ([PERSON_NAME]) [PERSON_NAME] ([PERSON_NAME]) mkru…" at bounding box center [644, 117] width 855 height 23
select select "13c97fbc-c819-4cee-844a-0db3d3c4db95"
click at [217, 106] on select "Select Item... [PERSON_NAME] ([PERSON_NAME]) [PERSON_NAME] ([PERSON_NAME]) mkru…" at bounding box center [644, 117] width 855 height 23
click at [238, 210] on div at bounding box center [268, 203] width 103 height 23
select select "9"
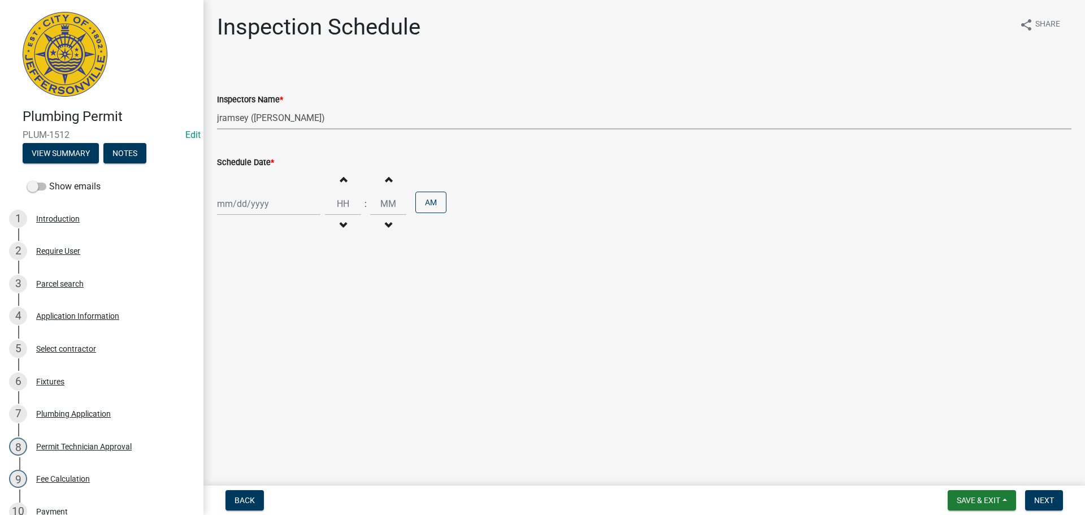
select select "2025"
click at [286, 325] on div "25" at bounding box center [283, 318] width 18 height 18
type input "[DATE]"
click at [1050, 497] on span "Next" at bounding box center [1044, 500] width 20 height 9
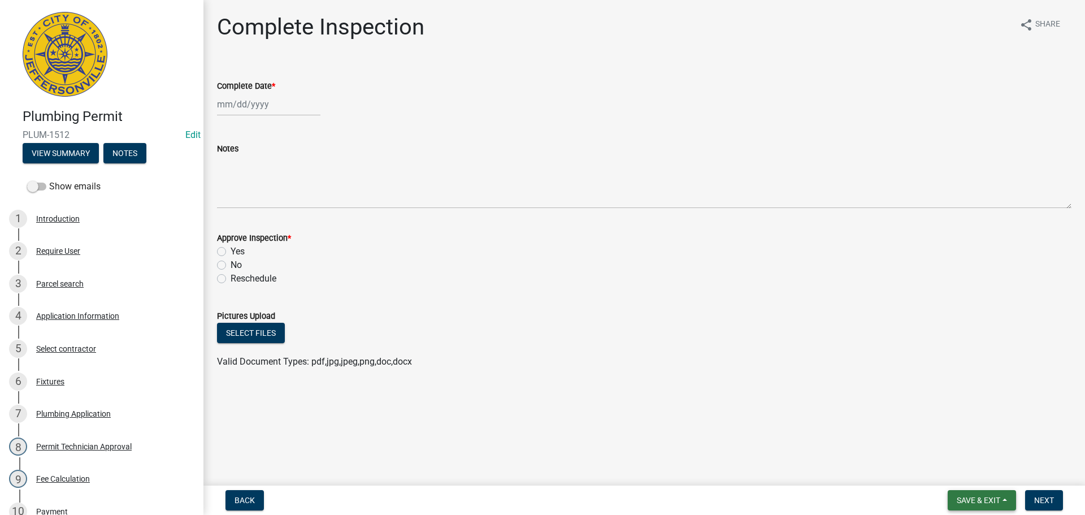
click at [977, 498] on span "Save & Exit" at bounding box center [979, 500] width 44 height 9
click at [969, 471] on button "Save & Exit" at bounding box center [971, 470] width 90 height 27
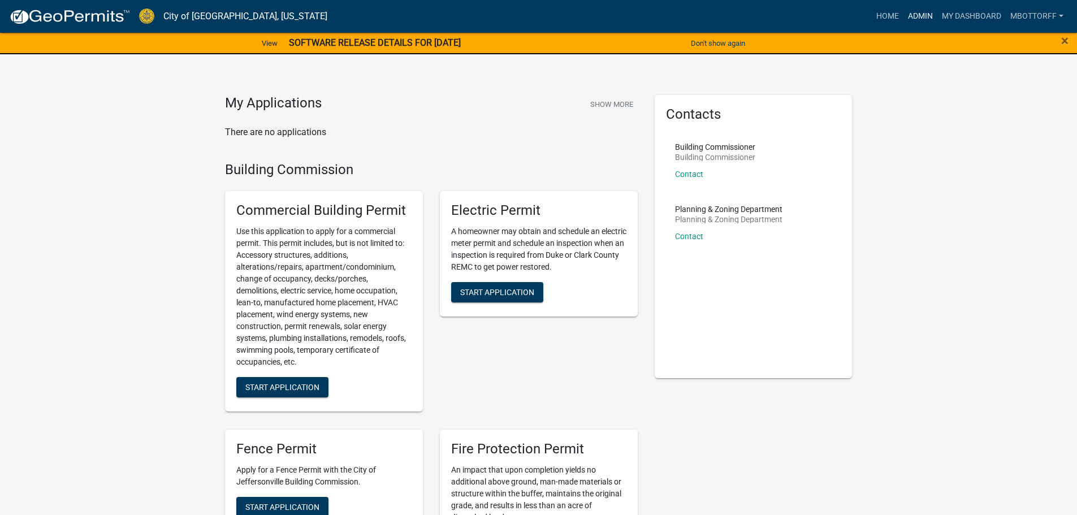
click at [917, 12] on link "Admin" at bounding box center [920, 16] width 34 height 21
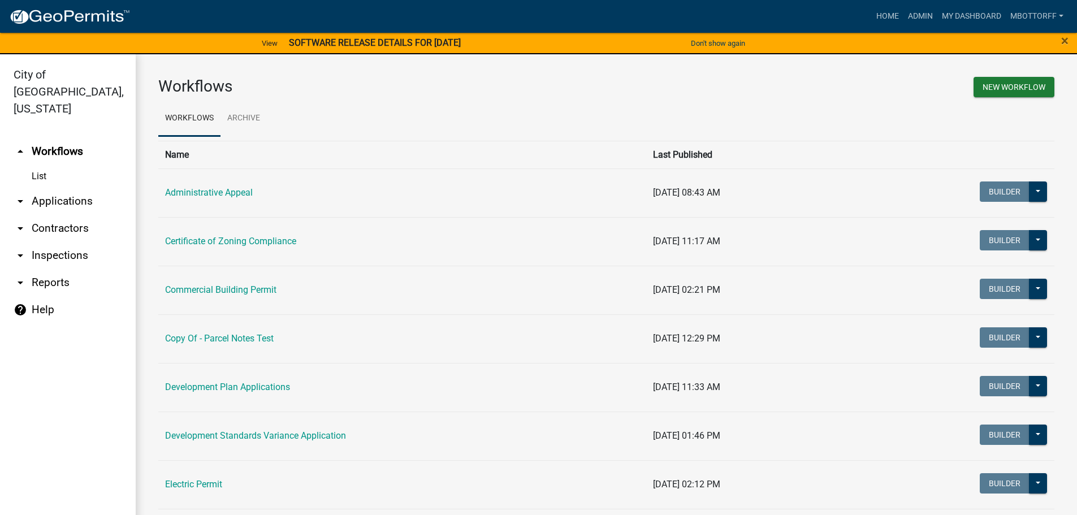
click at [55, 188] on link "arrow_drop_down Applications" at bounding box center [68, 201] width 136 height 27
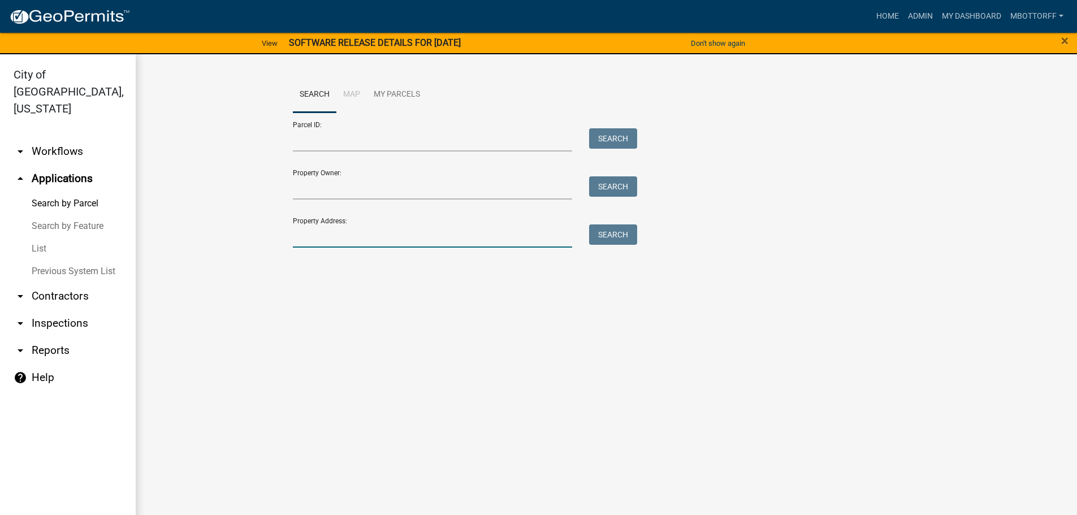
click at [345, 238] on input "Property Address:" at bounding box center [433, 235] width 280 height 23
click at [24, 237] on link "List" at bounding box center [68, 248] width 136 height 23
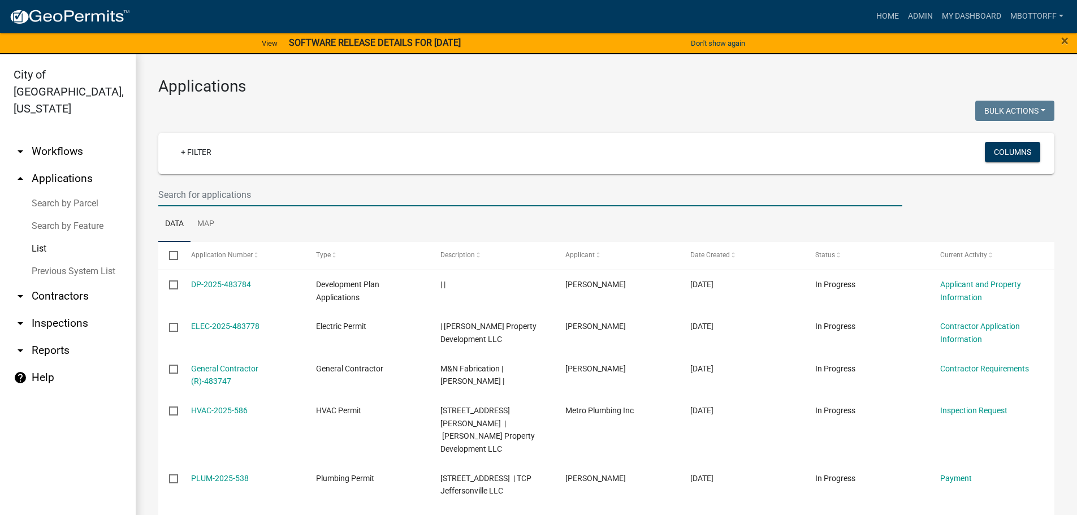
click at [209, 192] on input "text" at bounding box center [530, 194] width 744 height 23
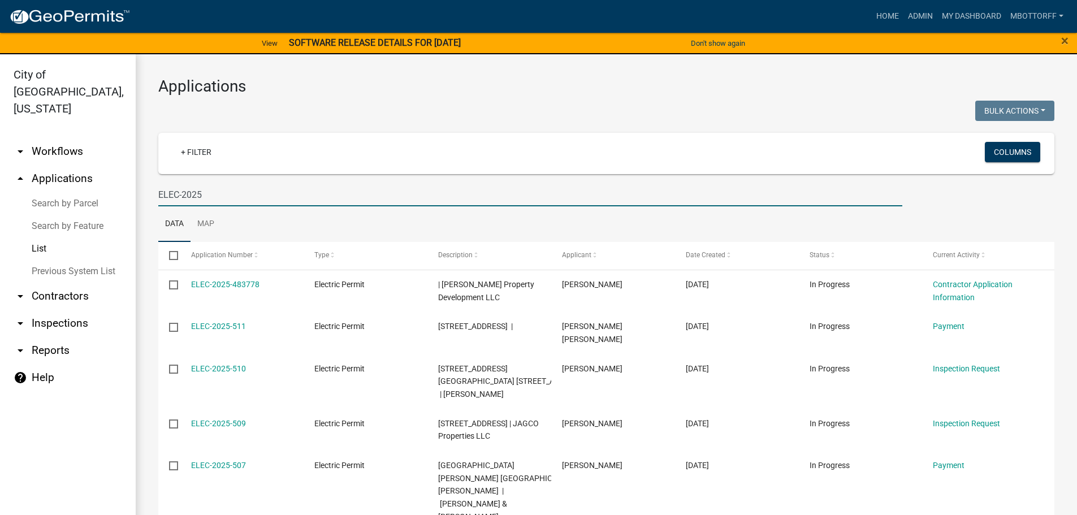
click at [237, 194] on input "ELEC-2025" at bounding box center [530, 194] width 744 height 23
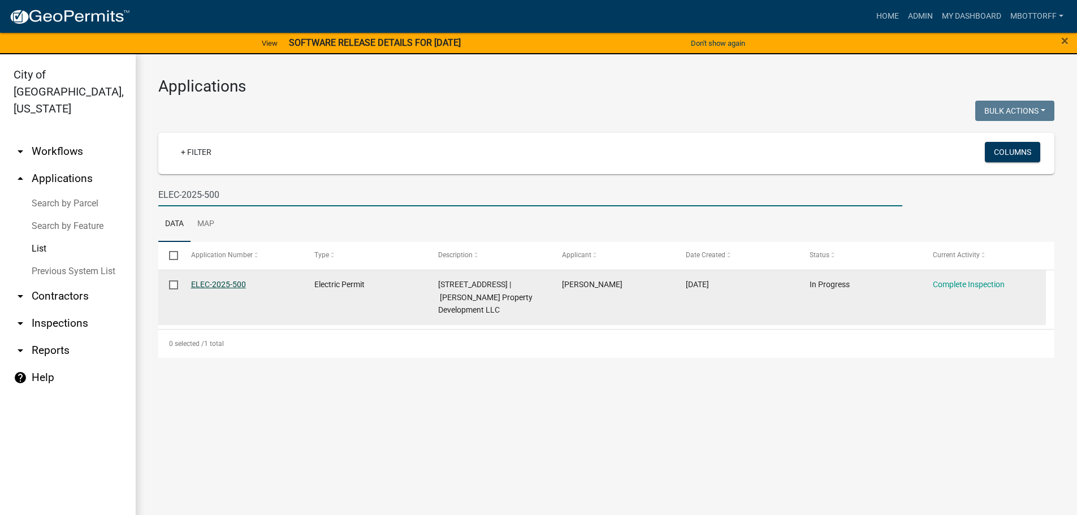
type input "ELEC-2025-500"
click at [230, 285] on link "ELEC-2025-500" at bounding box center [218, 284] width 55 height 9
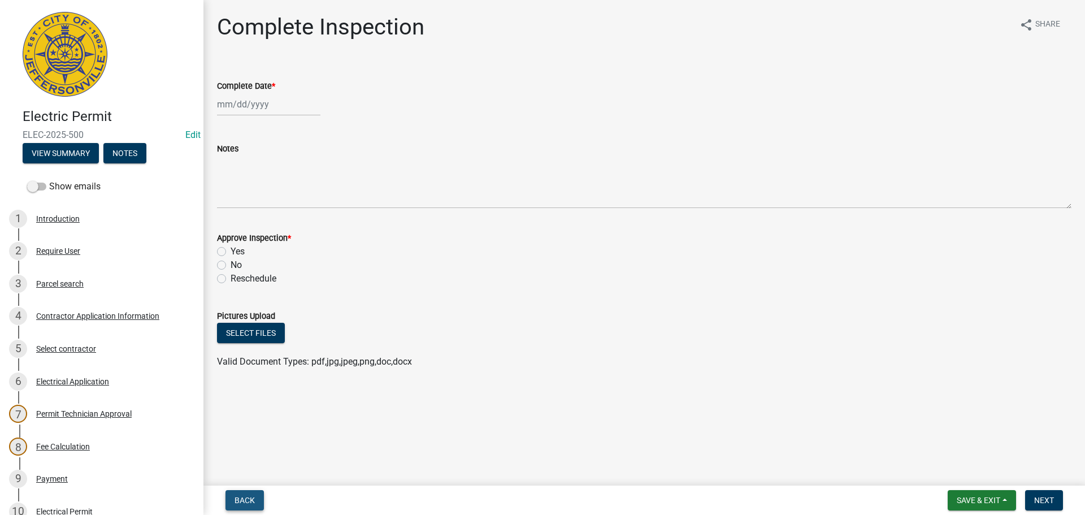
click at [241, 498] on span "Back" at bounding box center [245, 500] width 20 height 9
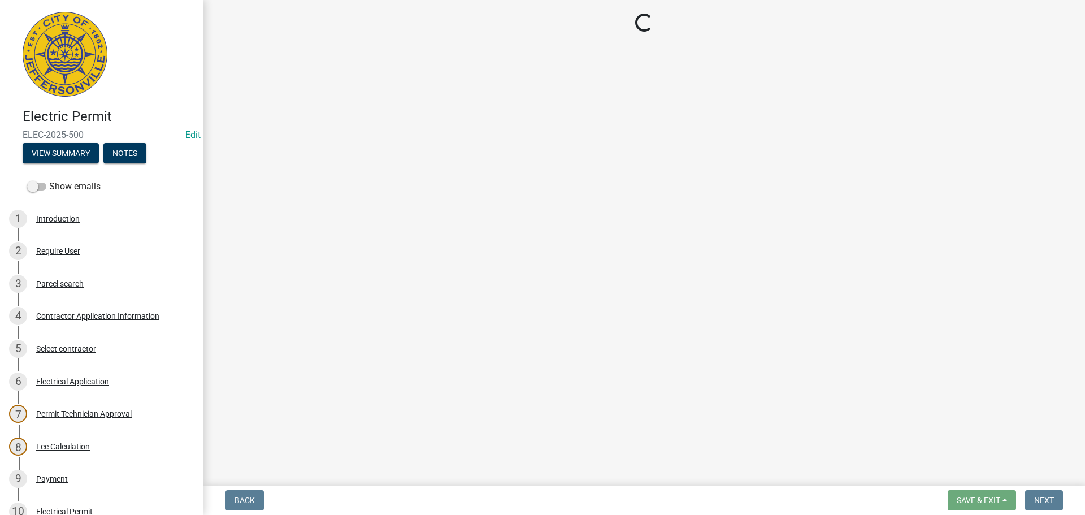
select select "36a8b8f0-2ef8-43e9-ae06-718f51af8d36"
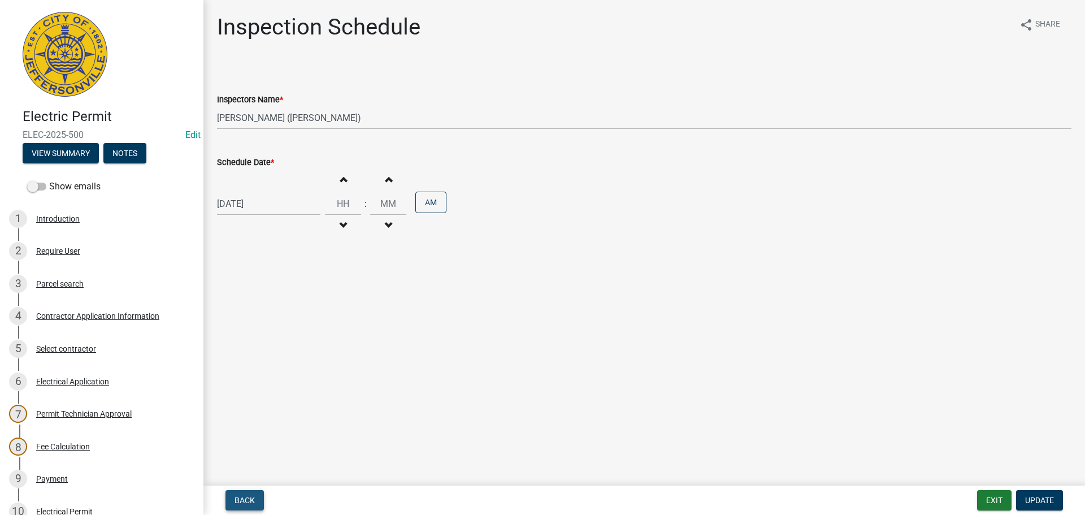
click at [243, 497] on span "Back" at bounding box center [245, 500] width 20 height 9
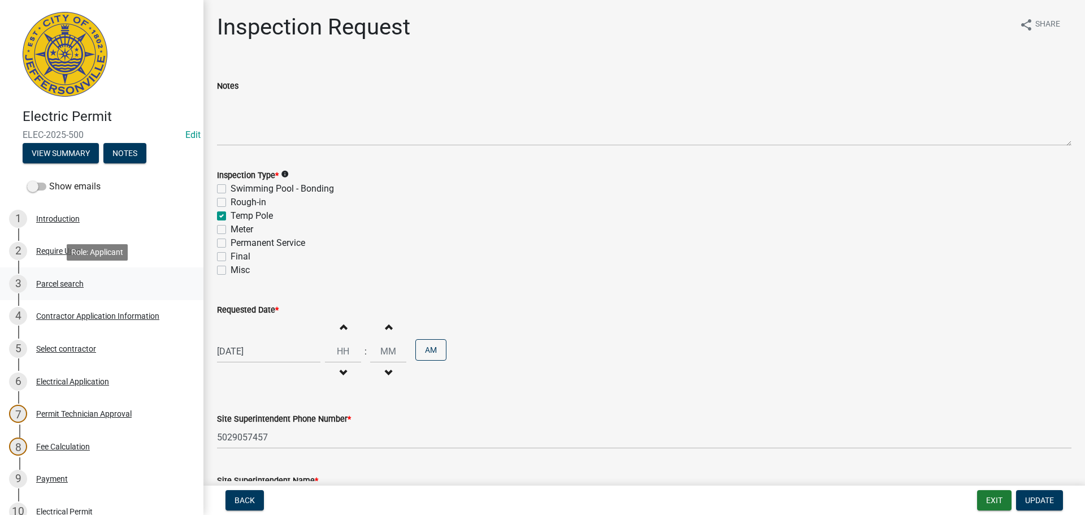
click at [50, 284] on div "Parcel search" at bounding box center [59, 284] width 47 height 8
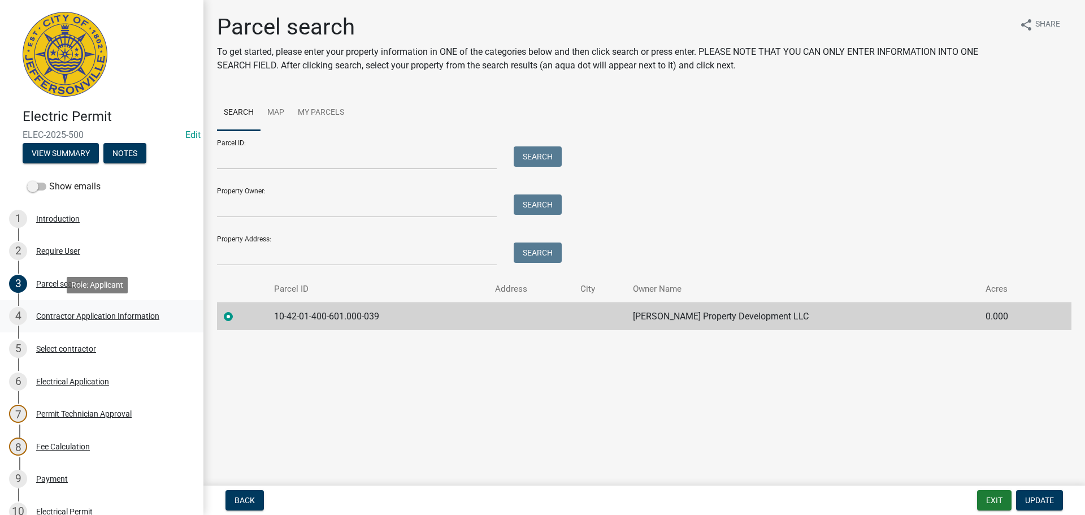
click at [80, 314] on div "Contractor Application Information" at bounding box center [97, 316] width 123 height 8
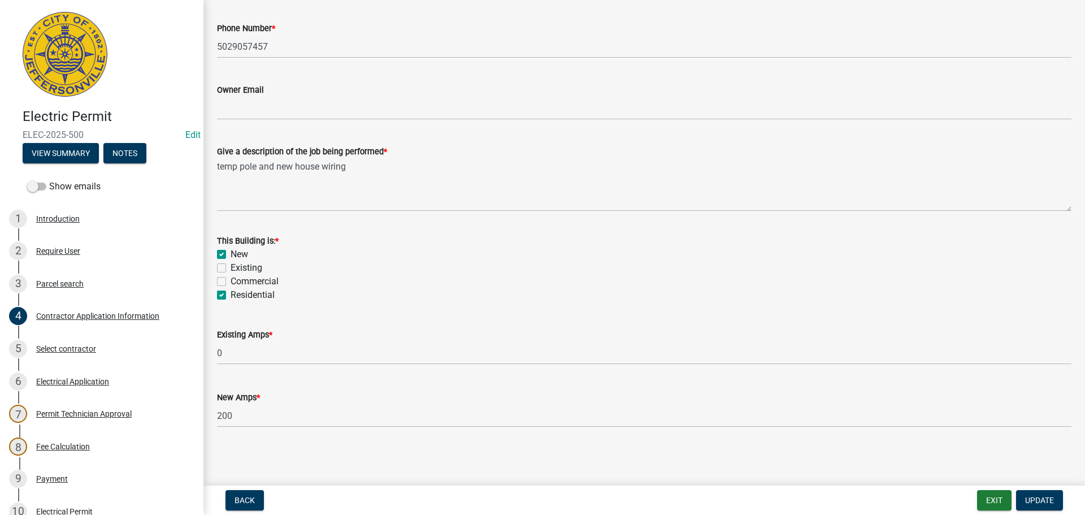
scroll to position [456, 0]
click at [66, 348] on div "Select contractor" at bounding box center [66, 349] width 60 height 8
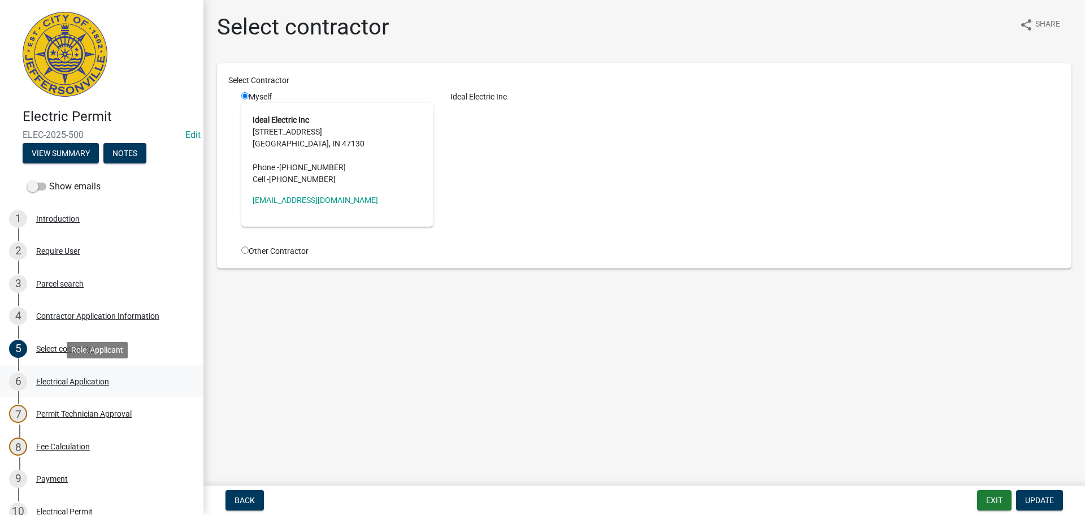
click at [59, 378] on div "Electrical Application" at bounding box center [72, 382] width 73 height 8
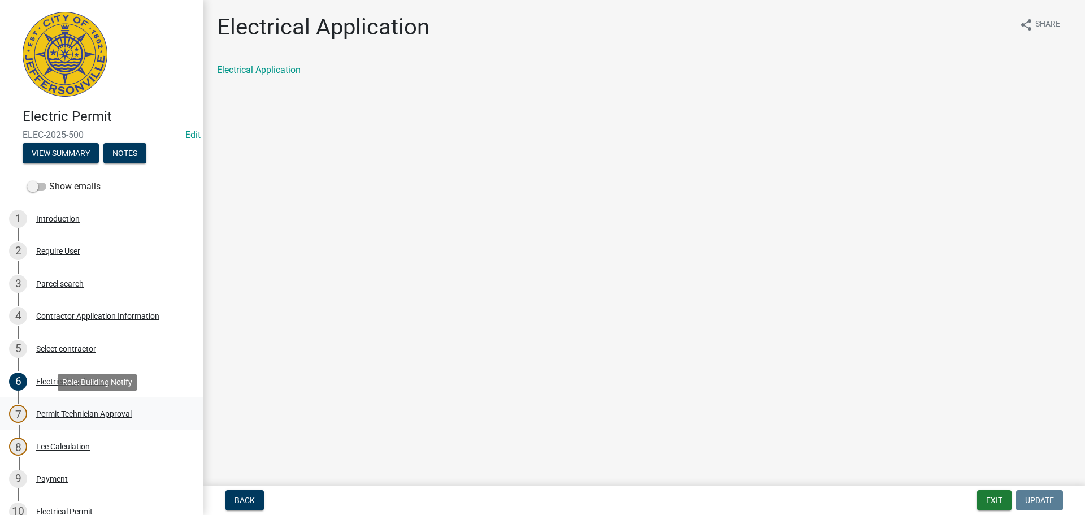
click at [67, 415] on div "Permit Technician Approval" at bounding box center [84, 414] width 96 height 8
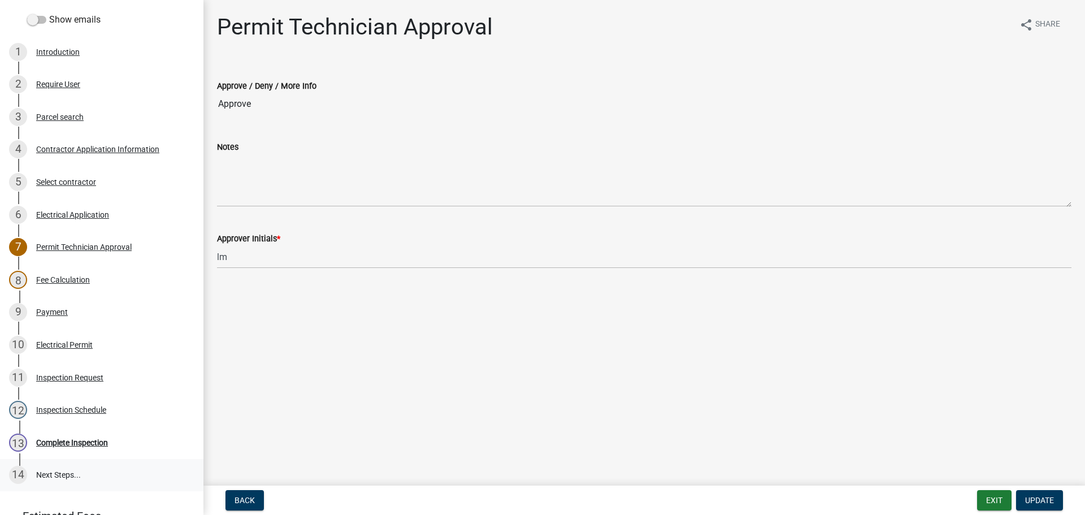
scroll to position [170, 0]
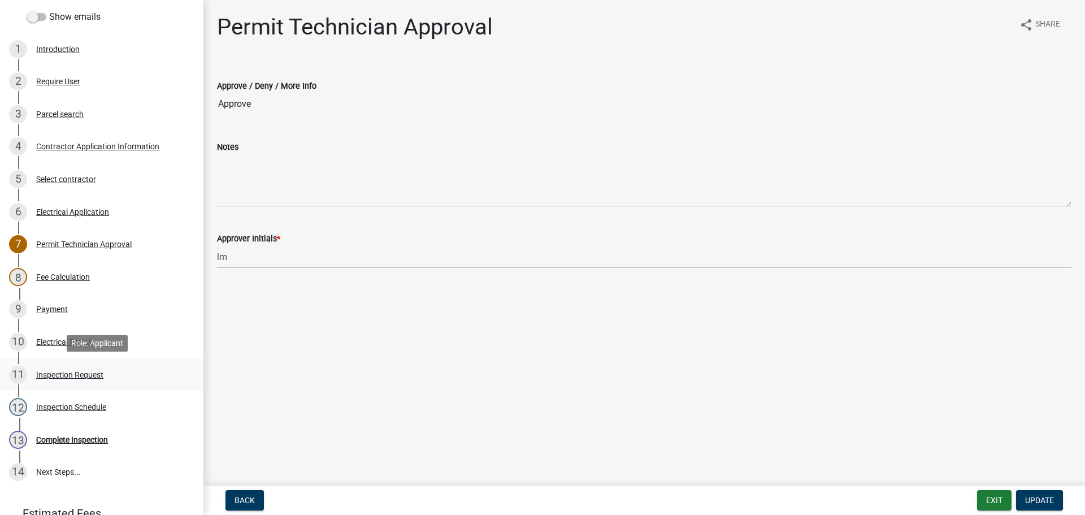
click at [57, 375] on div "Inspection Request" at bounding box center [69, 375] width 67 height 8
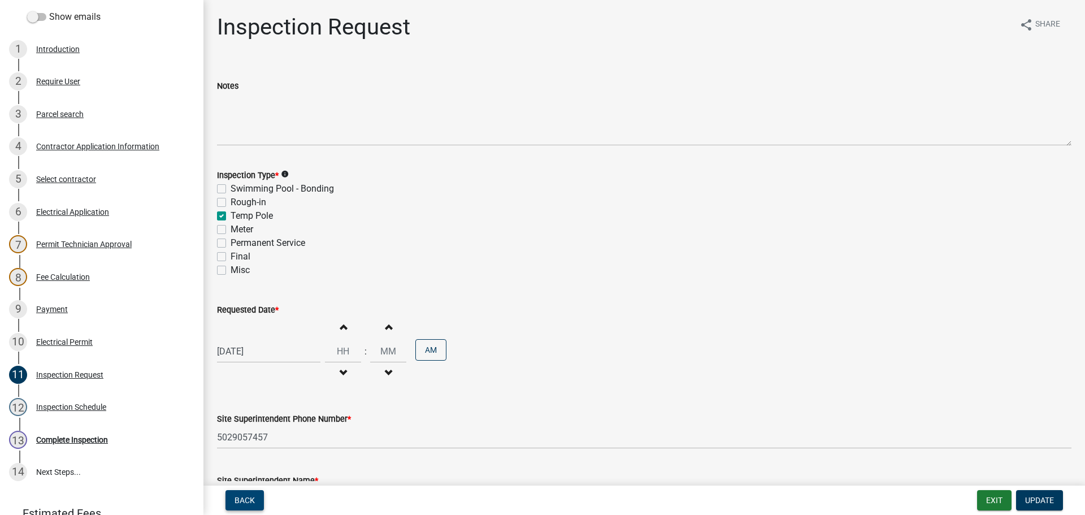
click at [232, 497] on button "Back" at bounding box center [245, 500] width 38 height 20
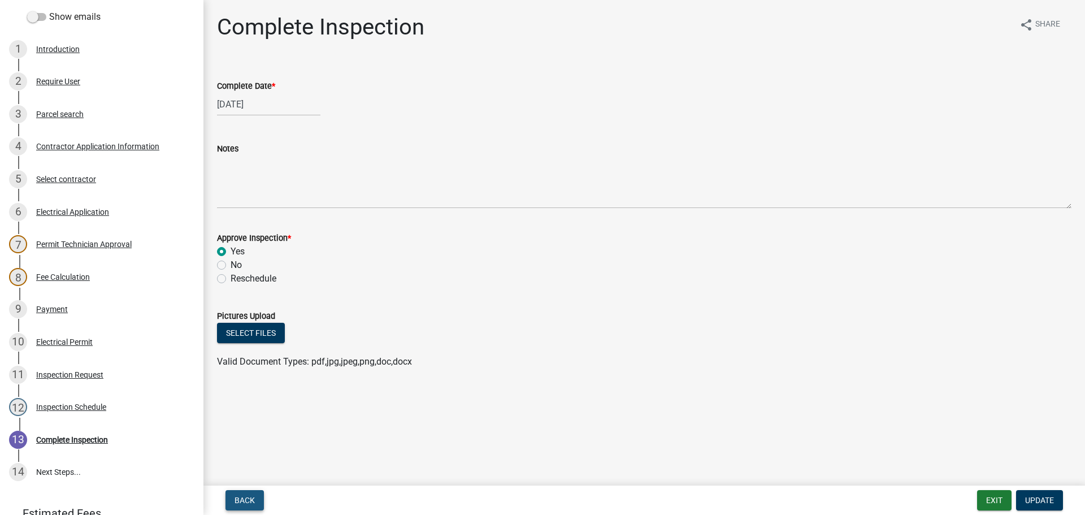
click at [245, 501] on span "Back" at bounding box center [245, 500] width 20 height 9
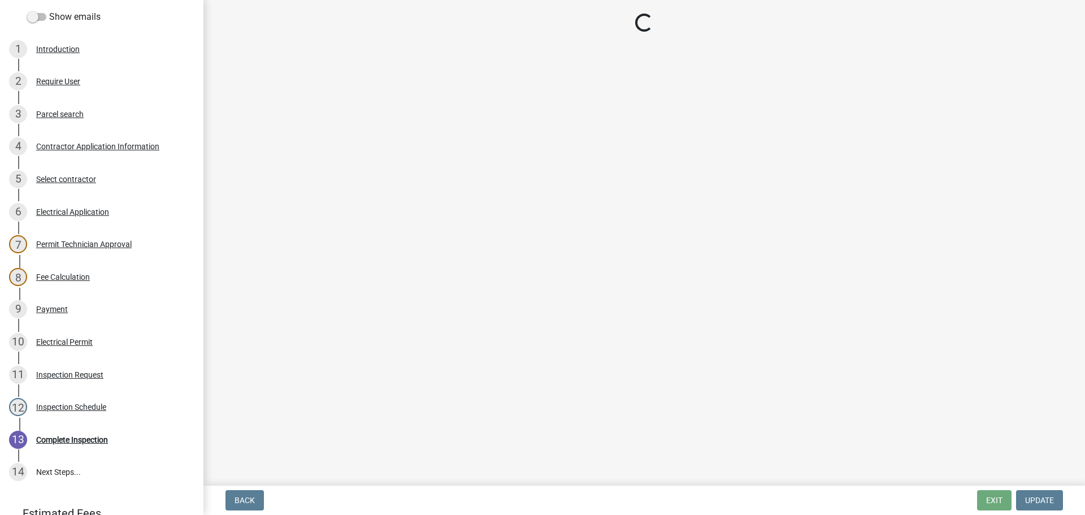
select select "fdb3bcc6-ce93-4663-8a18-5c08884dd177"
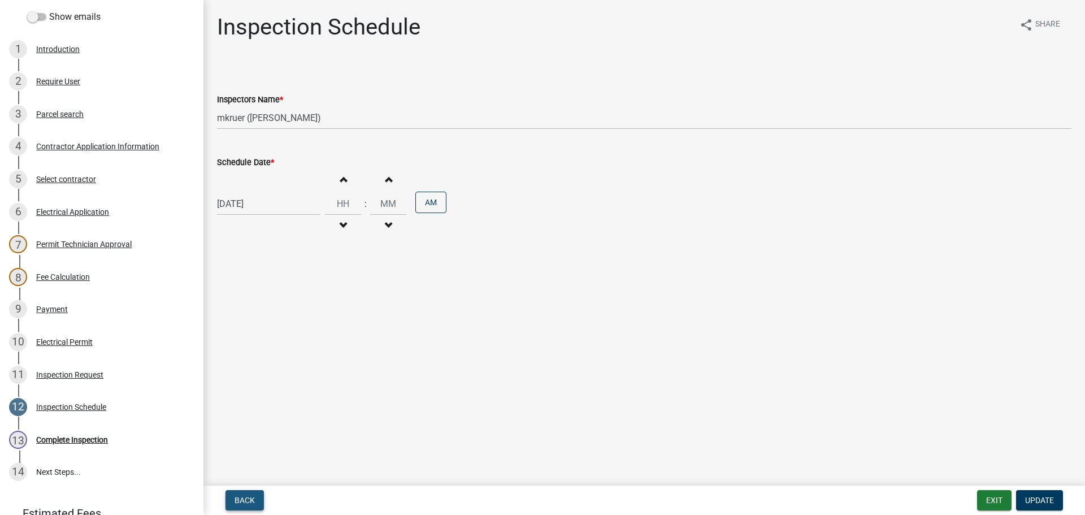
click at [245, 501] on span "Back" at bounding box center [245, 500] width 20 height 9
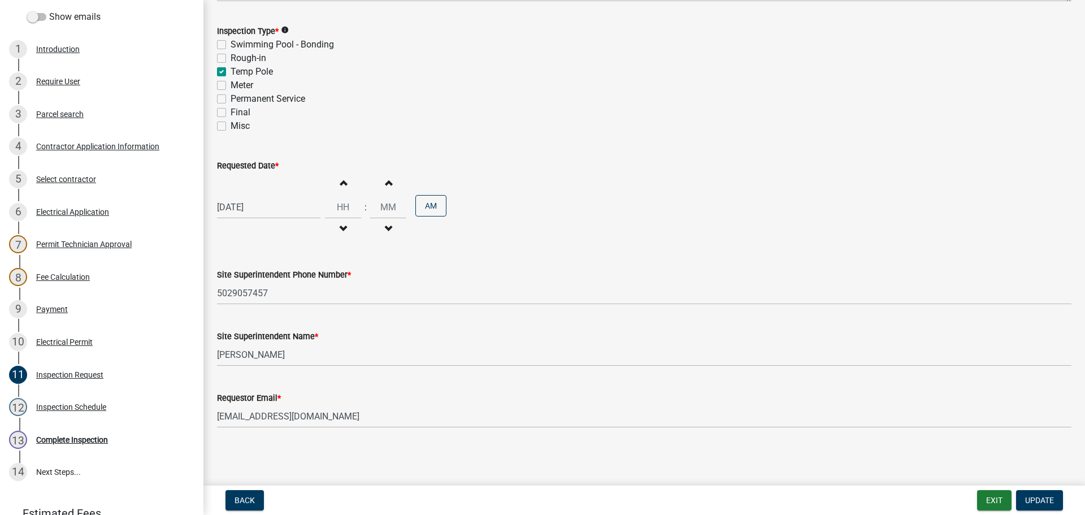
scroll to position [0, 0]
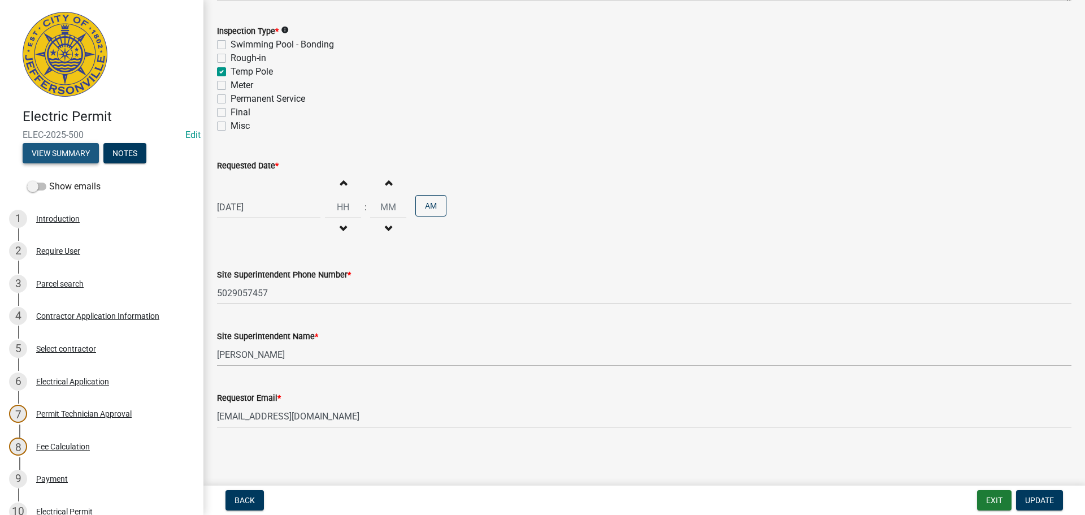
click at [53, 153] on button "View Summary" at bounding box center [61, 153] width 76 height 20
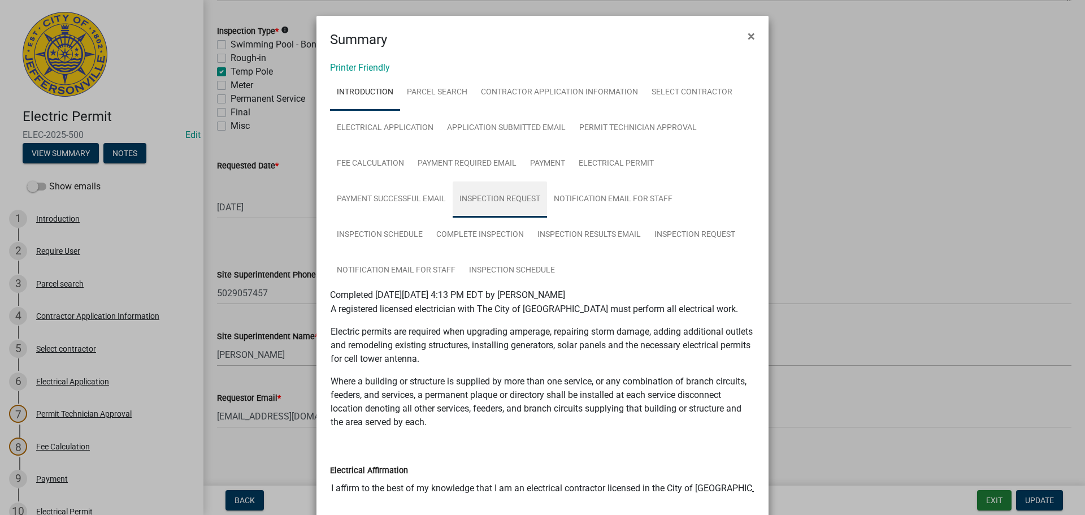
click at [503, 197] on link "Inspection Request" at bounding box center [500, 199] width 94 height 36
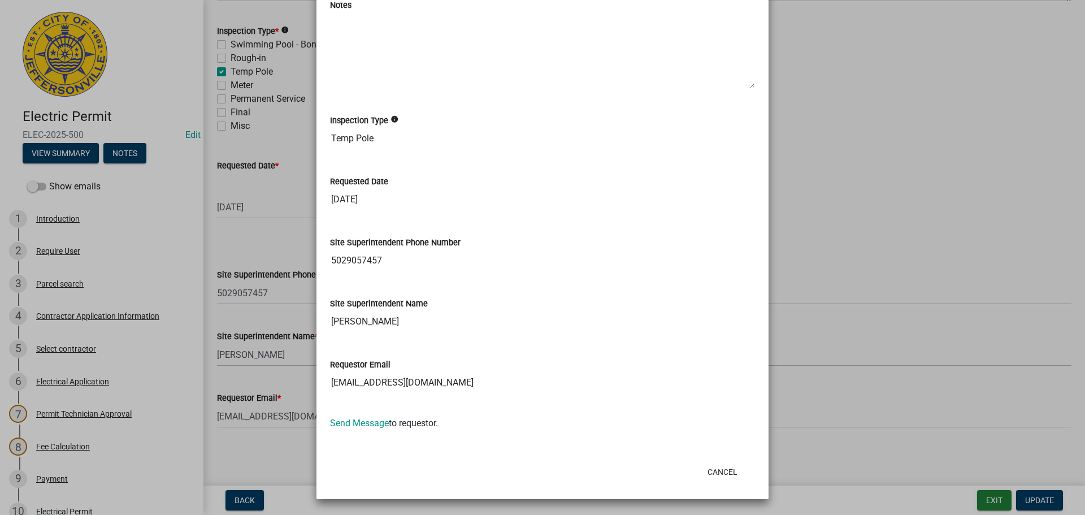
scroll to position [93, 0]
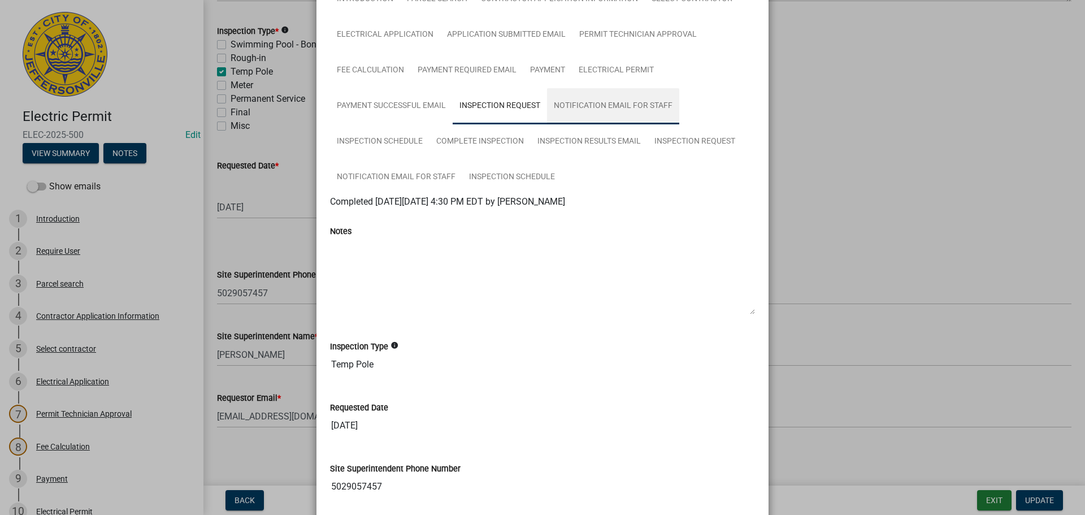
click at [604, 101] on link "Notification Email for Staff" at bounding box center [613, 106] width 132 height 36
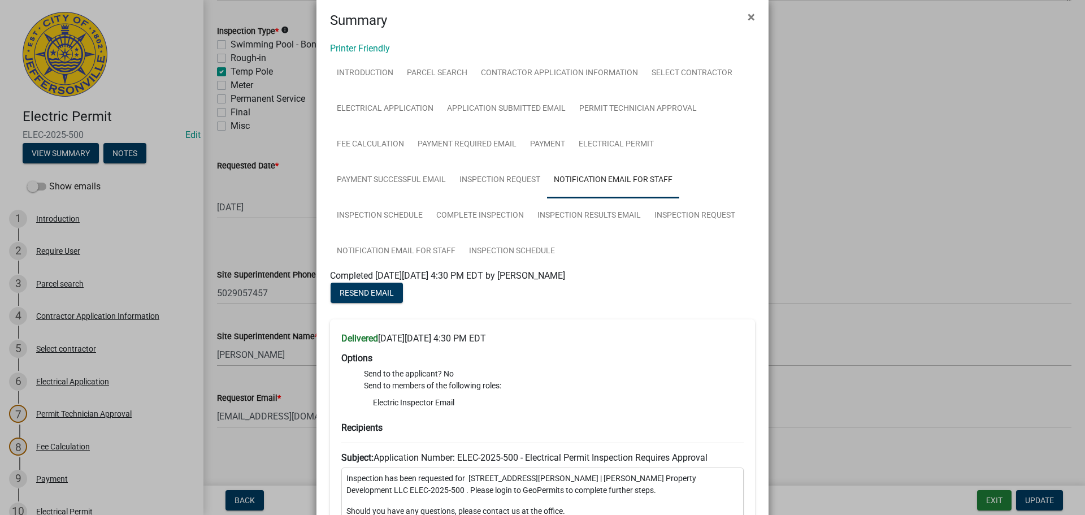
scroll to position [0, 0]
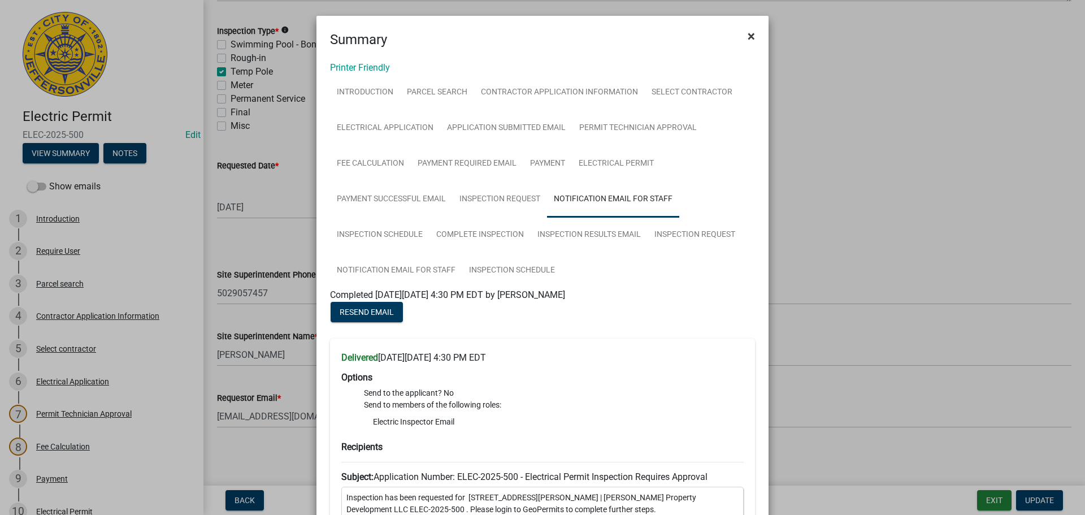
click at [748, 32] on span "×" at bounding box center [751, 36] width 7 height 16
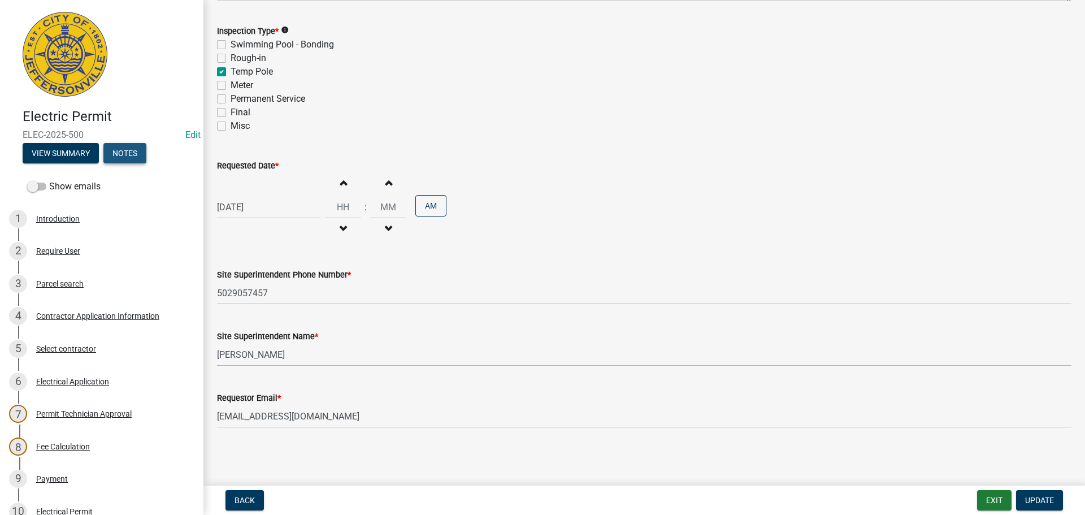
click at [123, 151] on button "Notes" at bounding box center [124, 153] width 43 height 20
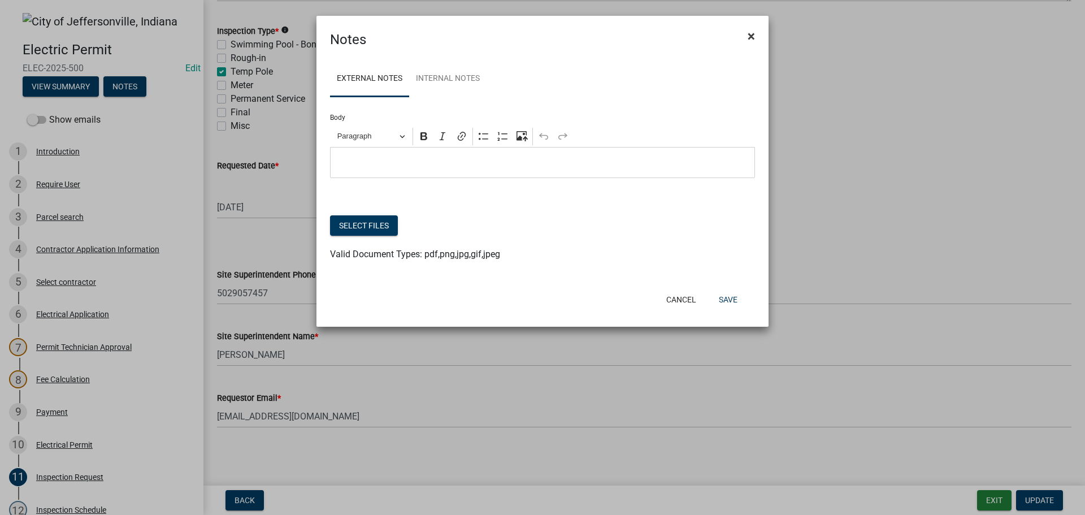
click at [750, 32] on span "×" at bounding box center [751, 36] width 7 height 16
